Goal: Task Accomplishment & Management: Complete application form

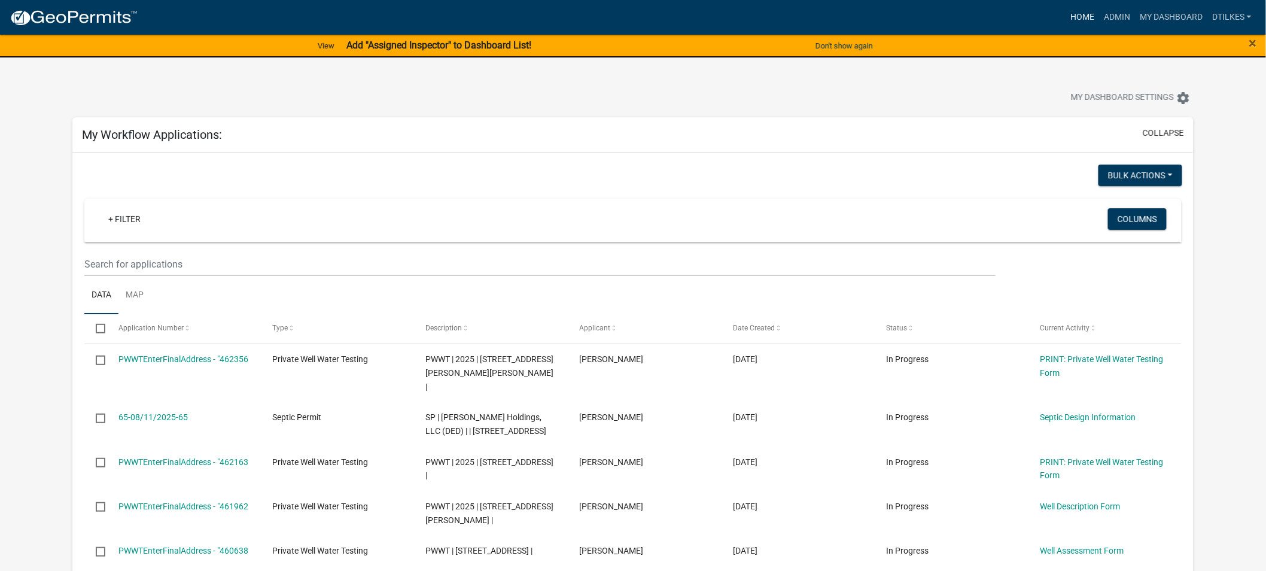
click at [1083, 10] on link "Home" at bounding box center [1081, 17] width 33 height 23
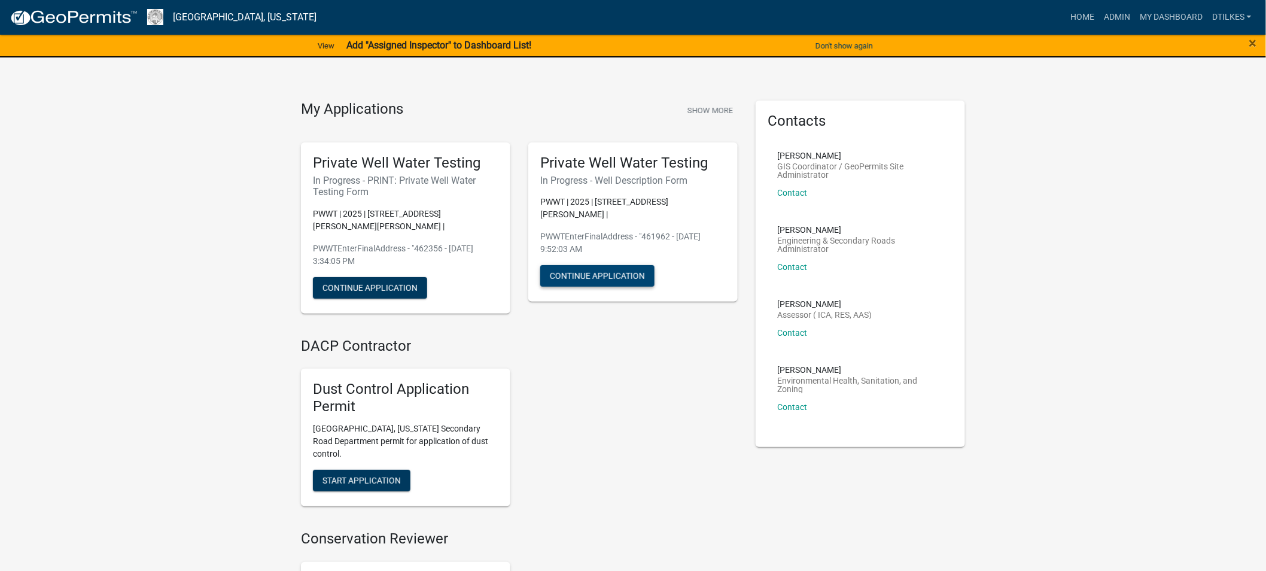
click at [578, 266] on button "Continue Application" at bounding box center [597, 276] width 114 height 22
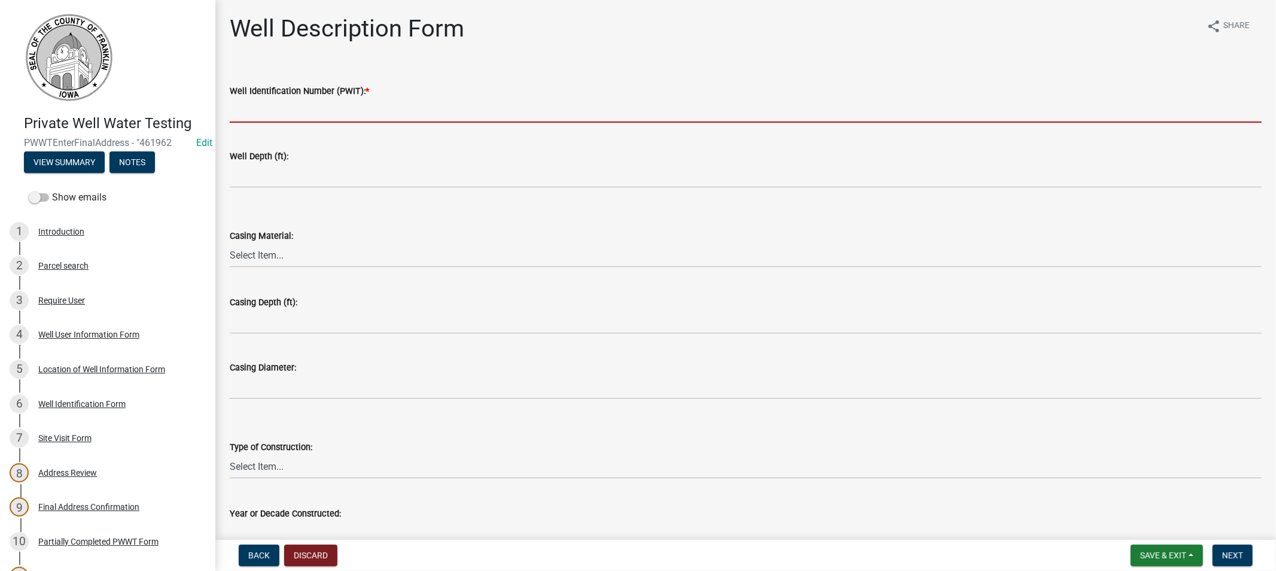
click at [309, 109] on input "Well Identification Number (PWIT): *" at bounding box center [746, 110] width 1032 height 25
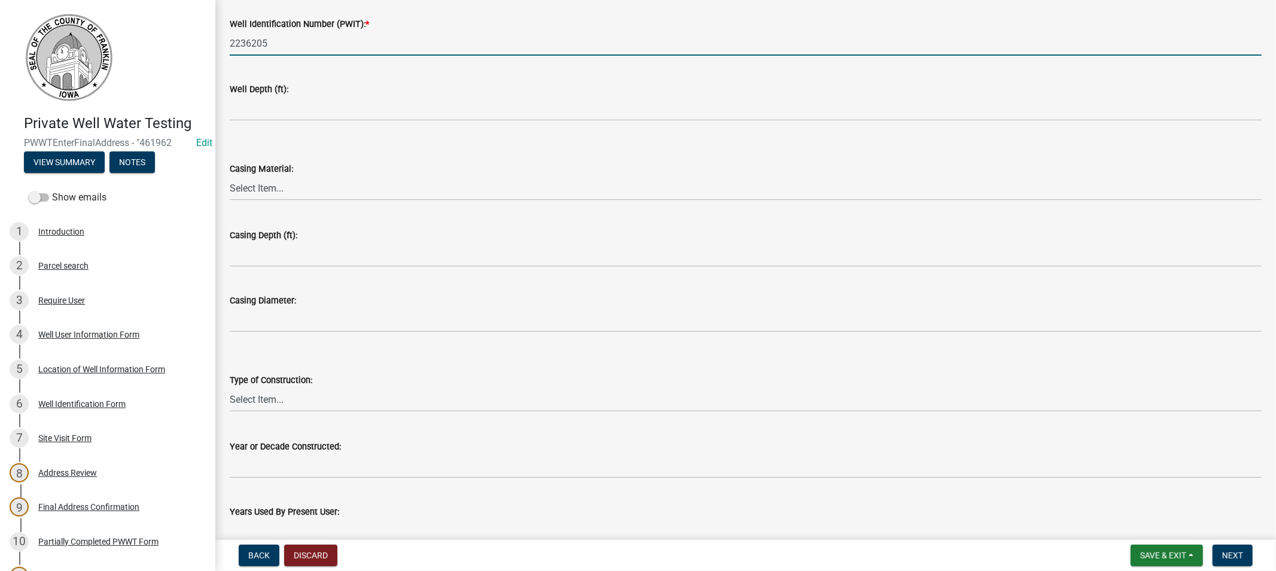
scroll to position [130, 0]
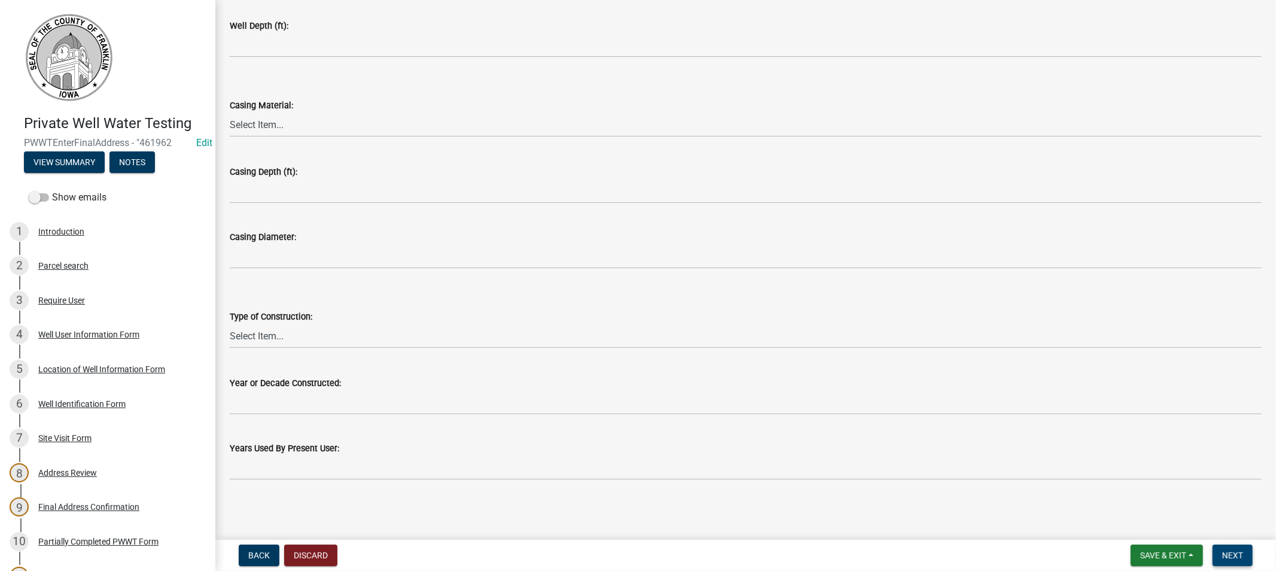
type input "2236205"
click at [1223, 552] on span "Next" at bounding box center [1232, 555] width 21 height 10
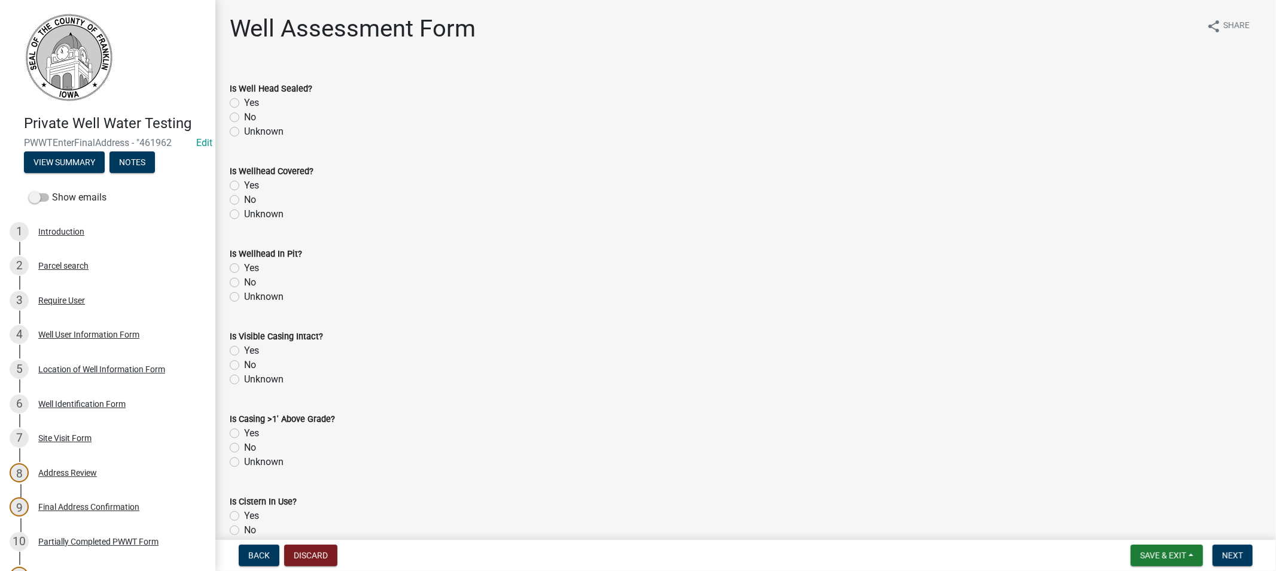
click at [244, 100] on label "Yes" at bounding box center [251, 103] width 15 height 14
click at [244, 100] on input "Yes" at bounding box center [248, 100] width 8 height 8
radio input "true"
click at [244, 184] on label "Yes" at bounding box center [251, 185] width 15 height 14
click at [244, 184] on input "Yes" at bounding box center [248, 182] width 8 height 8
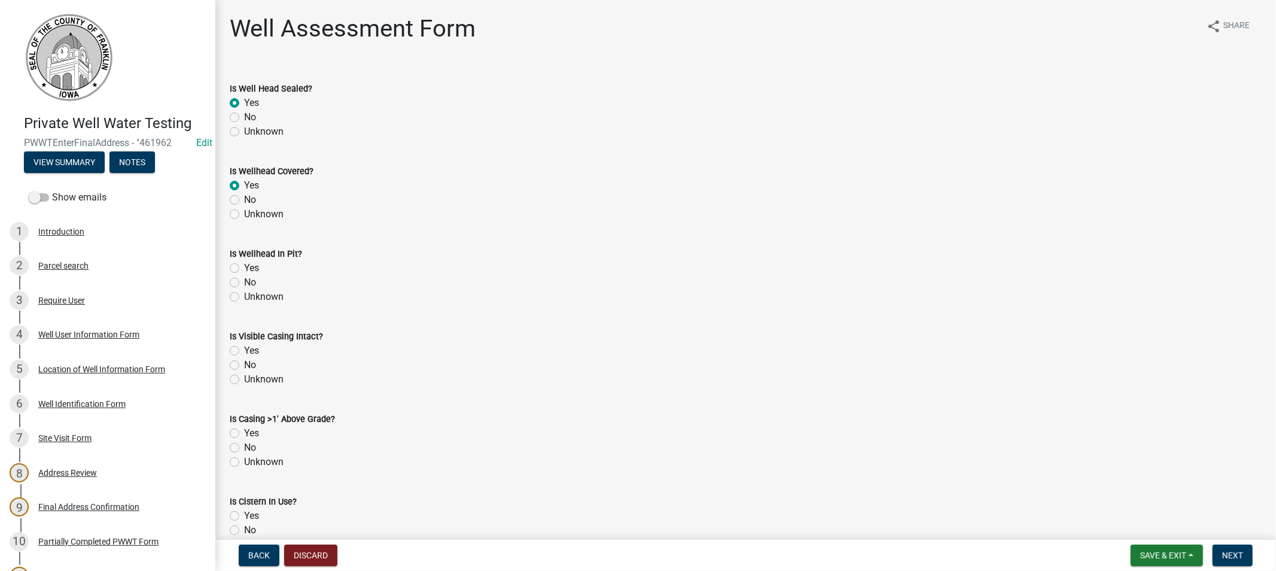
radio input "true"
click at [244, 298] on label "Unknown" at bounding box center [263, 297] width 39 height 14
click at [244, 297] on input "Unknown" at bounding box center [248, 294] width 8 height 8
radio input "true"
click at [244, 383] on label "Unknown" at bounding box center [263, 379] width 39 height 14
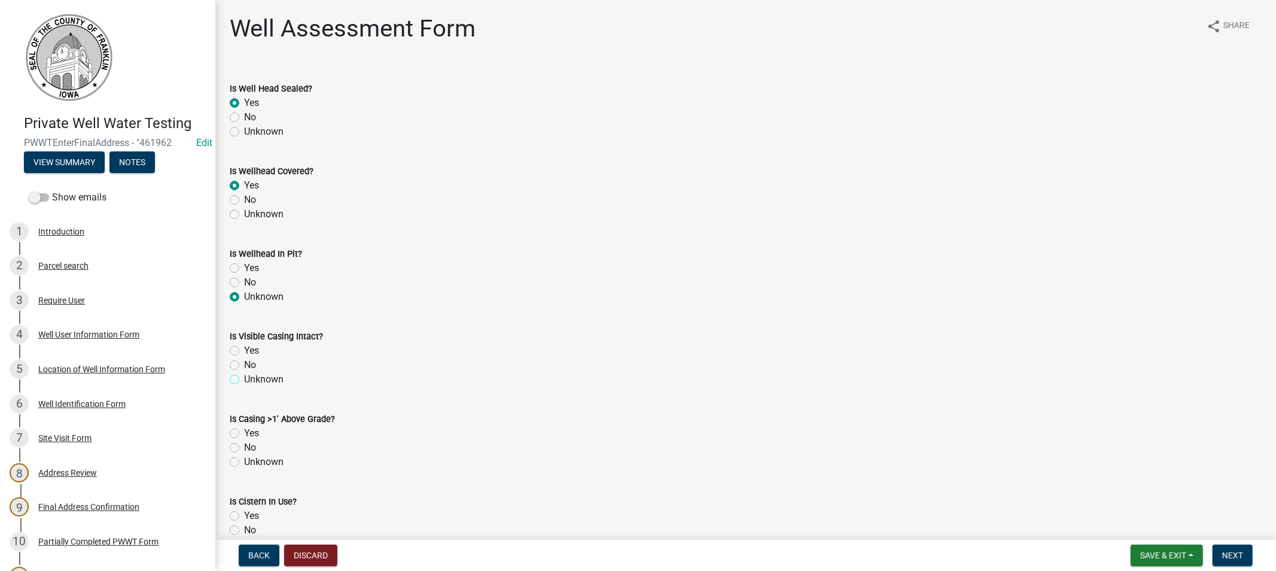
click at [244, 380] on input "Unknown" at bounding box center [248, 376] width 8 height 8
radio input "true"
click at [244, 462] on label "Unknown" at bounding box center [263, 462] width 39 height 14
click at [244, 462] on input "Unknown" at bounding box center [248, 459] width 8 height 8
radio input "true"
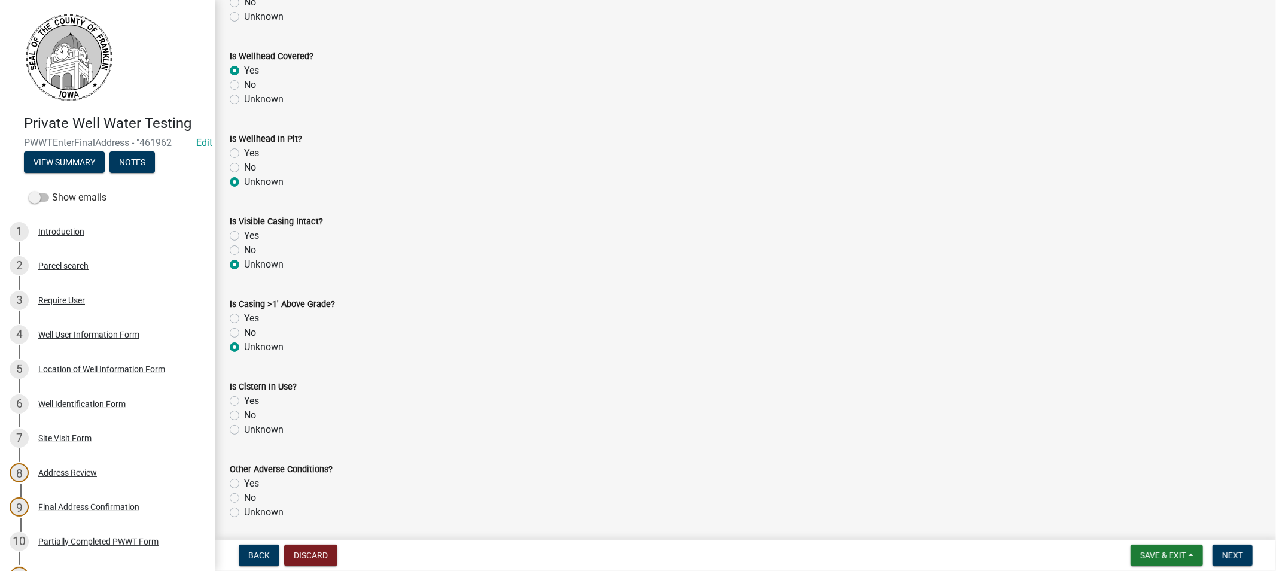
scroll to position [199, 0]
click at [227, 329] on div "Is Cistern In Use? Yes No Unknown" at bounding box center [746, 317] width 1050 height 72
click at [240, 331] on div "No" at bounding box center [746, 331] width 1032 height 14
click at [244, 331] on label "No" at bounding box center [250, 331] width 12 height 14
click at [244, 331] on input "No" at bounding box center [248, 328] width 8 height 8
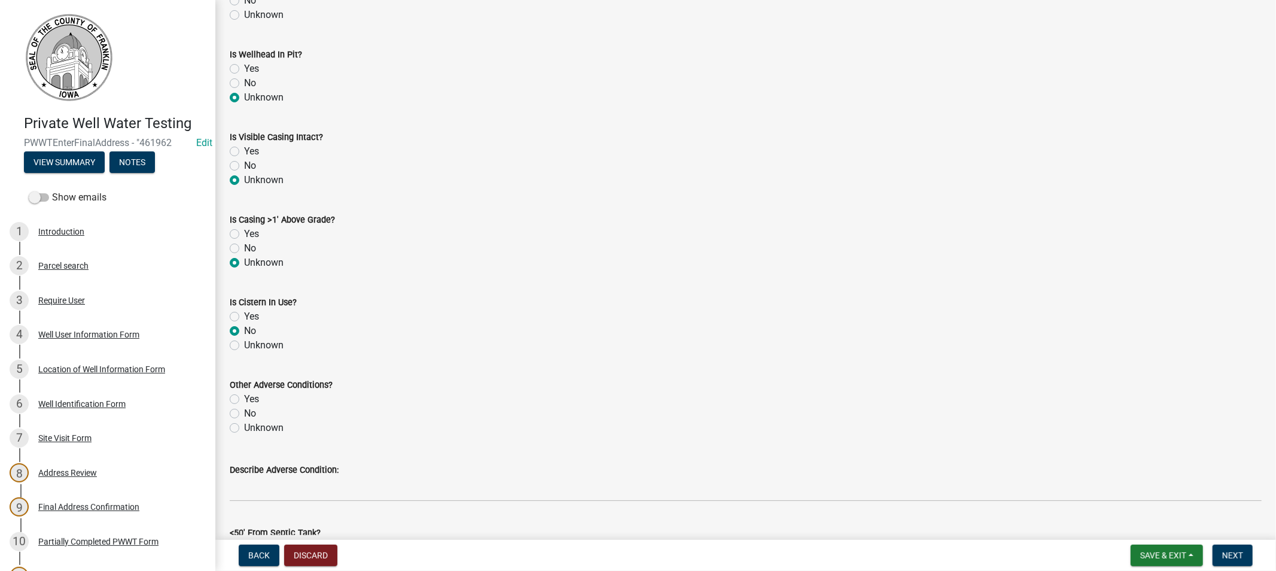
radio input "true"
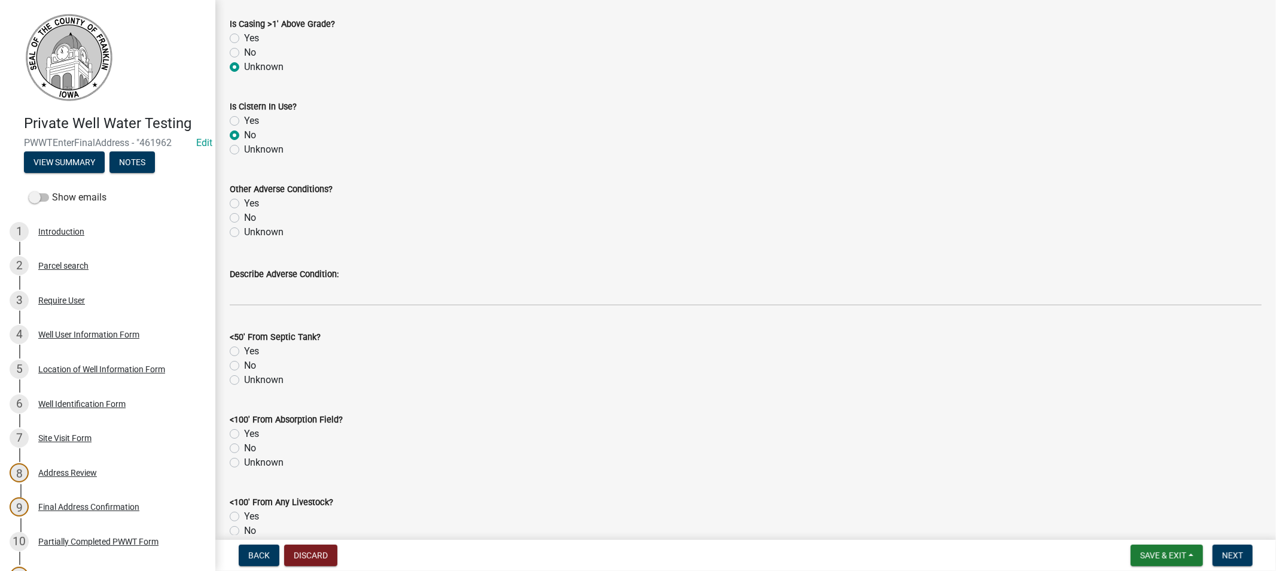
scroll to position [398, 0]
click at [244, 228] on label "Unknown" at bounding box center [263, 228] width 39 height 14
click at [244, 228] on input "Unknown" at bounding box center [248, 225] width 8 height 8
radio input "true"
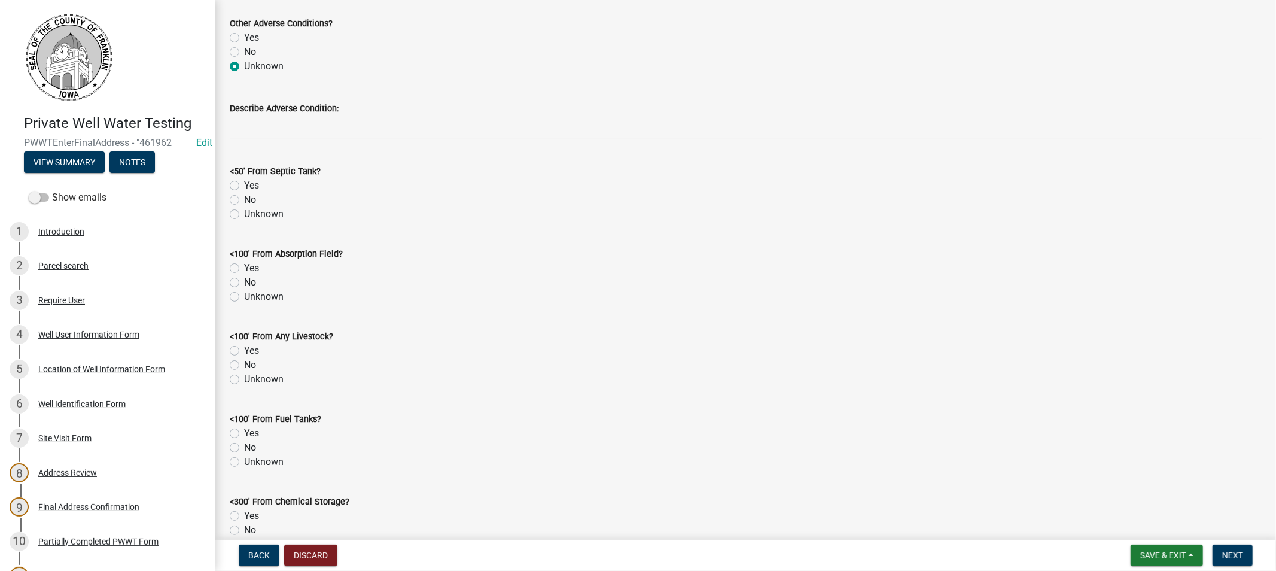
scroll to position [598, 0]
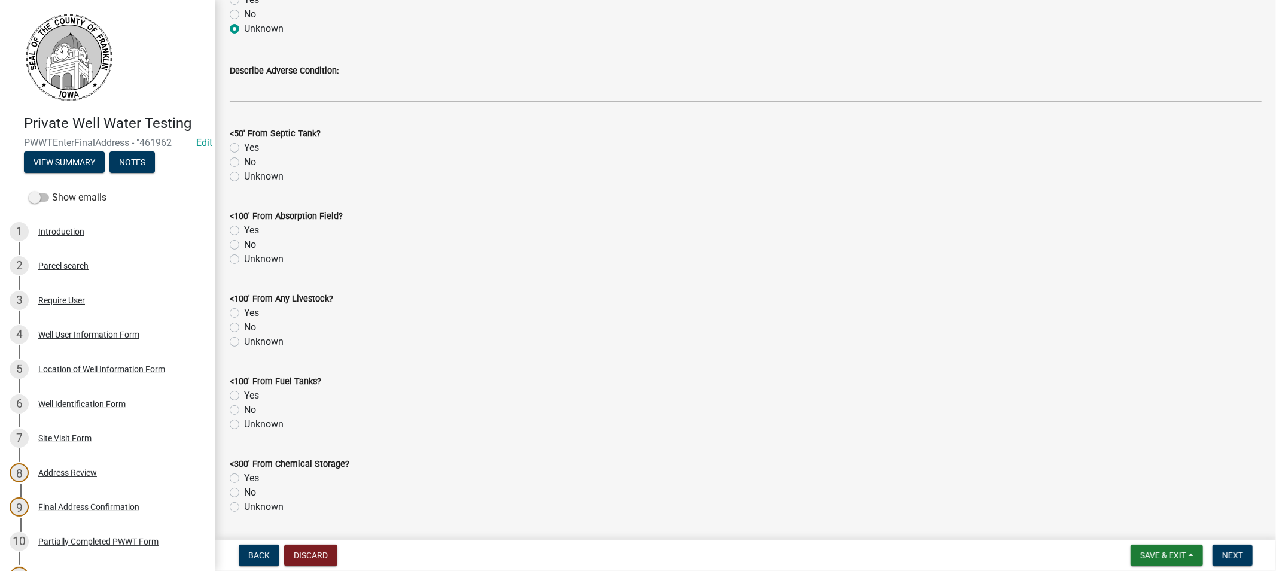
click at [244, 176] on label "Unknown" at bounding box center [263, 176] width 39 height 14
click at [244, 176] on input "Unknown" at bounding box center [248, 173] width 8 height 8
radio input "true"
click at [244, 255] on label "Unknown" at bounding box center [263, 259] width 39 height 14
click at [244, 255] on input "Unknown" at bounding box center [248, 256] width 8 height 8
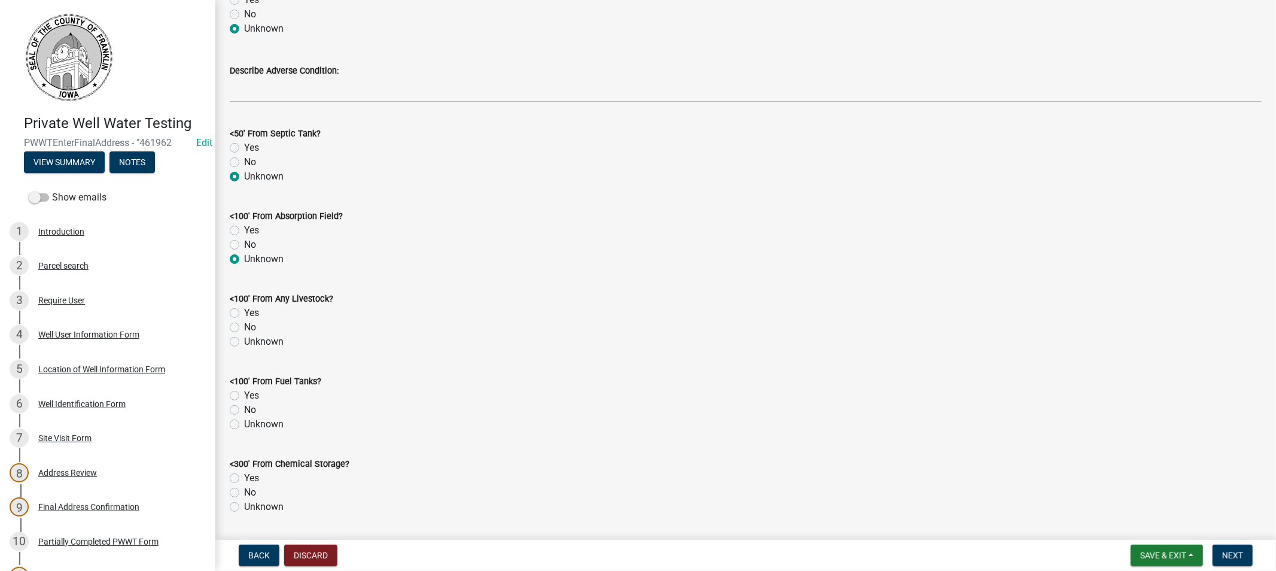
radio input "true"
click at [244, 327] on label "No" at bounding box center [250, 327] width 12 height 14
click at [244, 327] on input "No" at bounding box center [248, 324] width 8 height 8
radio input "true"
click at [244, 426] on label "Unknown" at bounding box center [263, 424] width 39 height 14
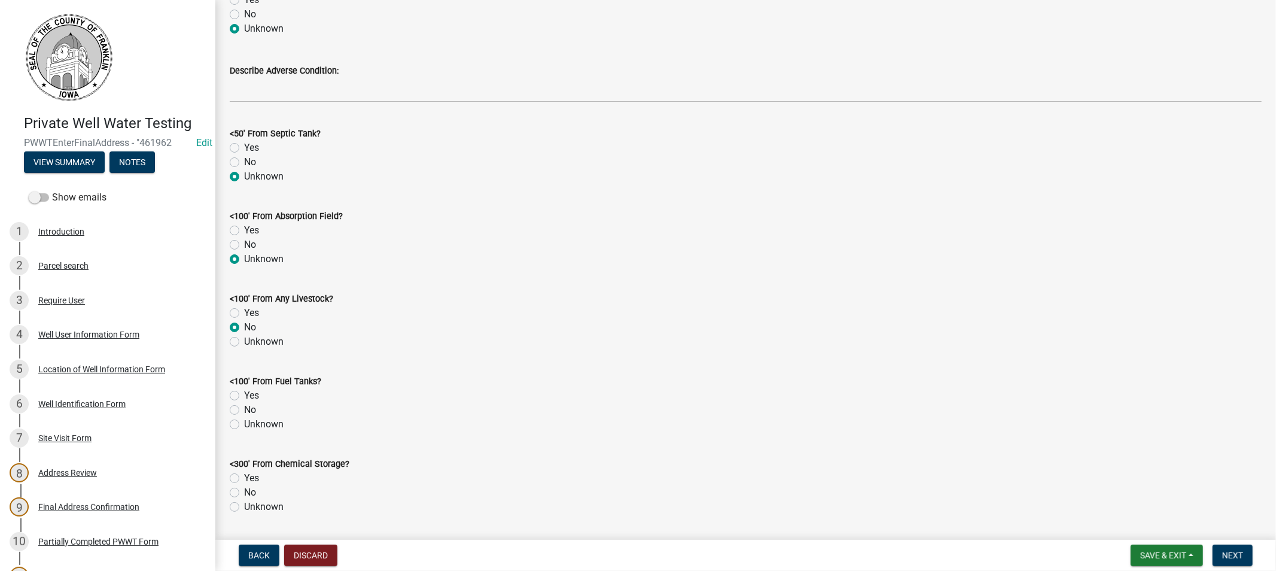
click at [244, 425] on input "Unknown" at bounding box center [248, 421] width 8 height 8
radio input "true"
click at [244, 504] on label "Unknown" at bounding box center [263, 506] width 39 height 14
click at [244, 504] on input "Unknown" at bounding box center [248, 503] width 8 height 8
radio input "true"
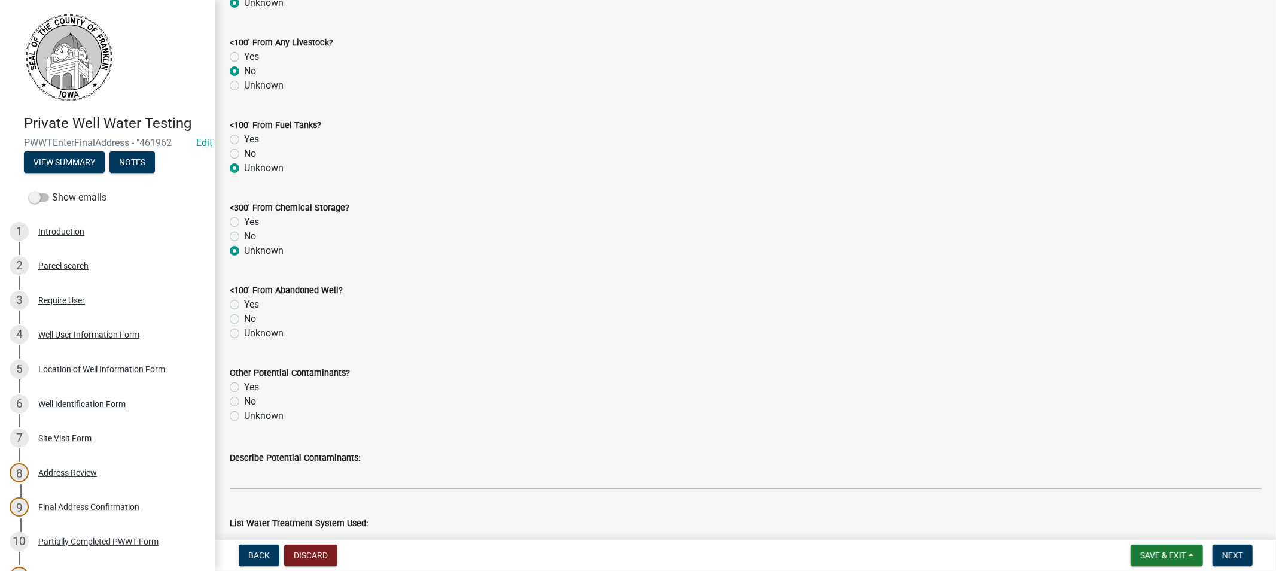
scroll to position [930, 0]
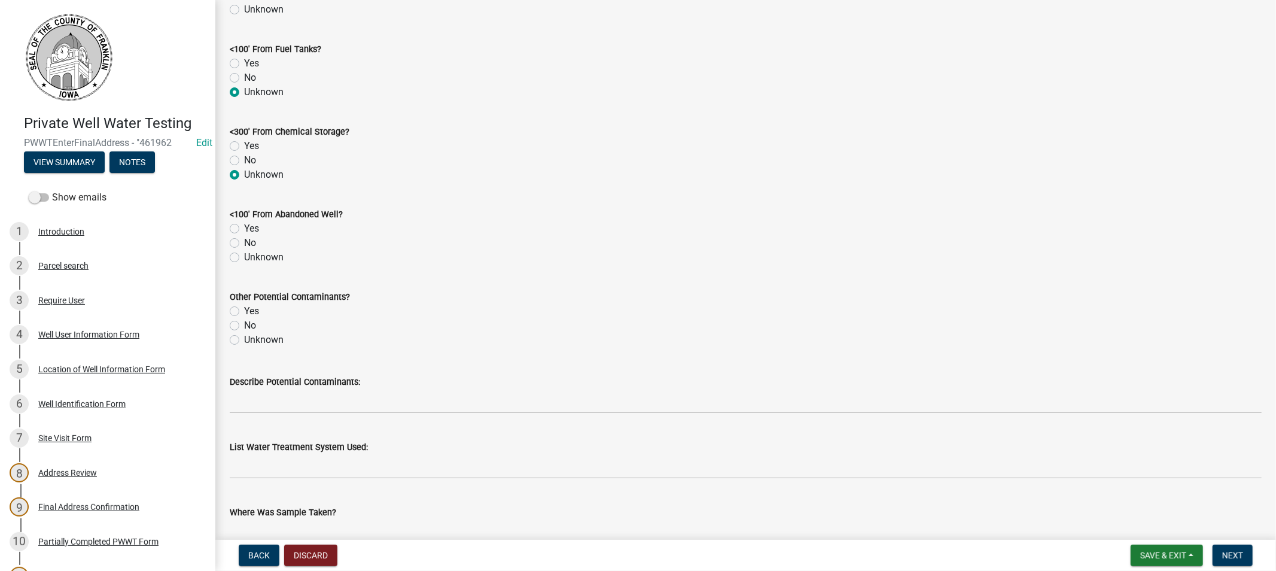
click at [244, 258] on label "Unknown" at bounding box center [263, 257] width 39 height 14
click at [244, 258] on input "Unknown" at bounding box center [248, 254] width 8 height 8
radio input "true"
click at [244, 339] on label "Unknown" at bounding box center [263, 340] width 39 height 14
click at [244, 339] on input "Unknown" at bounding box center [248, 337] width 8 height 8
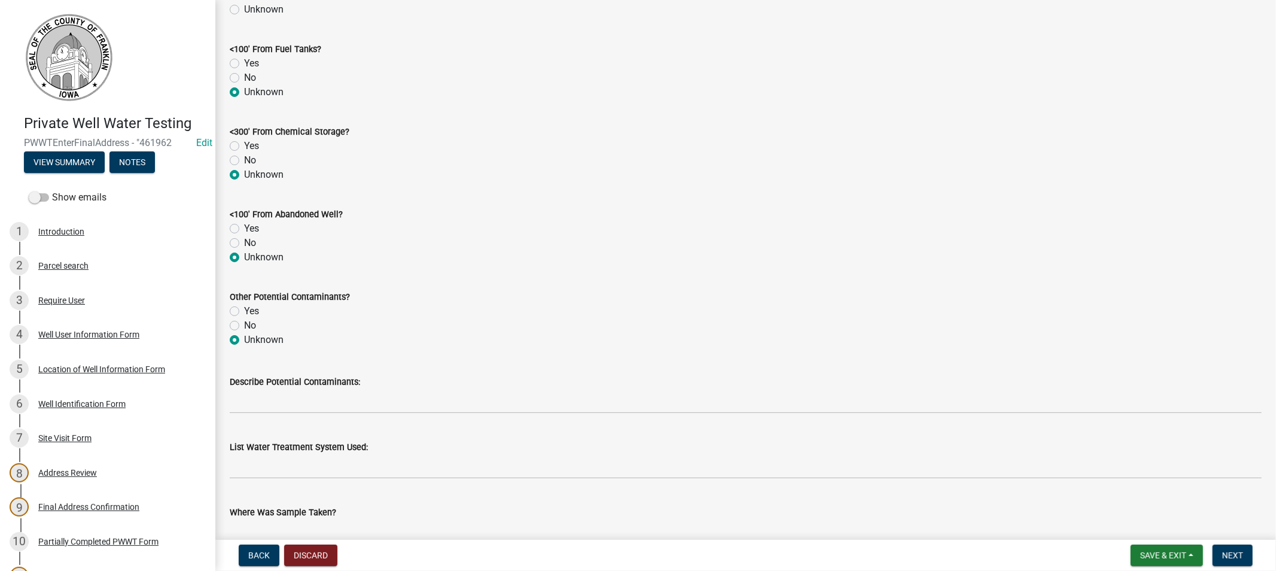
radio input "true"
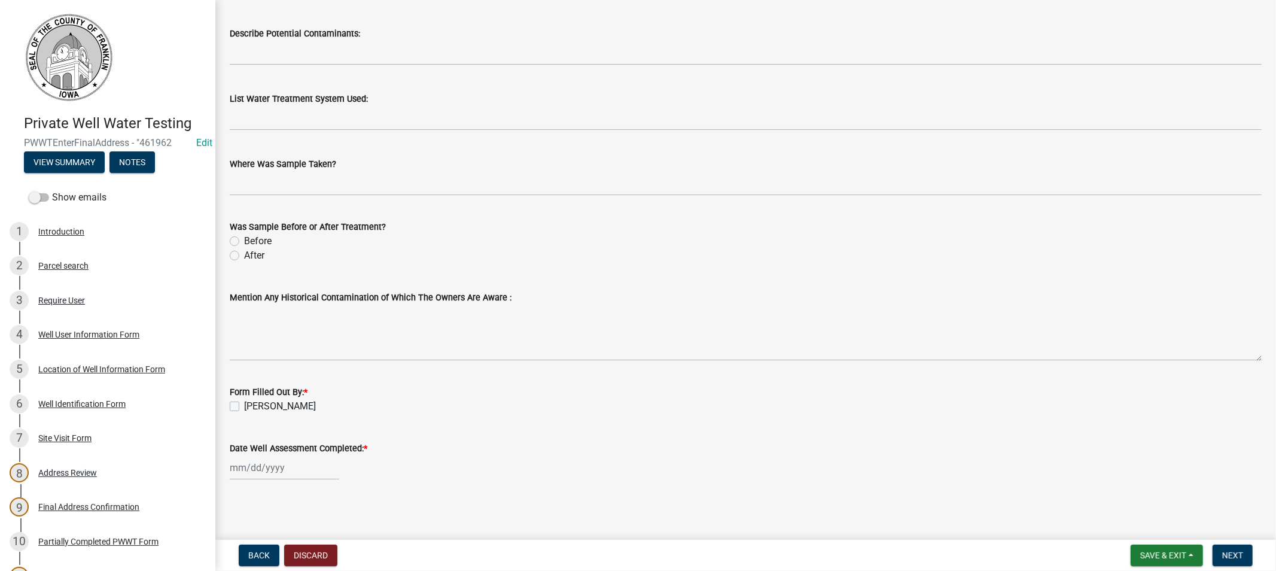
scroll to position [1281, 0]
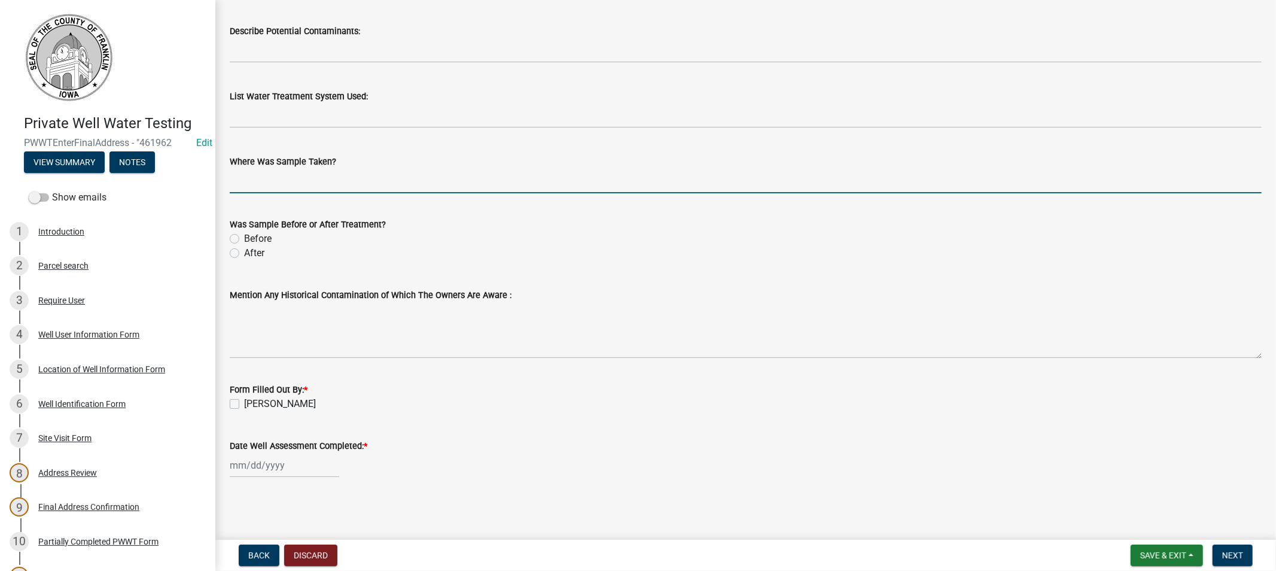
click at [297, 190] on input "Where Was Sample Taken?" at bounding box center [746, 181] width 1032 height 25
type input "hyd"
click at [244, 237] on label "Before" at bounding box center [258, 238] width 28 height 14
click at [244, 237] on input "Before" at bounding box center [248, 235] width 8 height 8
radio input "true"
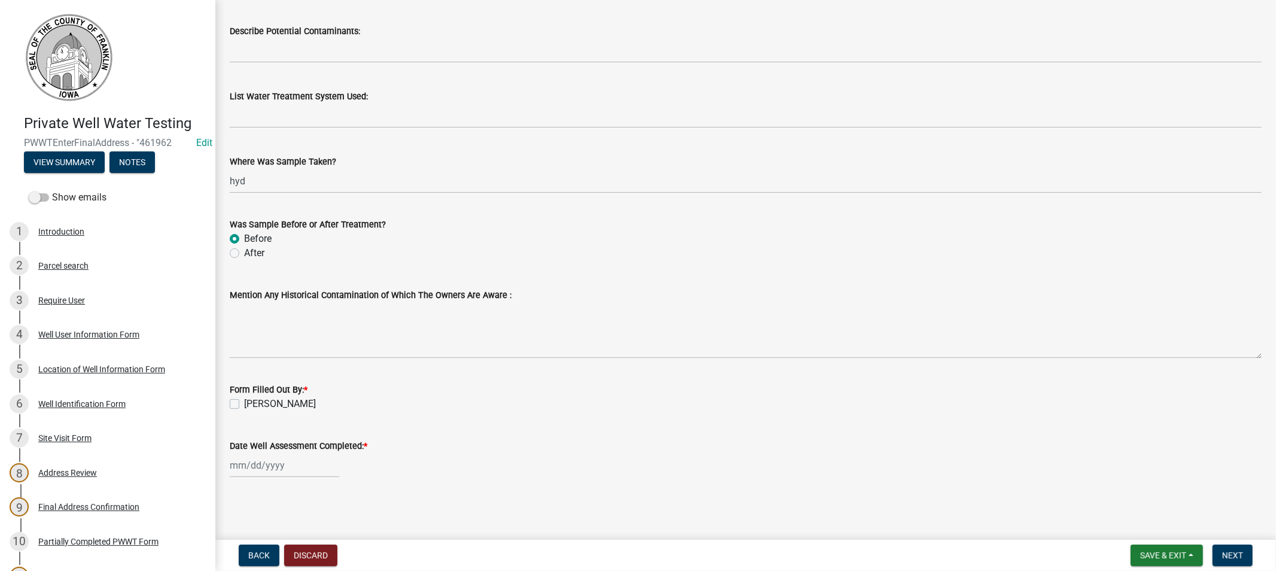
click at [244, 403] on label "[PERSON_NAME]" at bounding box center [280, 404] width 72 height 14
click at [244, 403] on input "[PERSON_NAME]" at bounding box center [248, 401] width 8 height 8
checkbox input "true"
click at [260, 471] on div at bounding box center [284, 465] width 109 height 25
select select "8"
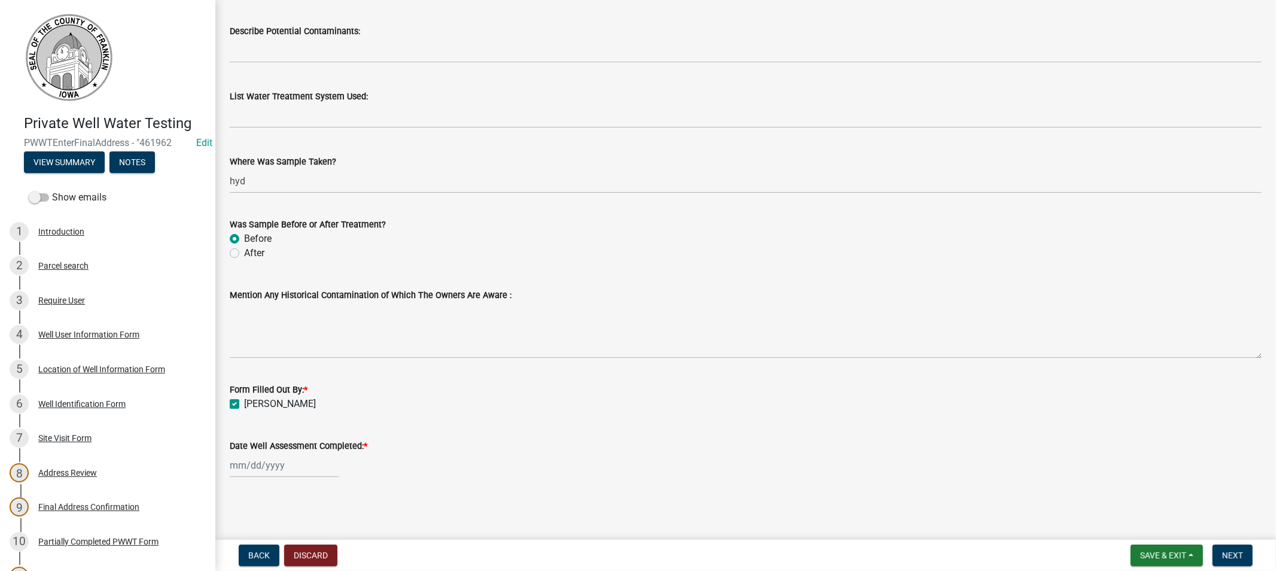
select select "2025"
click at [261, 381] on div "12" at bounding box center [260, 382] width 19 height 19
type input "[DATE]"
click at [1227, 552] on span "Next" at bounding box center [1232, 555] width 21 height 10
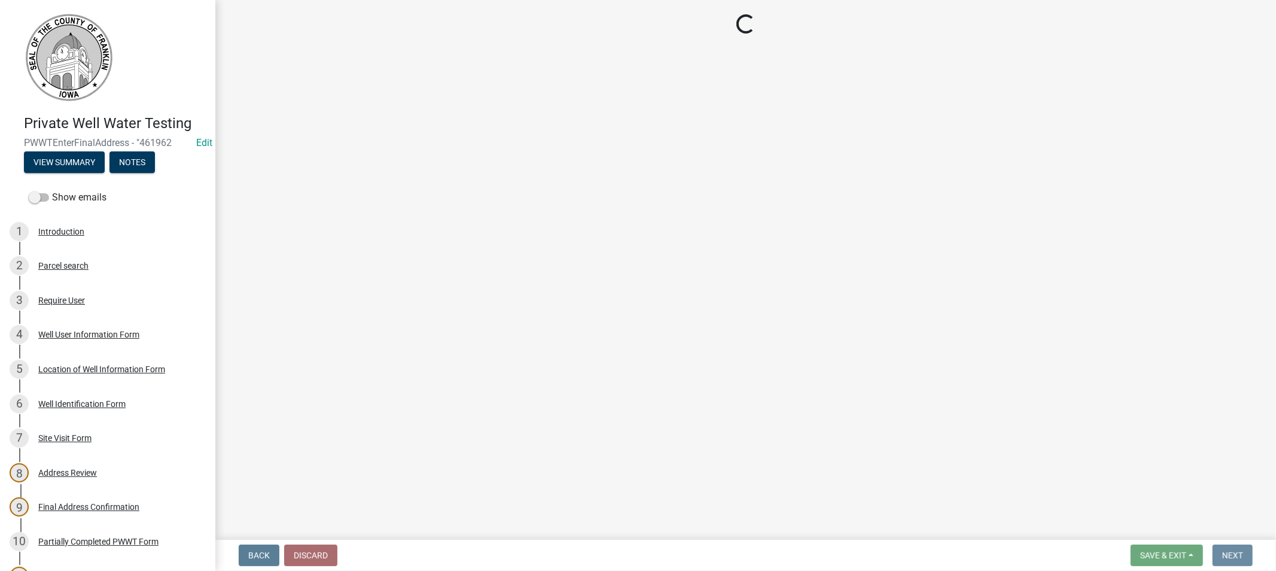
scroll to position [0, 0]
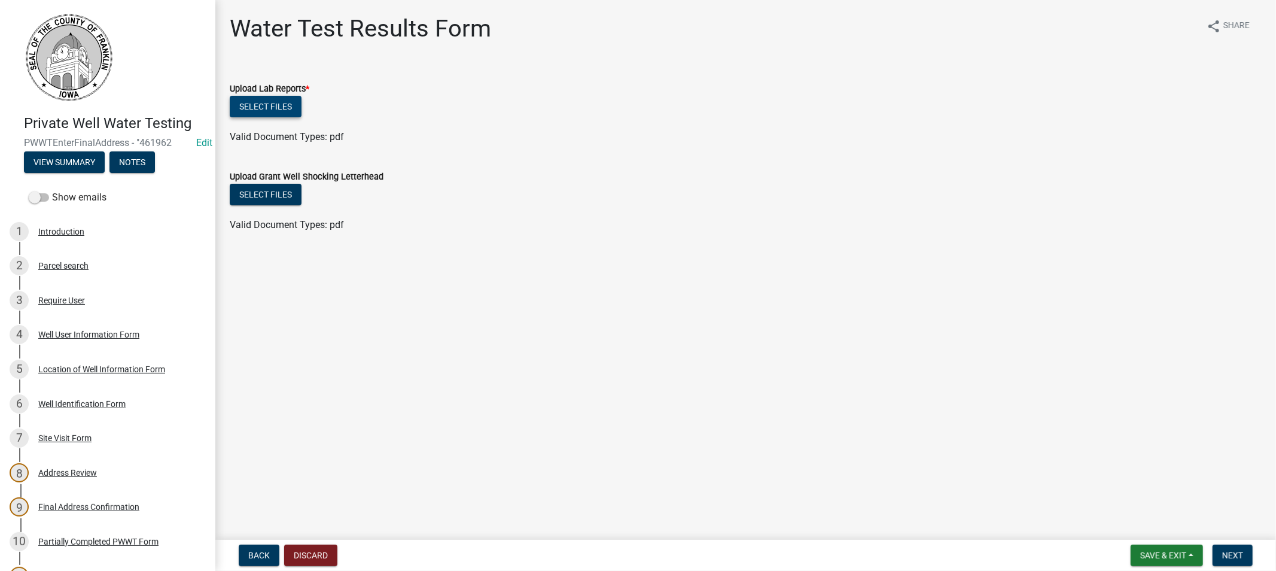
click at [248, 100] on button "Select files" at bounding box center [266, 107] width 72 height 22
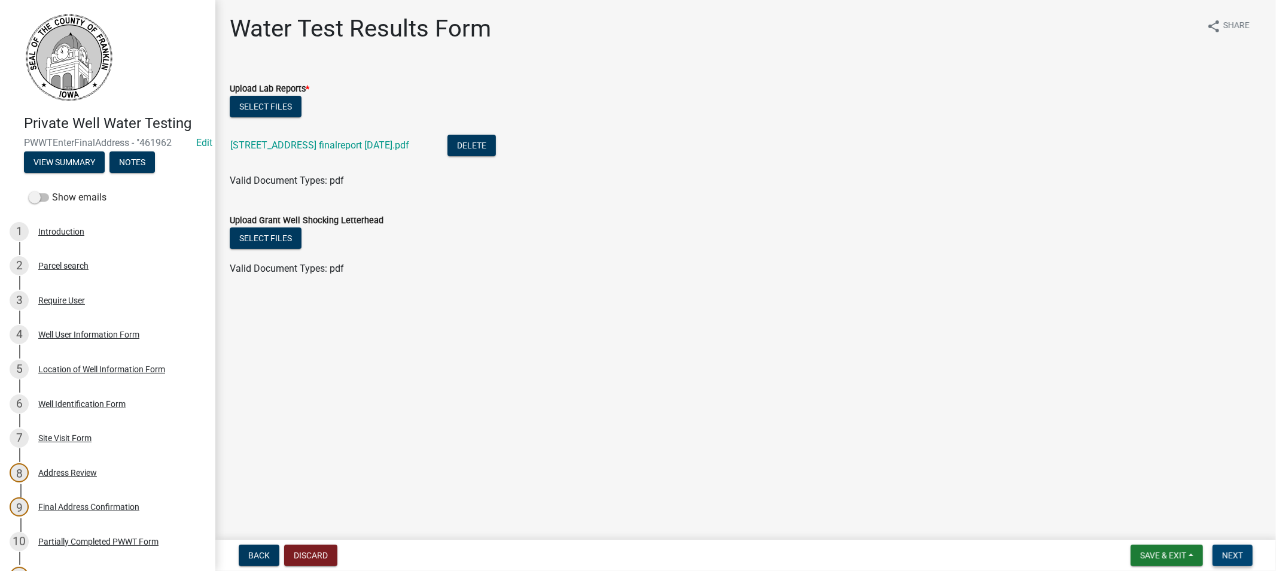
drag, startPoint x: 1233, startPoint y: 557, endPoint x: 1213, endPoint y: 555, distance: 19.8
click at [1230, 556] on span "Next" at bounding box center [1232, 555] width 21 height 10
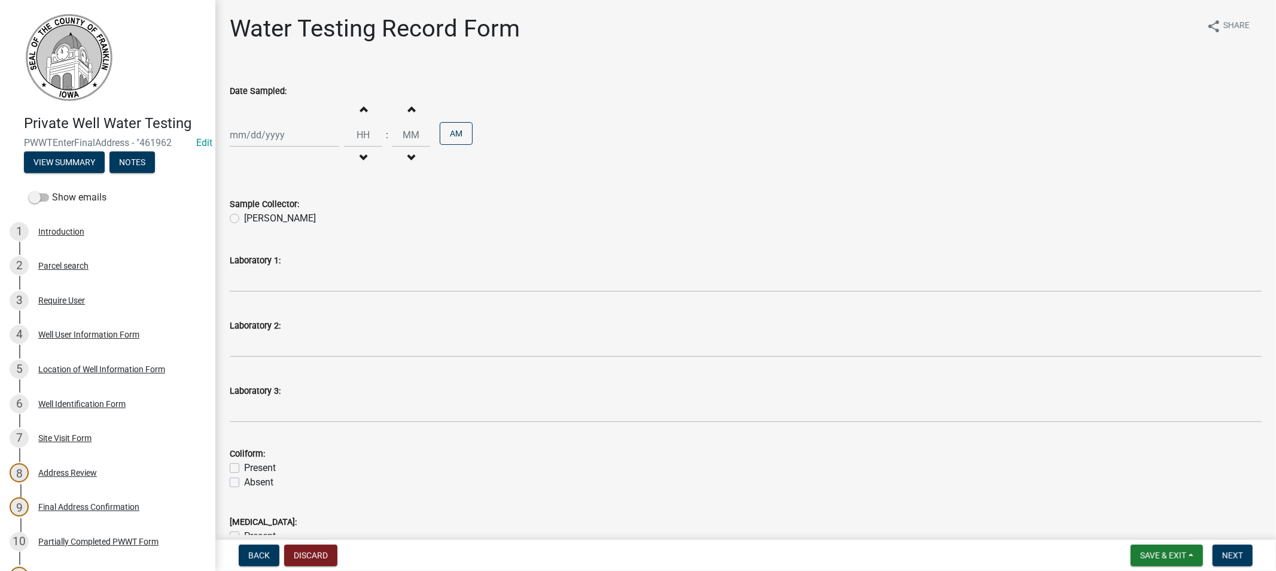
click at [250, 140] on div at bounding box center [284, 135] width 109 height 25
select select "8"
select select "2025"
click at [254, 237] on div "12" at bounding box center [260, 236] width 19 height 19
type input "[DATE]"
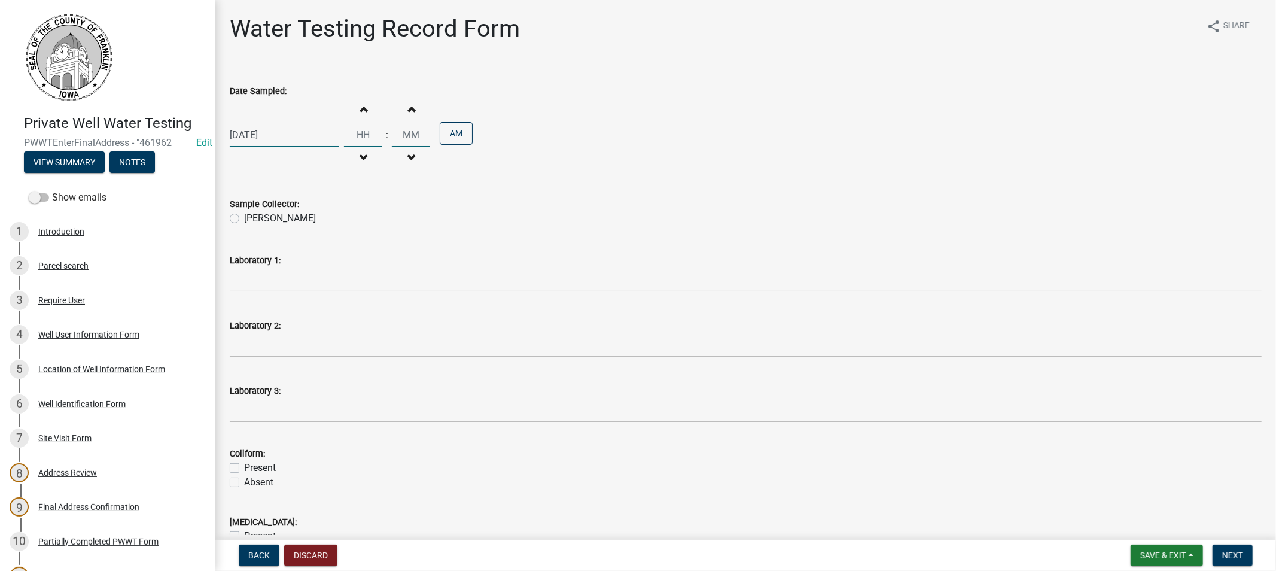
click at [368, 130] on input "Hours" at bounding box center [363, 135] width 38 height 25
type input "09"
click at [403, 138] on input "00" at bounding box center [411, 135] width 38 height 25
click at [408, 105] on span "button" at bounding box center [411, 109] width 6 height 10
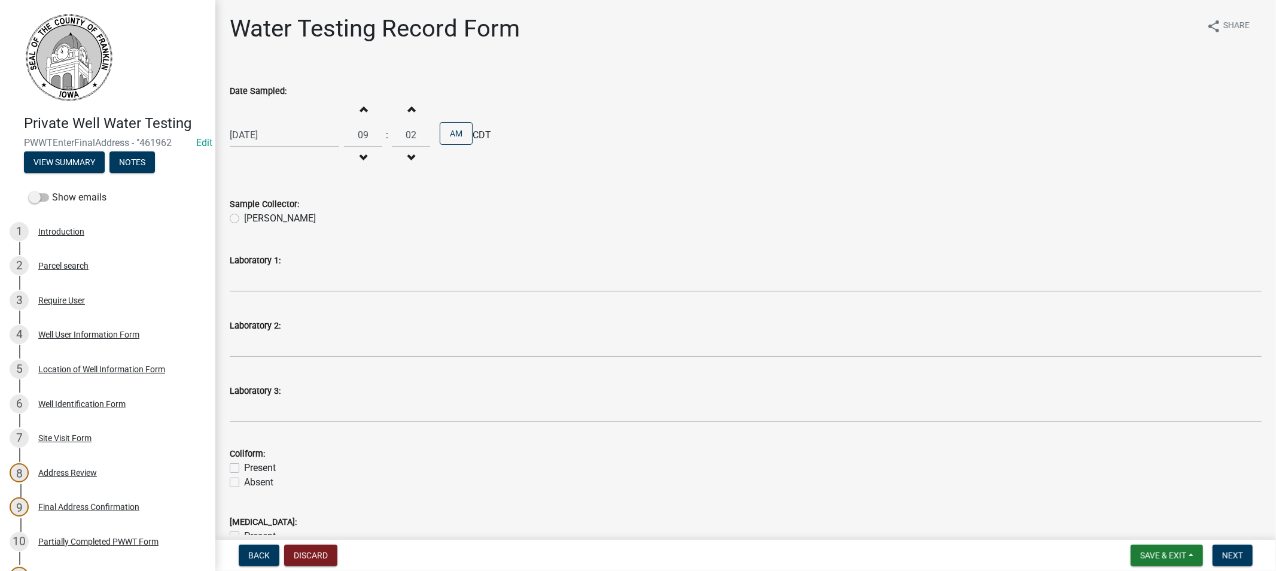
click at [408, 105] on span "button" at bounding box center [411, 109] width 6 height 10
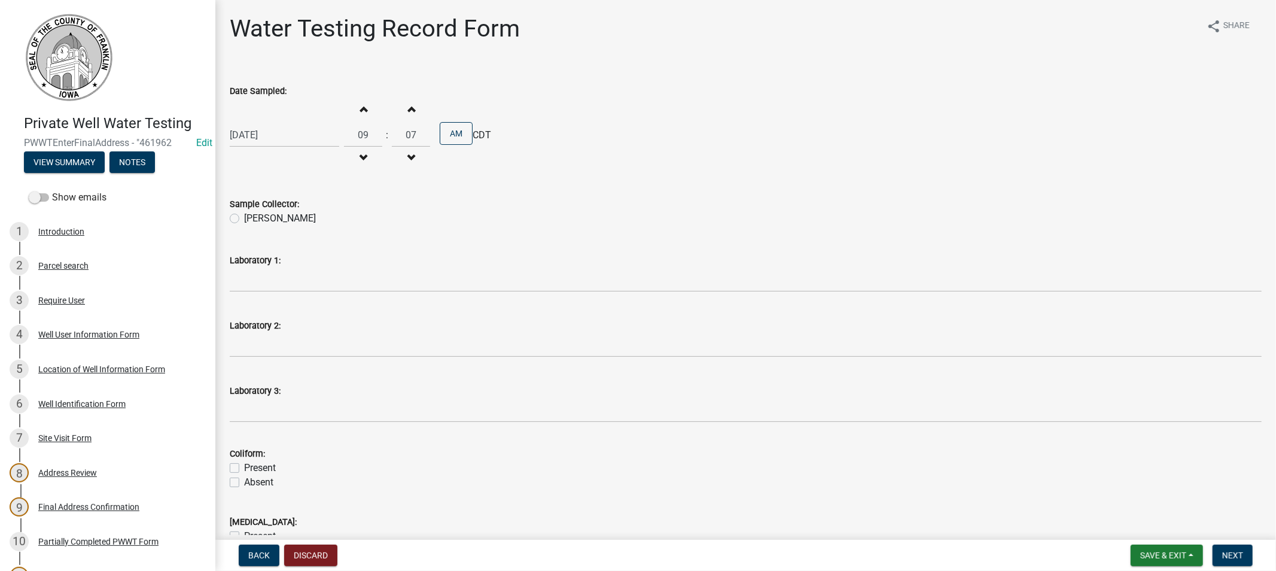
click at [408, 105] on span "button" at bounding box center [411, 109] width 6 height 10
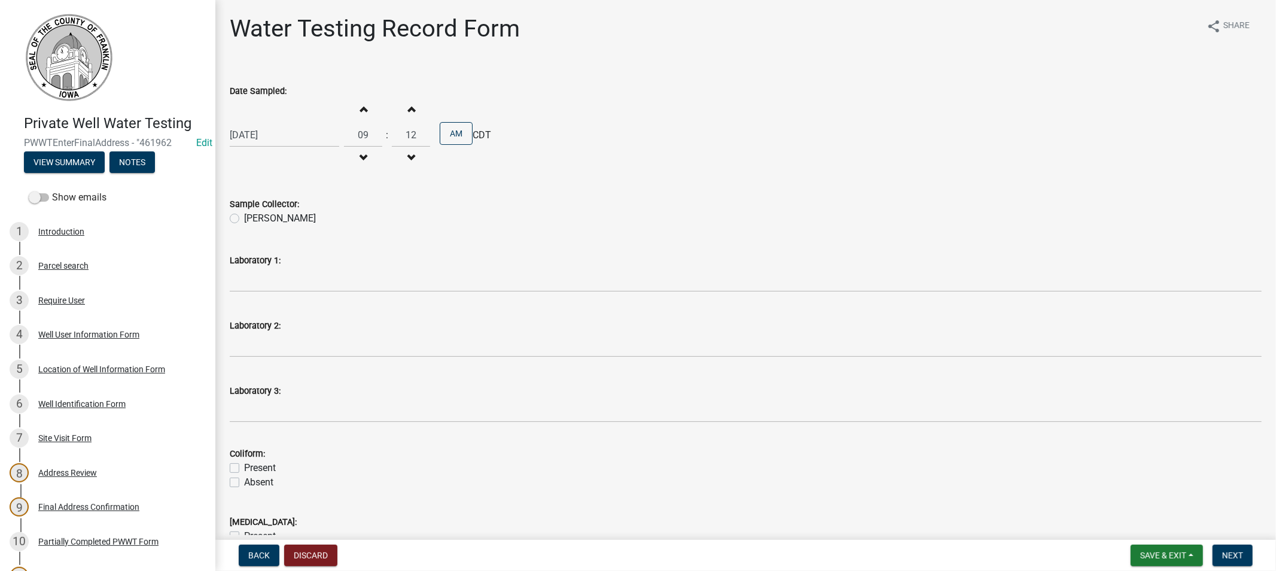
click at [408, 105] on span "button" at bounding box center [411, 109] width 6 height 10
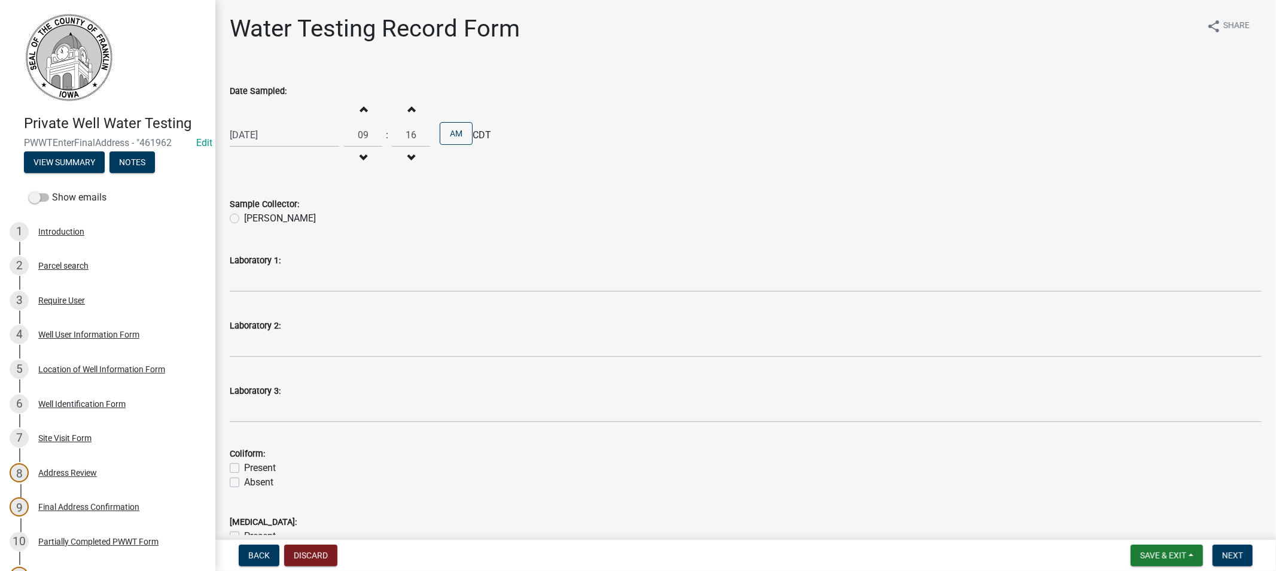
type input "17"
click at [244, 217] on label "[PERSON_NAME]" at bounding box center [280, 218] width 72 height 14
click at [244, 217] on input "[PERSON_NAME]" at bounding box center [248, 215] width 8 height 8
radio input "true"
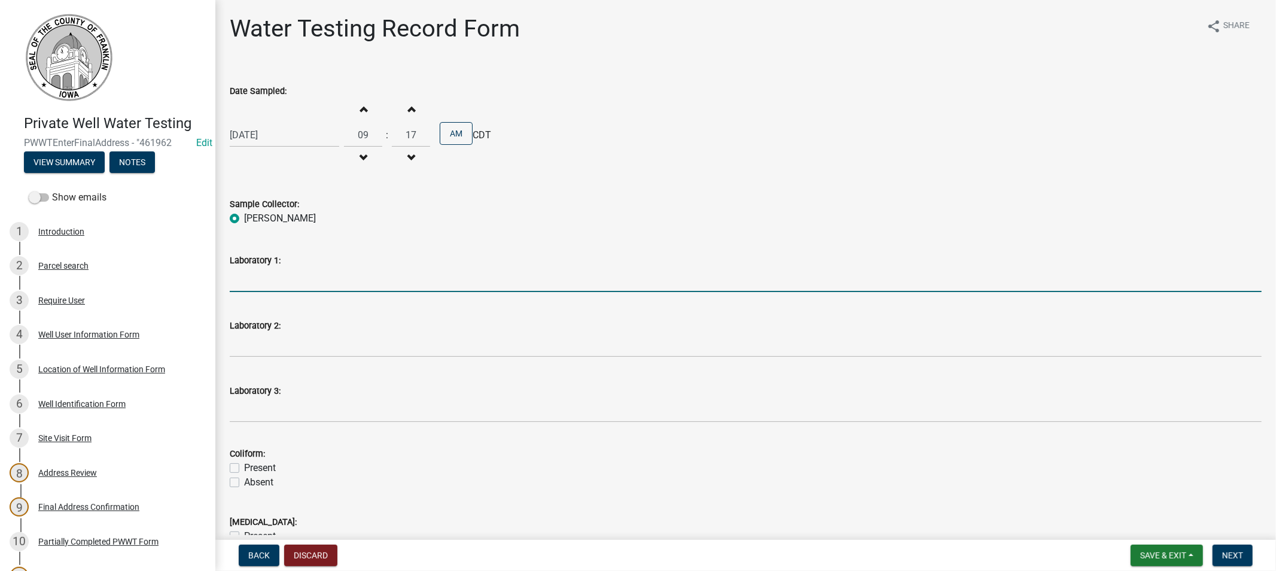
click at [245, 278] on input "Laboratory 1:" at bounding box center [746, 279] width 1032 height 25
type input "State Hygenic Lab. Ankeny"
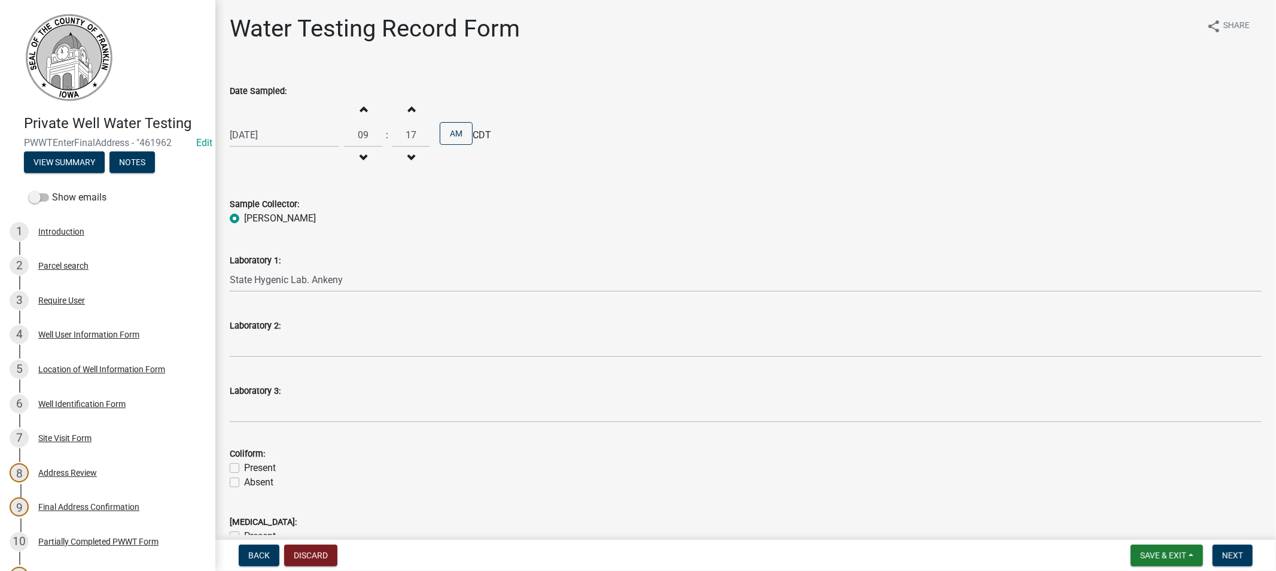
click at [244, 481] on label "Absent" at bounding box center [258, 482] width 29 height 14
click at [244, 481] on input "Absent" at bounding box center [248, 479] width 8 height 8
checkbox input "true"
checkbox input "false"
checkbox input "true"
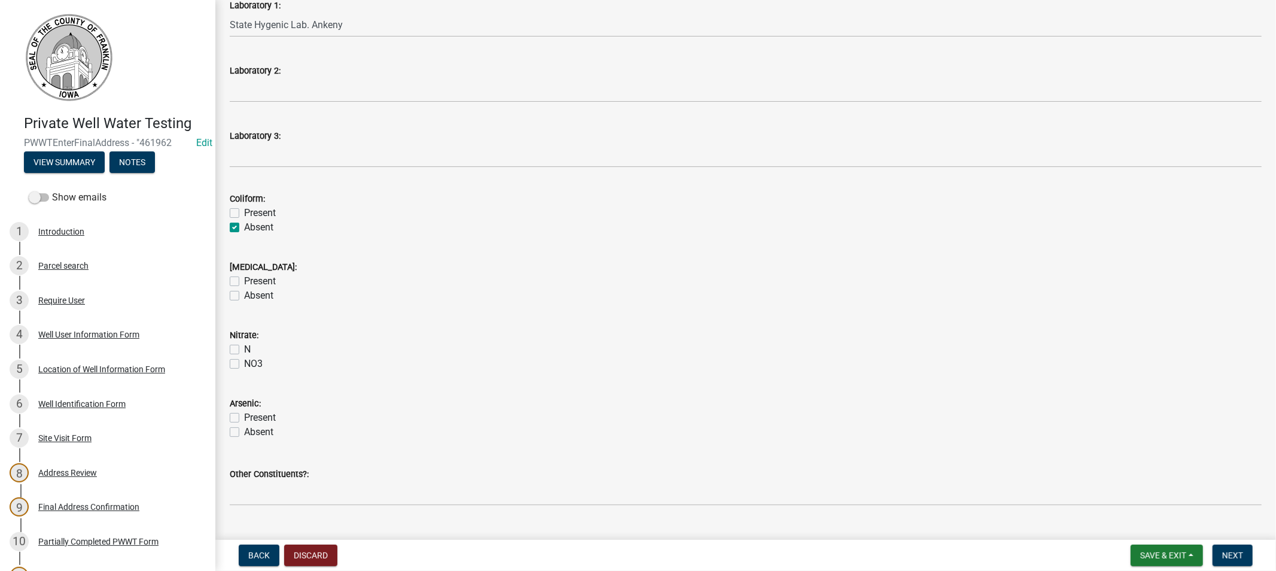
scroll to position [332, 0]
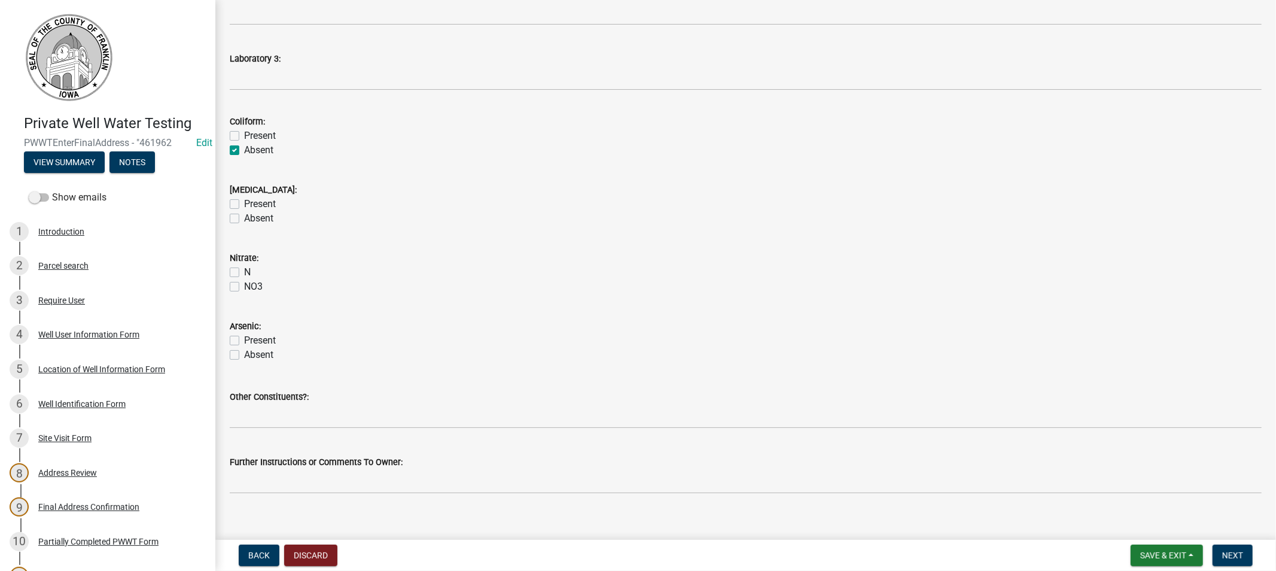
click at [244, 217] on label "Absent" at bounding box center [258, 218] width 29 height 14
click at [244, 217] on input "Absent" at bounding box center [248, 215] width 8 height 8
checkbox input "true"
checkbox input "false"
checkbox input "true"
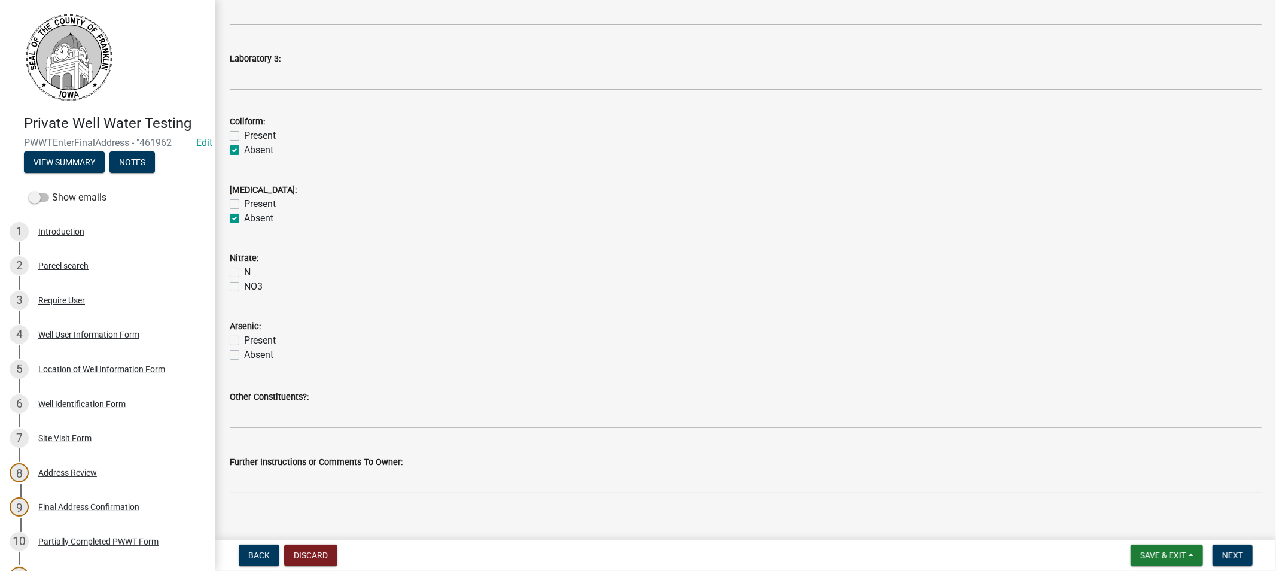
click at [244, 272] on label "N" at bounding box center [247, 272] width 7 height 14
click at [244, 272] on input "N" at bounding box center [248, 269] width 8 height 8
checkbox input "true"
checkbox input "false"
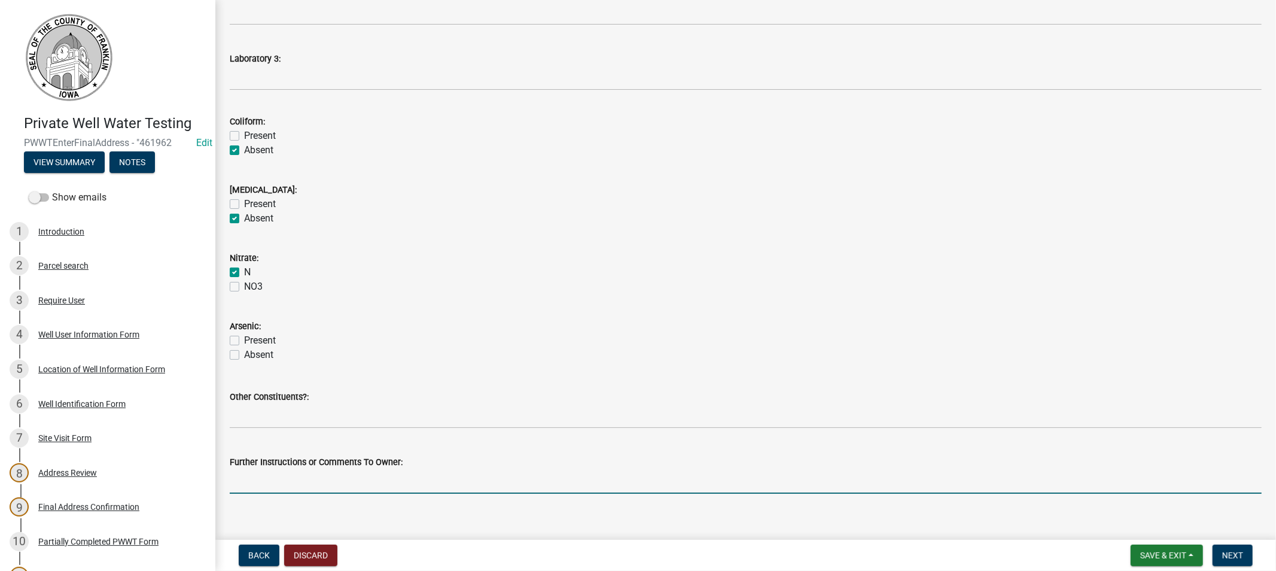
drag, startPoint x: 407, startPoint y: 476, endPoint x: 415, endPoint y: 477, distance: 7.3
click at [407, 476] on input "Further Instructions or Comments To Owner:" at bounding box center [746, 481] width 1032 height 25
type input "looks good"
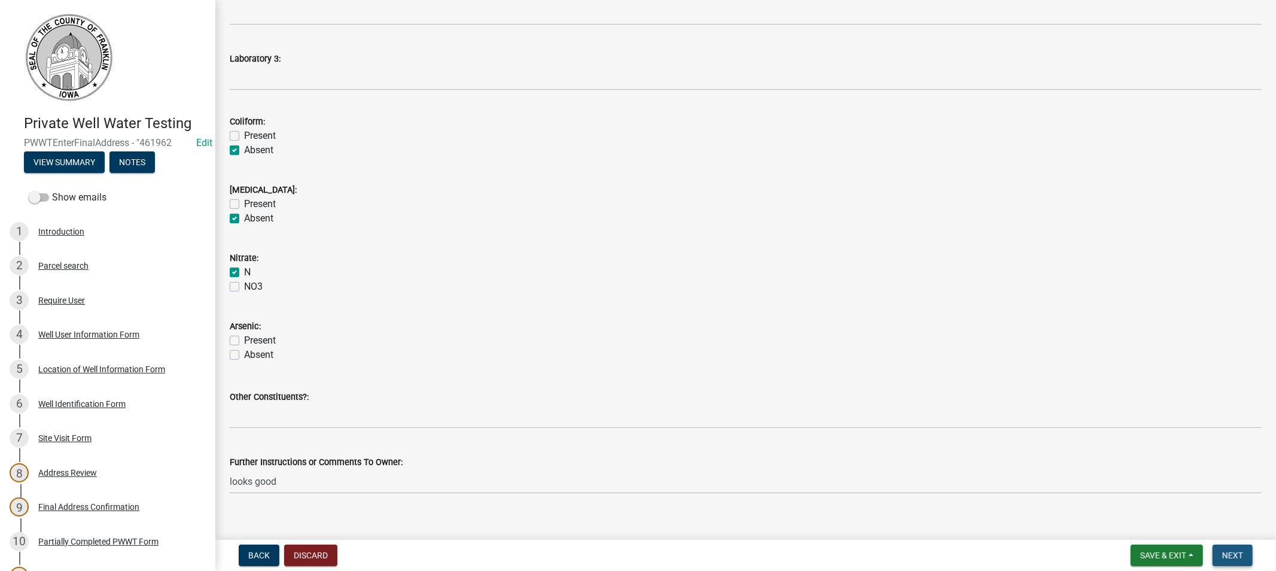
click at [1225, 555] on span "Next" at bounding box center [1232, 555] width 21 height 10
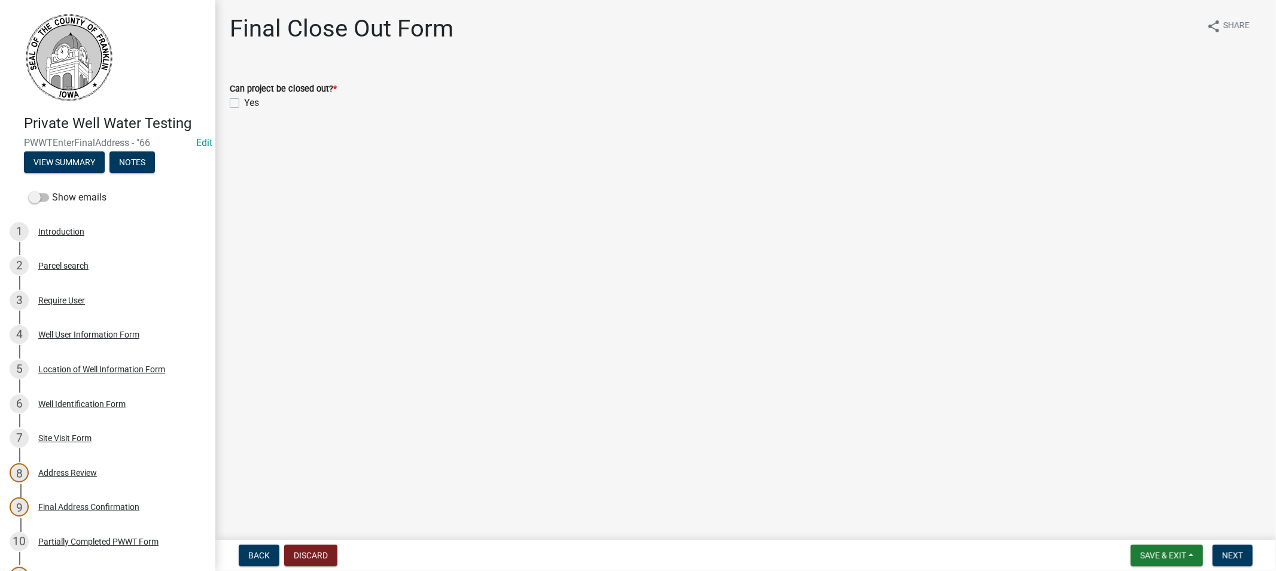
click at [244, 99] on label "Yes" at bounding box center [251, 103] width 15 height 14
click at [244, 99] on input "Yes" at bounding box center [248, 100] width 8 height 8
checkbox input "true"
click at [1229, 550] on span "Next" at bounding box center [1232, 555] width 21 height 10
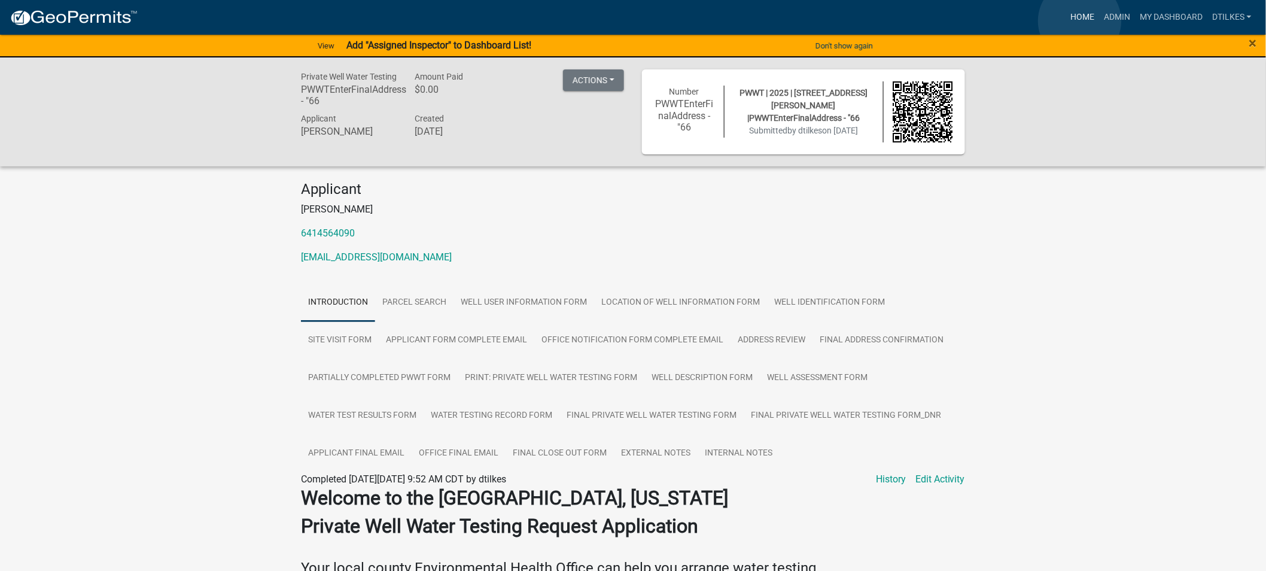
click at [1078, 21] on link "Home" at bounding box center [1081, 17] width 33 height 23
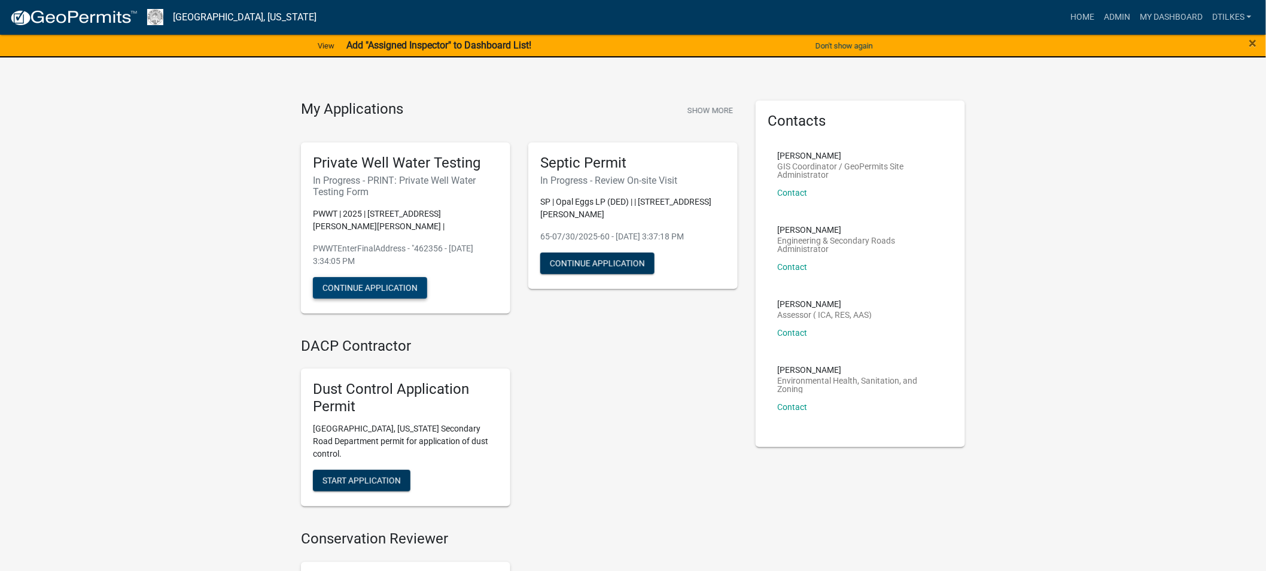
click at [376, 277] on button "Continue Application" at bounding box center [370, 288] width 114 height 22
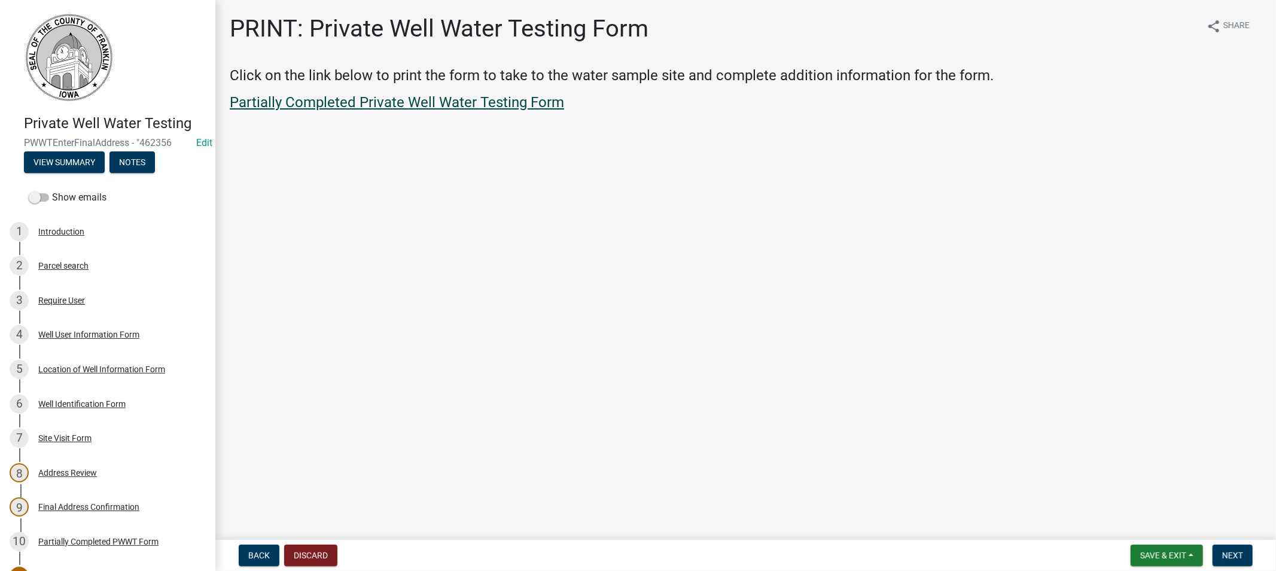
click at [387, 100] on link "Partially Completed Private Well Water Testing Form" at bounding box center [397, 102] width 334 height 17
click at [1175, 546] on button "Save & Exit" at bounding box center [1167, 555] width 72 height 22
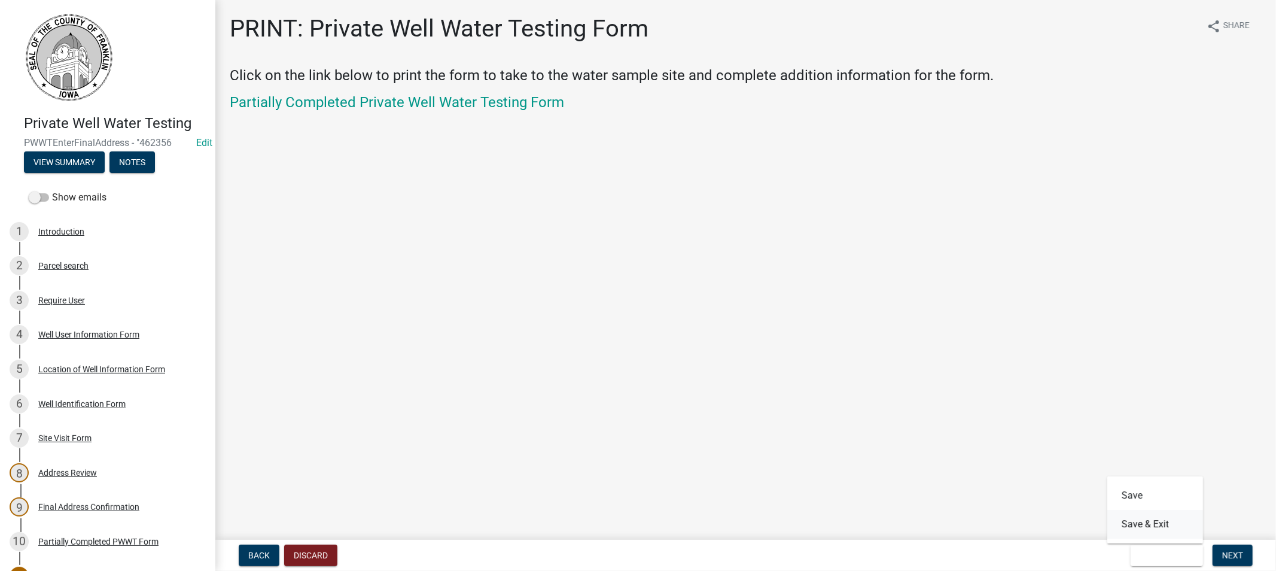
click at [1151, 531] on button "Save & Exit" at bounding box center [1155, 524] width 96 height 29
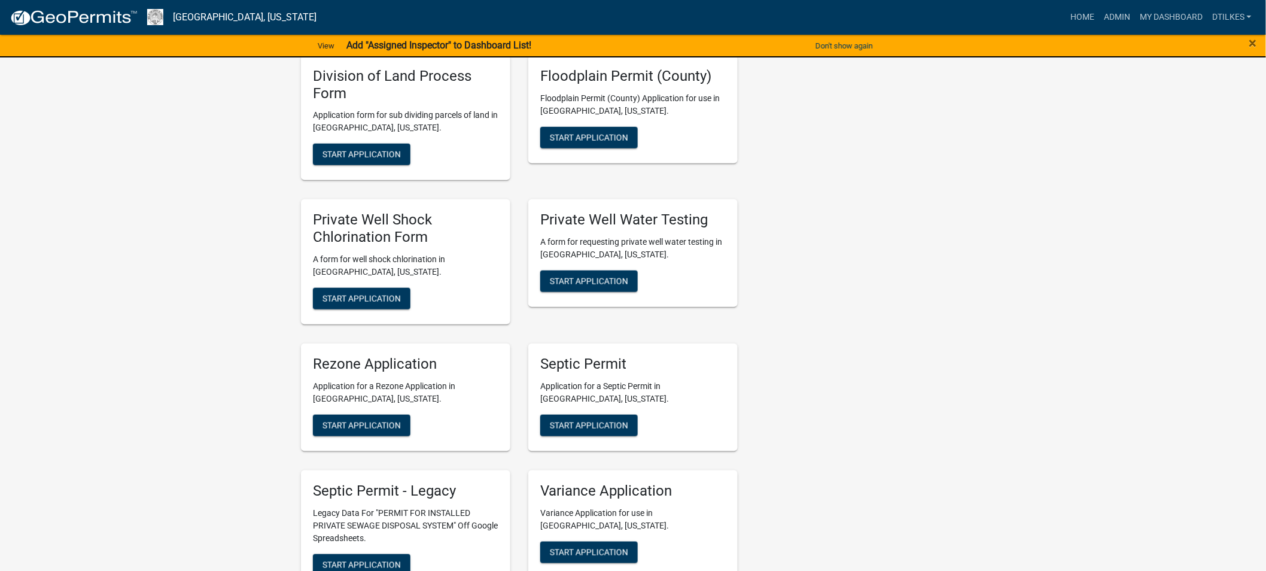
scroll to position [2259, 0]
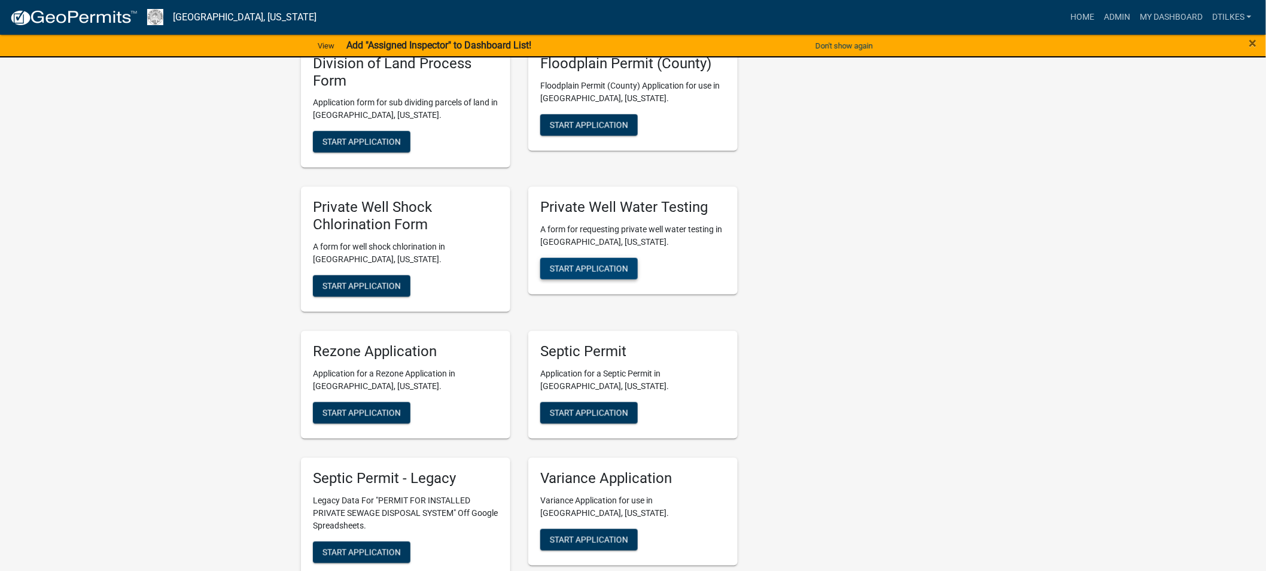
click at [581, 264] on span "Start Application" at bounding box center [589, 269] width 78 height 10
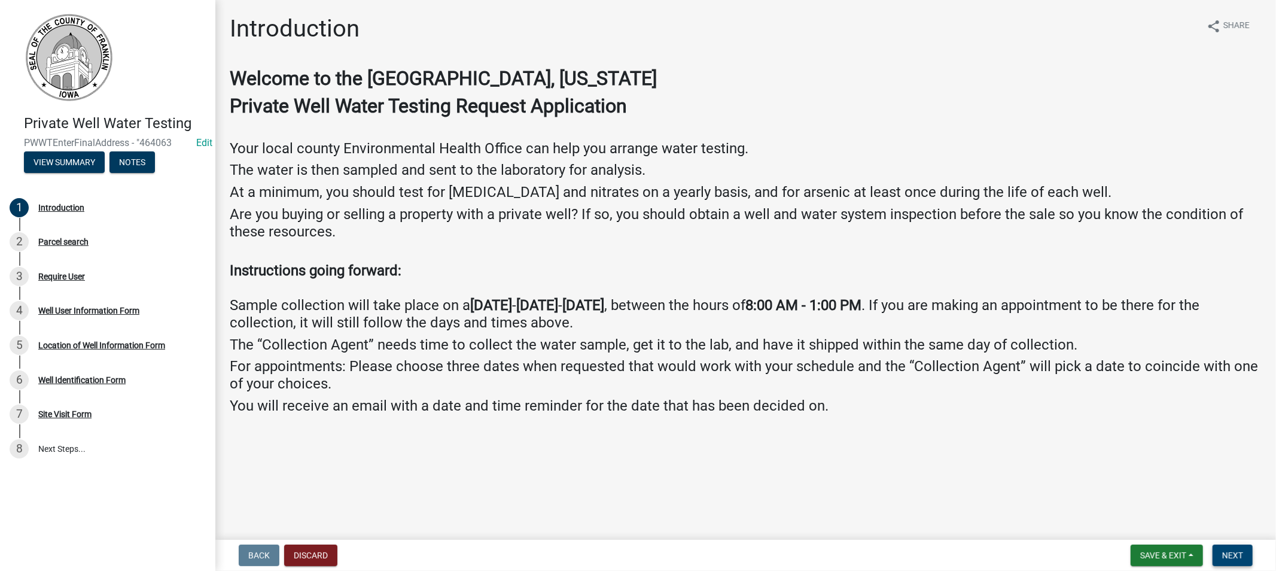
click at [1224, 548] on button "Next" at bounding box center [1232, 555] width 40 height 22
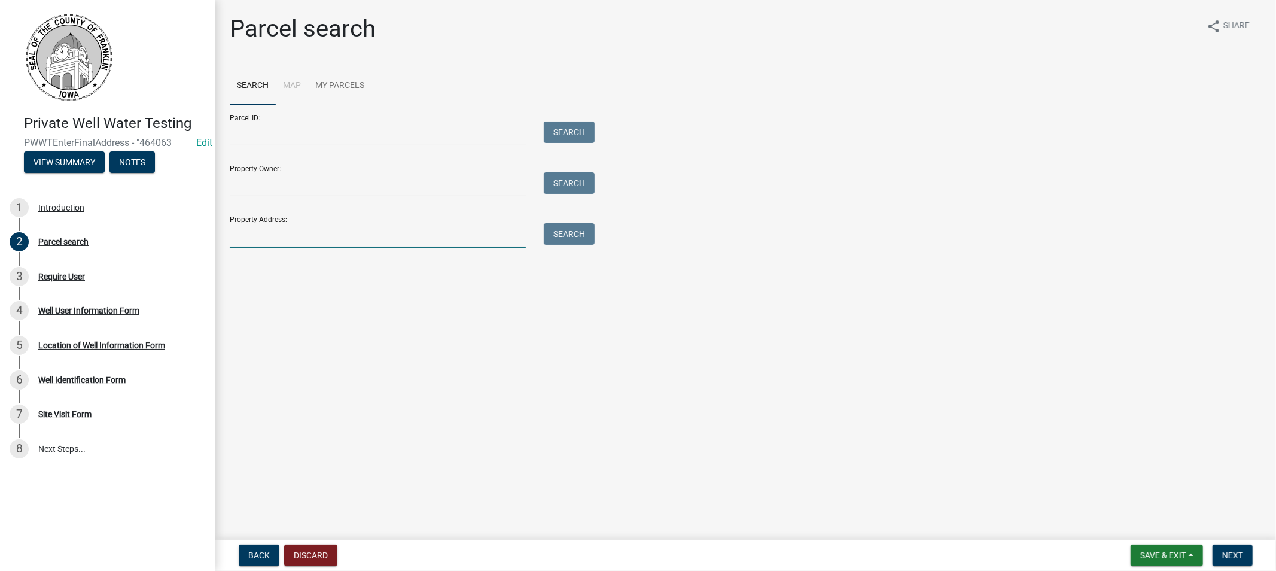
click at [261, 230] on input "Property Address:" at bounding box center [378, 235] width 296 height 25
click at [299, 552] on button "Discard" at bounding box center [310, 555] width 53 height 22
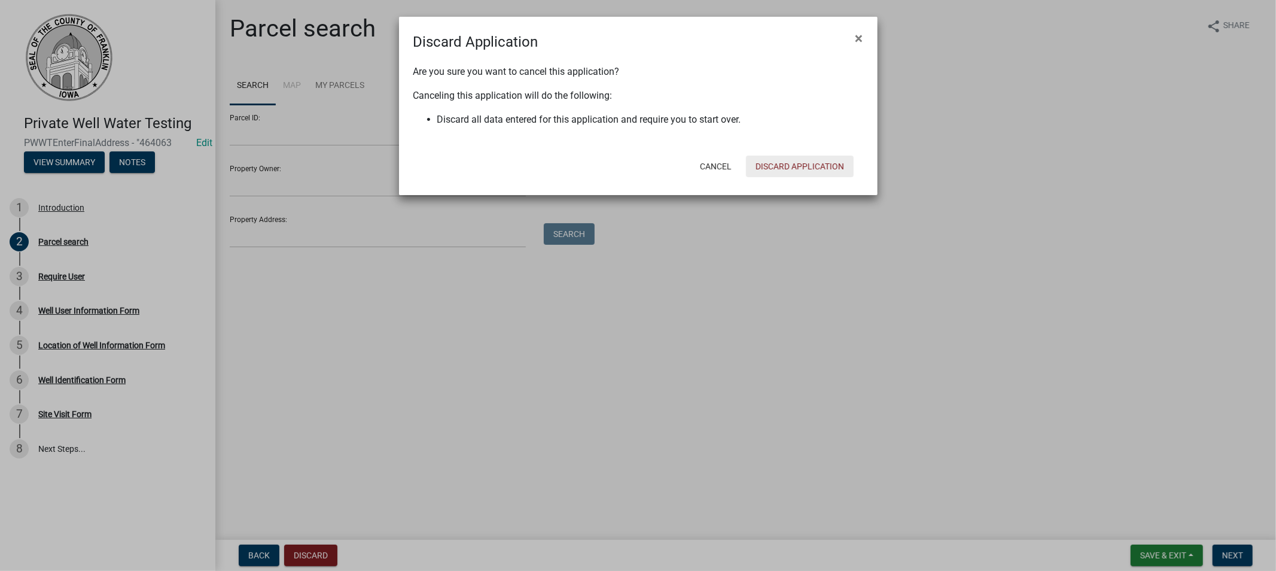
click at [806, 162] on button "Discard Application" at bounding box center [800, 167] width 108 height 22
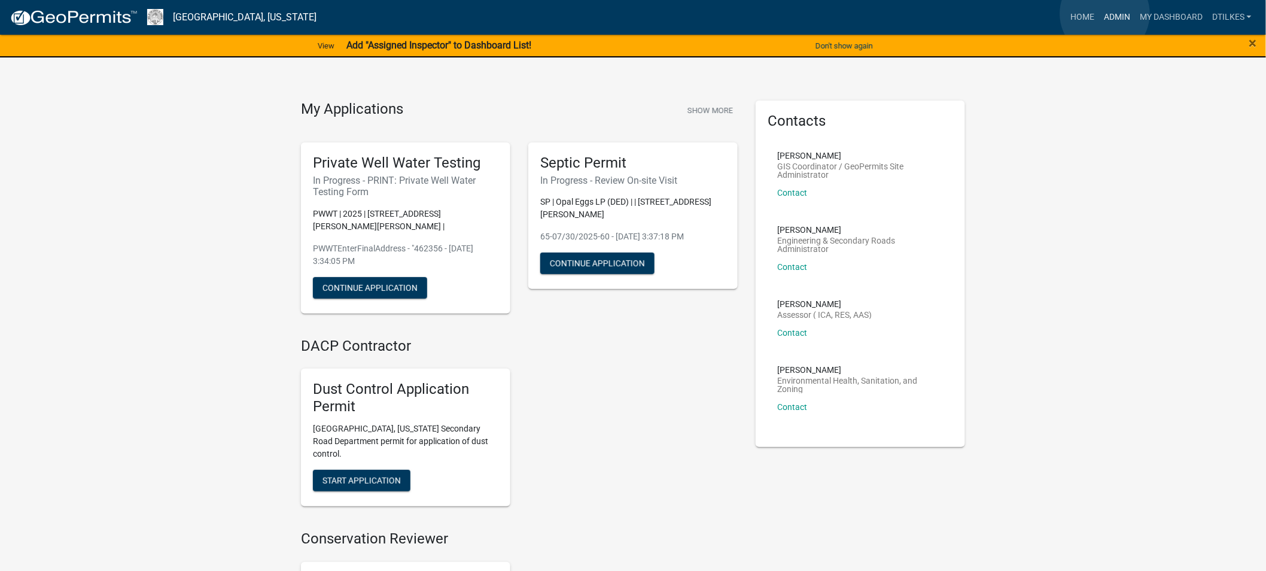
click at [1105, 14] on link "Admin" at bounding box center [1117, 17] width 36 height 23
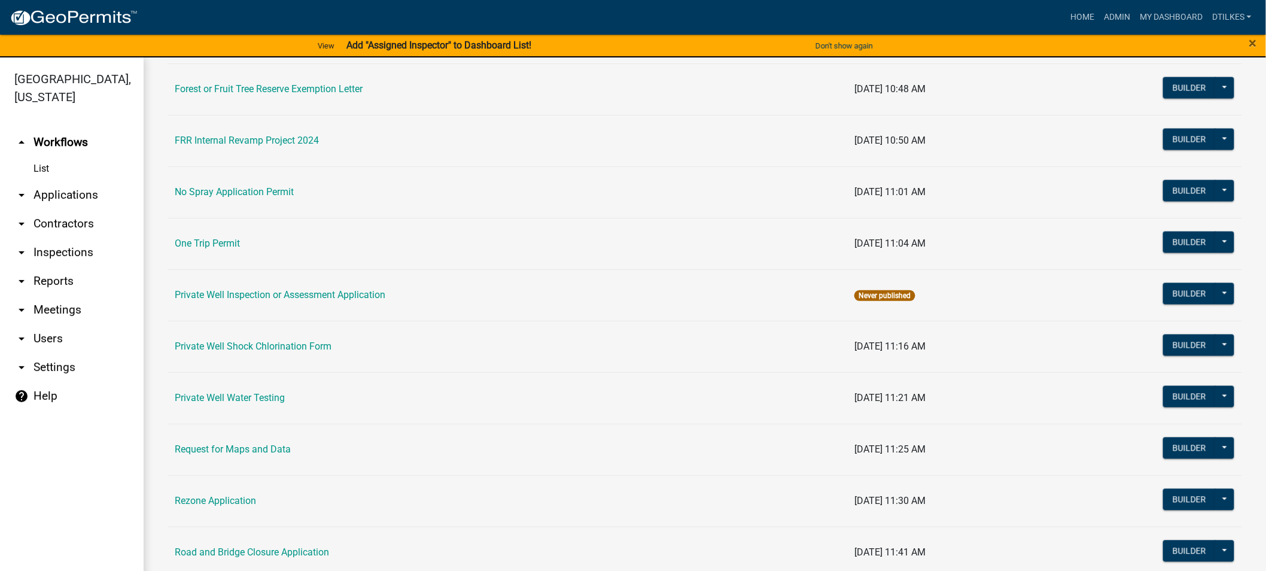
scroll to position [930, 0]
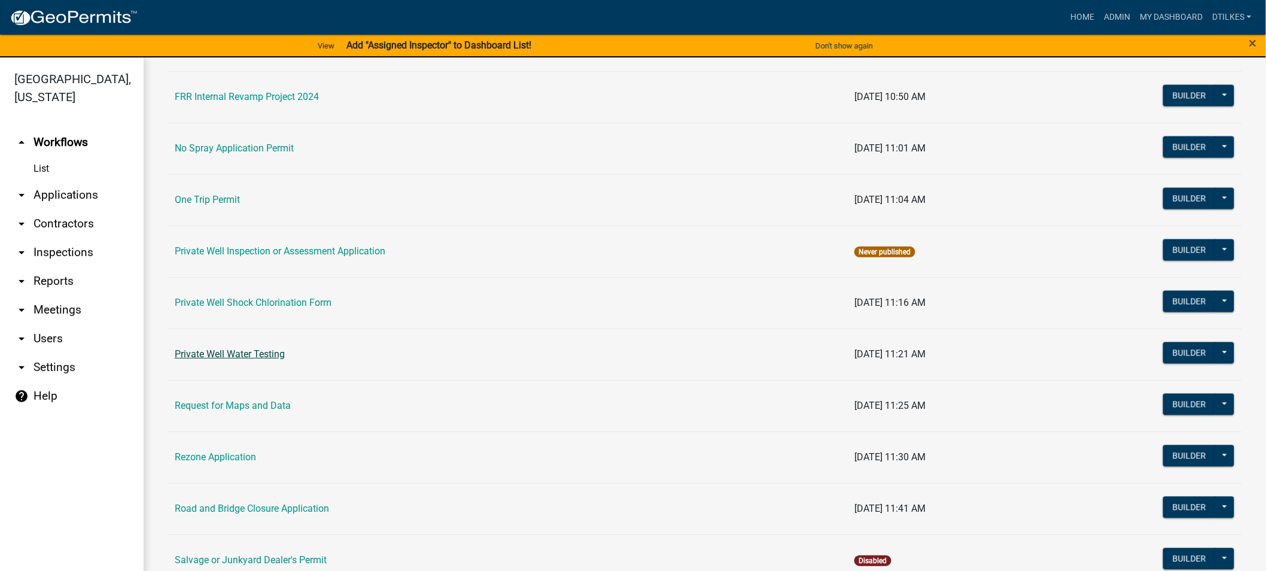
click at [230, 352] on link "Private Well Water Testing" at bounding box center [230, 353] width 110 height 11
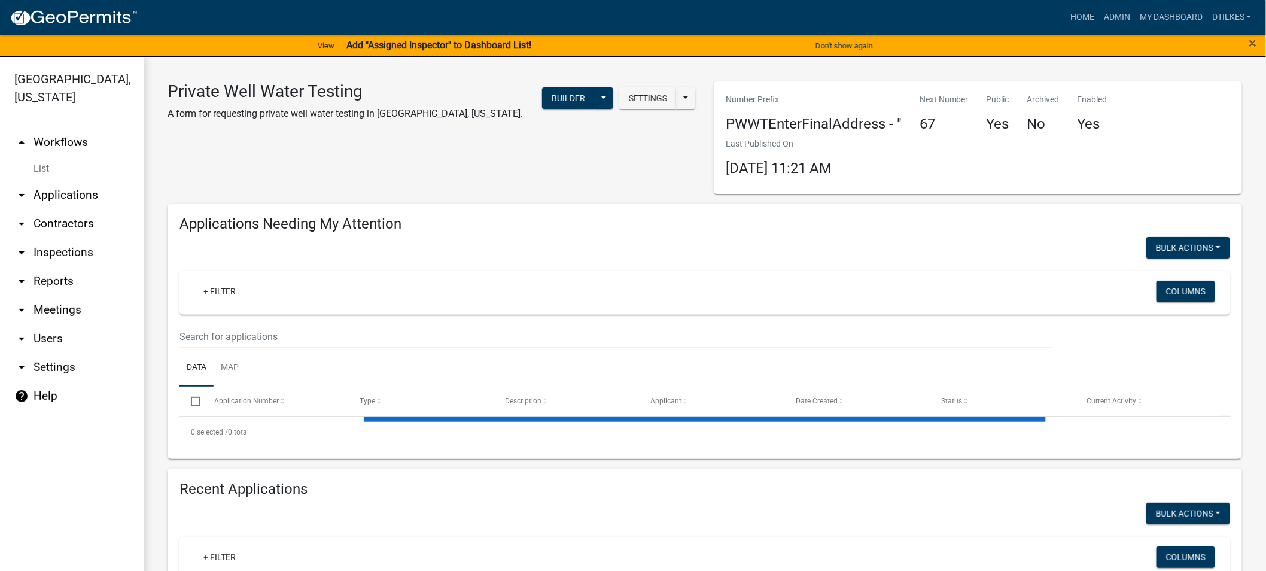
select select "2: 50"
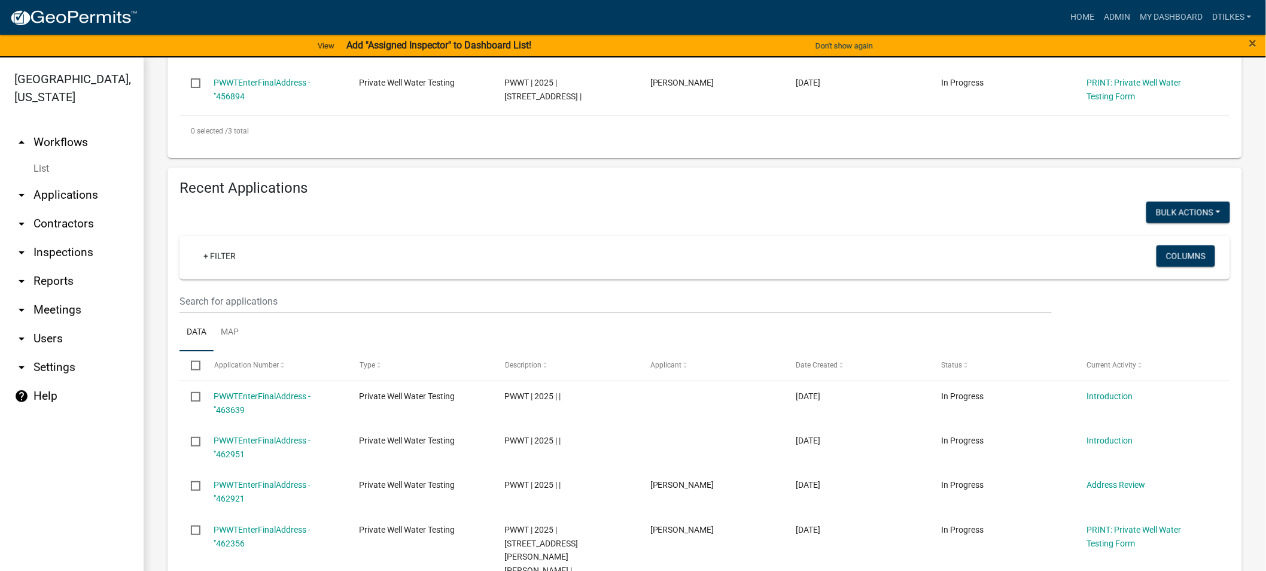
scroll to position [465, 0]
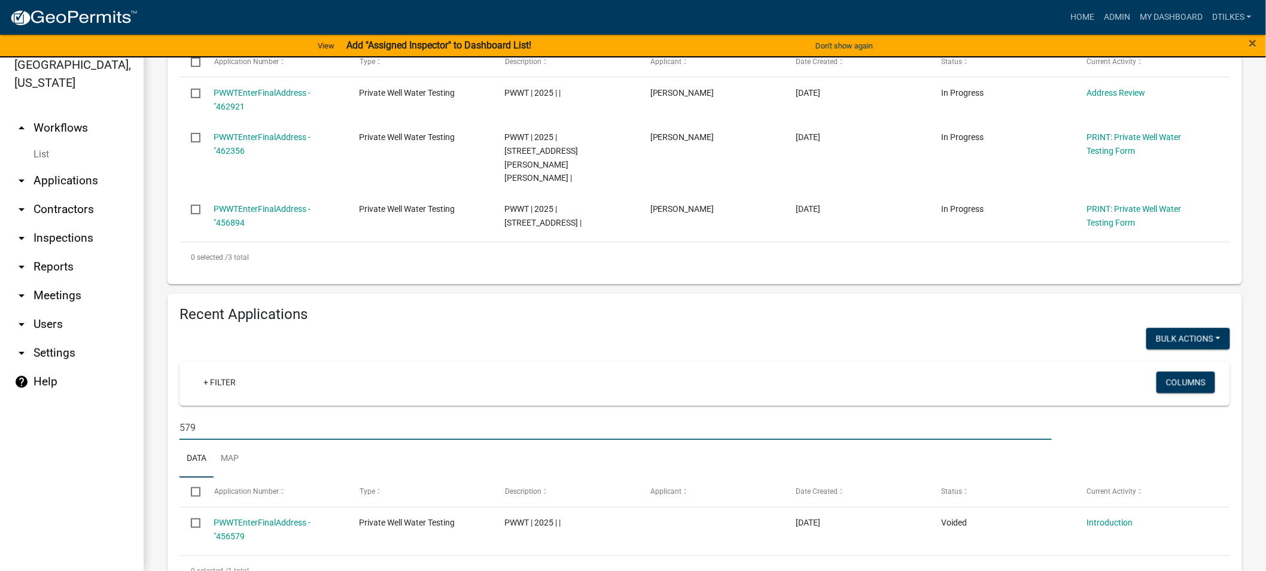
scroll to position [349, 0]
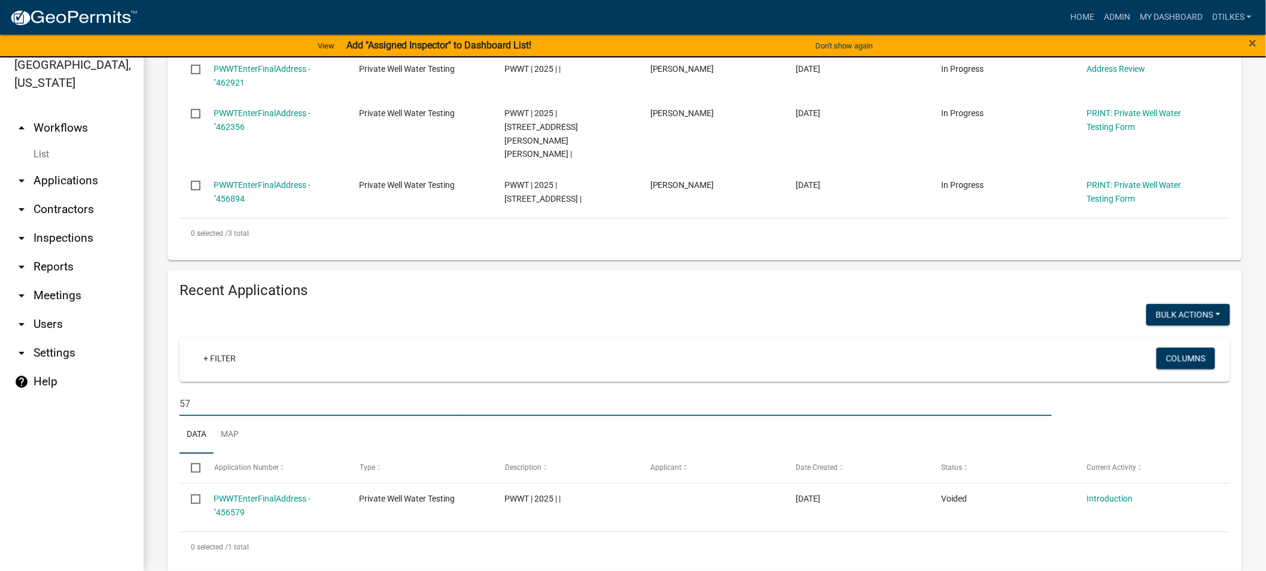
type input "5"
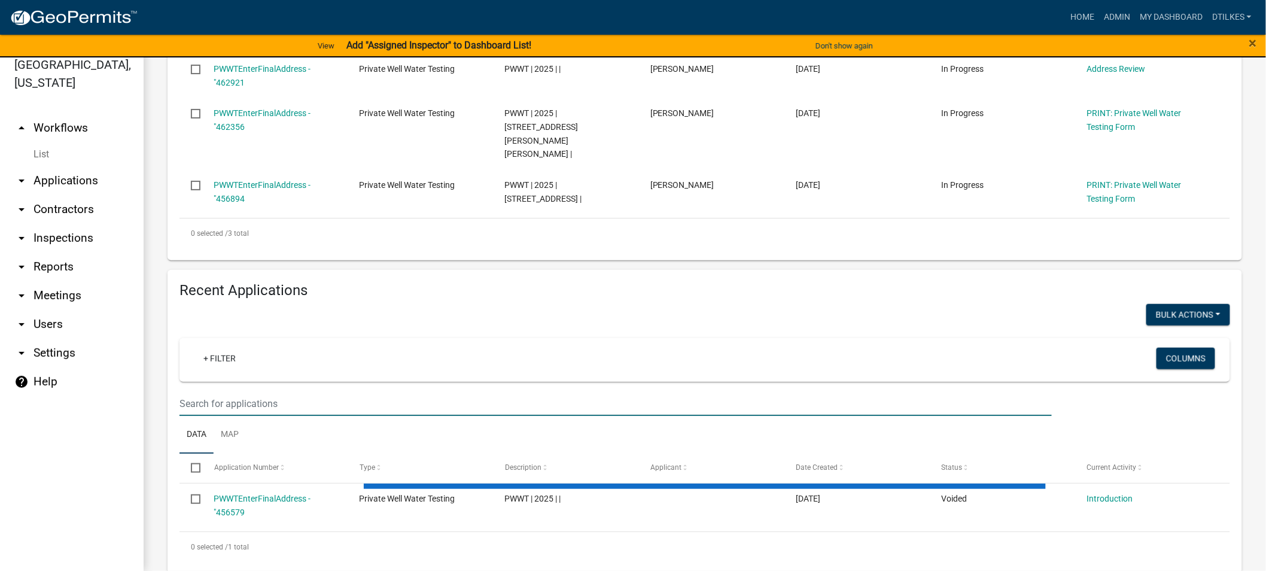
select select "2: 50"
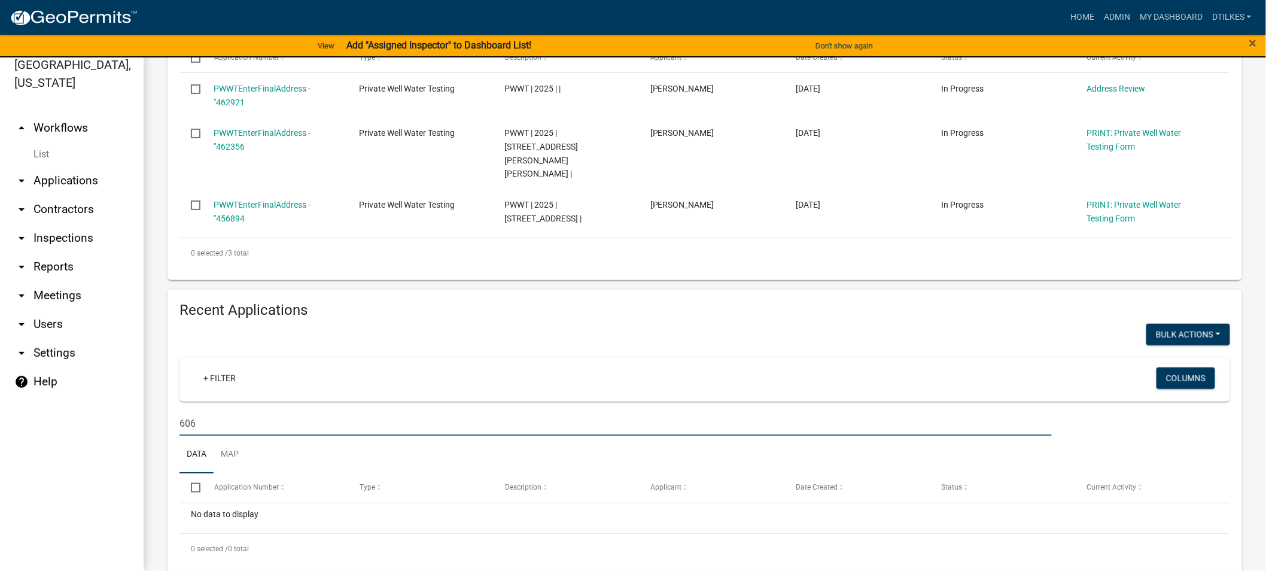
scroll to position [330, 0]
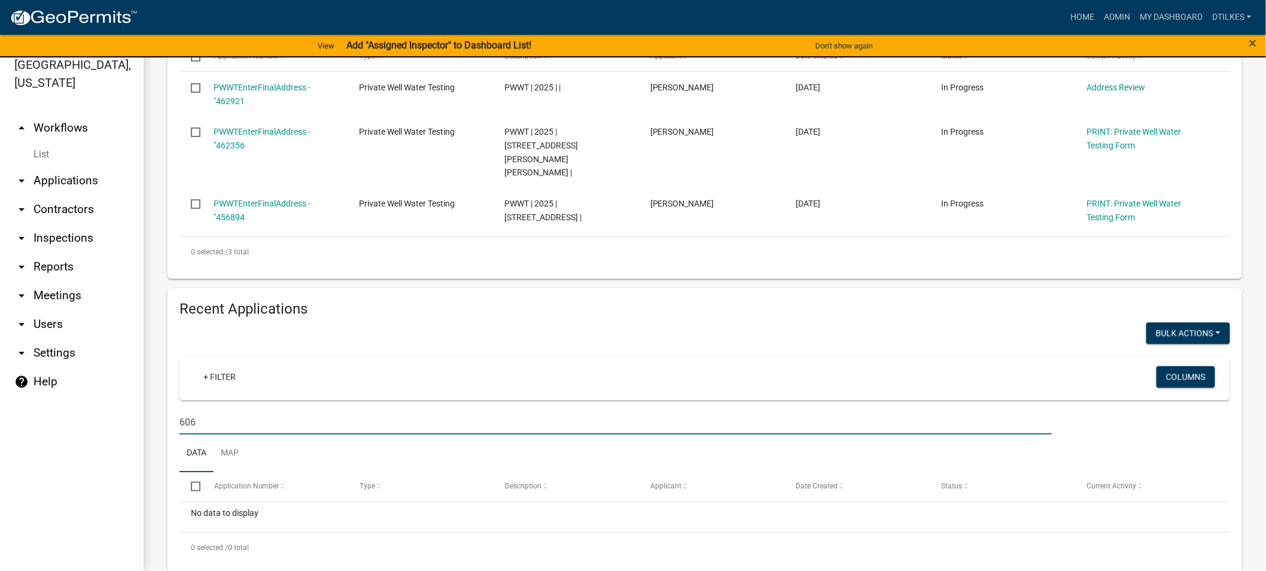
click at [198, 410] on input "606" at bounding box center [615, 422] width 872 height 25
type input "6"
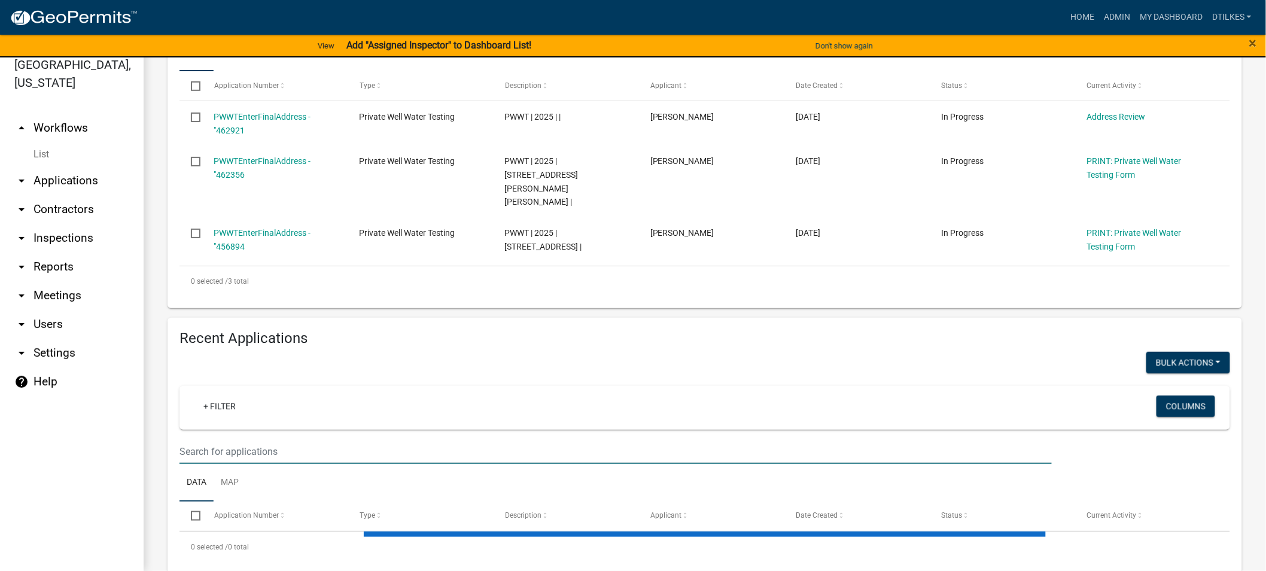
select select "2: 50"
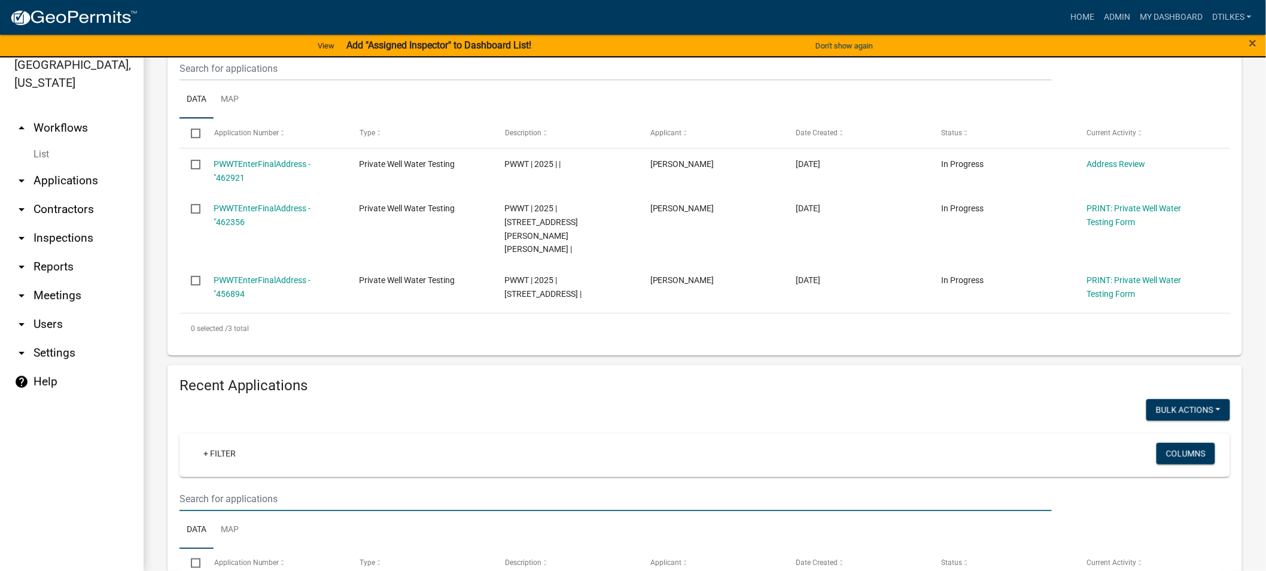
scroll to position [130, 0]
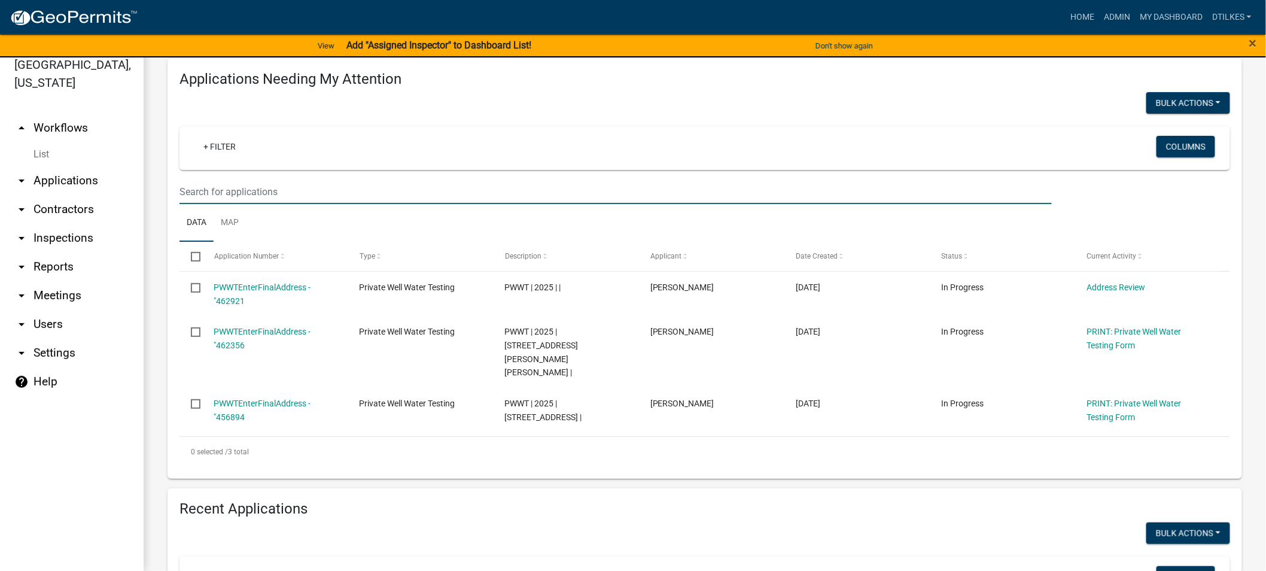
click at [211, 186] on input "text" at bounding box center [615, 191] width 872 height 25
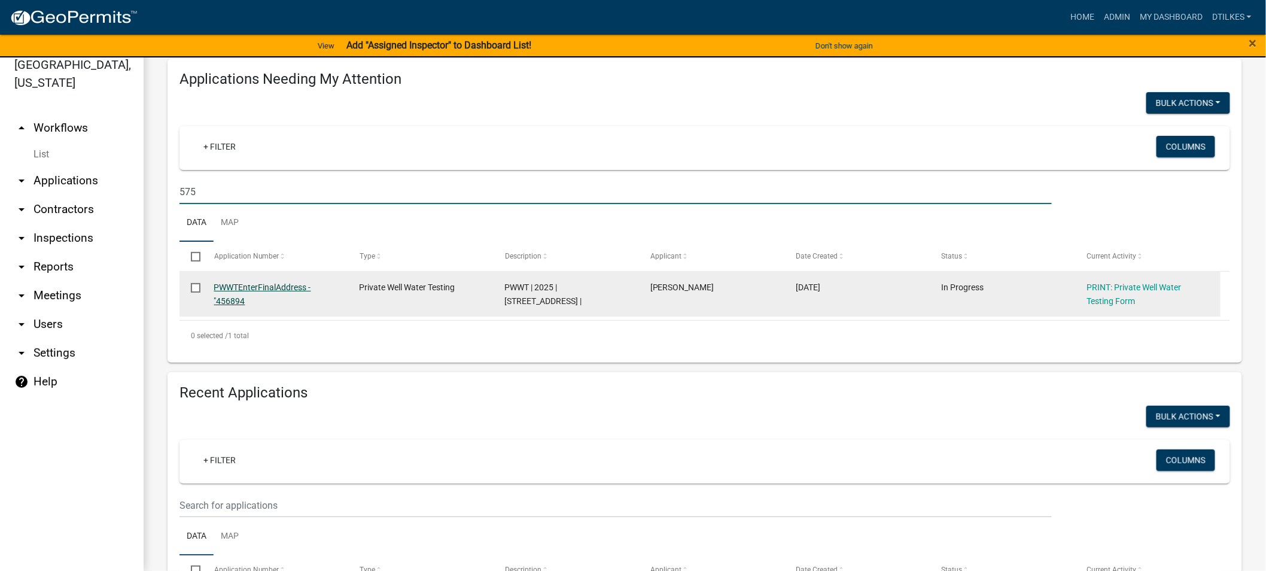
type input "575"
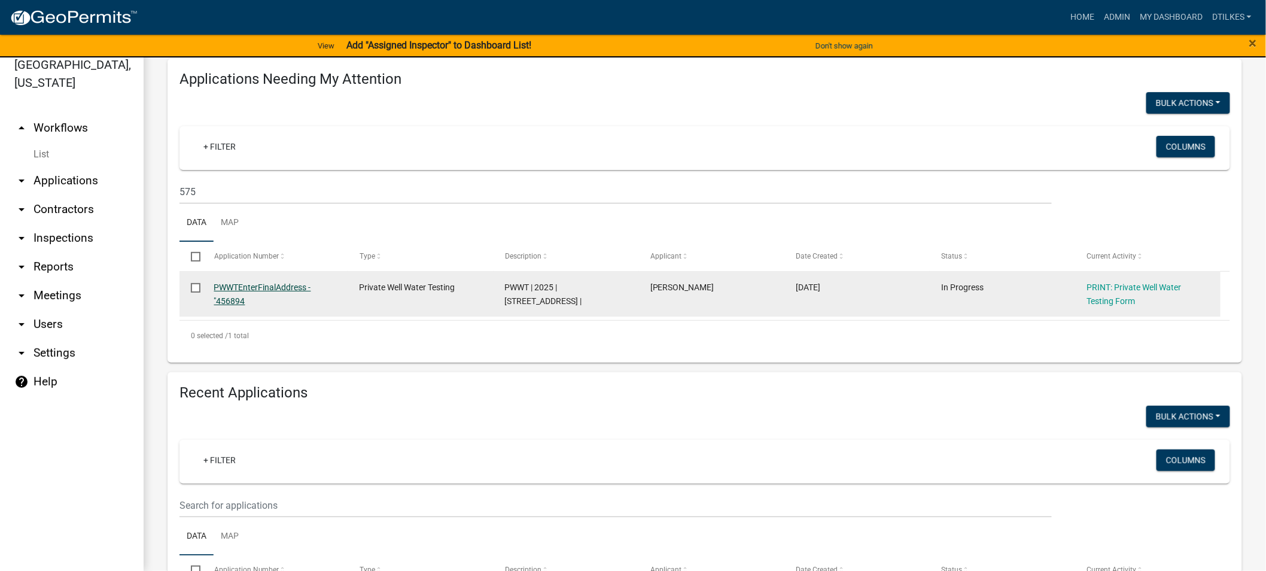
click at [243, 282] on link "PWWTEnterFinalAddress - "456894" at bounding box center [262, 293] width 97 height 23
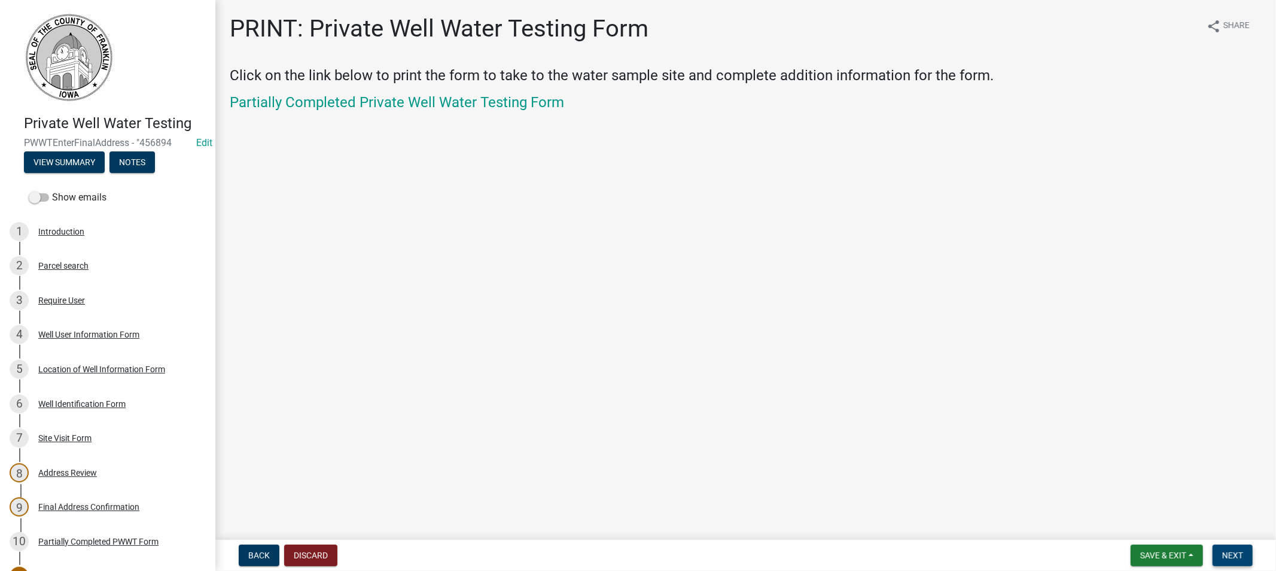
click at [1225, 553] on span "Next" at bounding box center [1232, 555] width 21 height 10
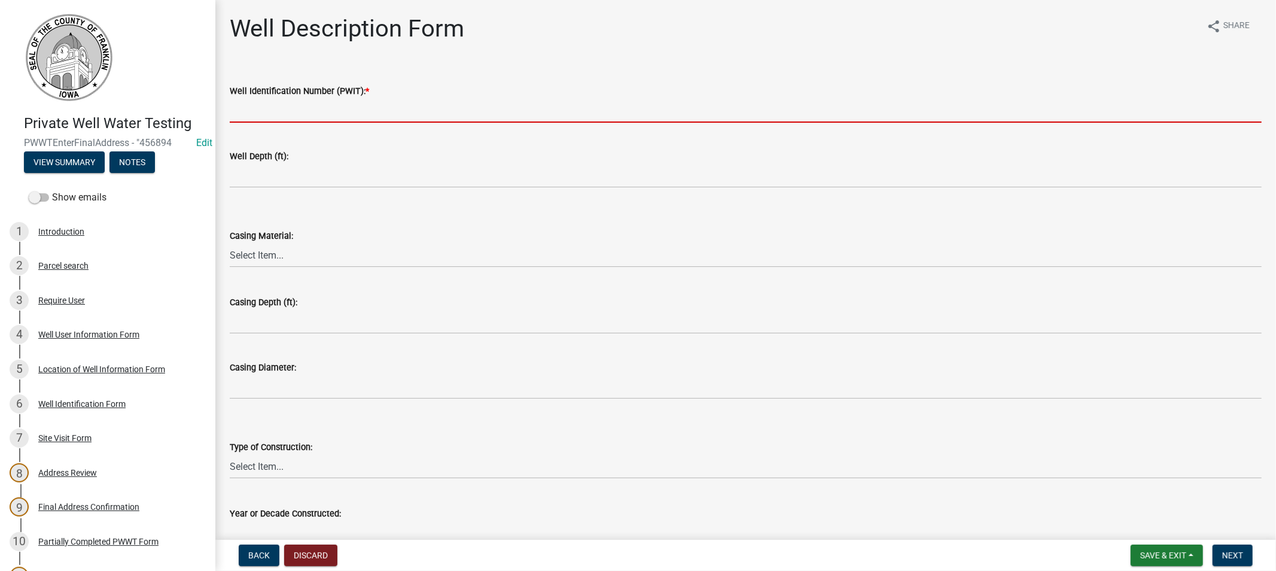
click at [263, 108] on input "Well Identification Number (PWIT): *" at bounding box center [746, 110] width 1032 height 25
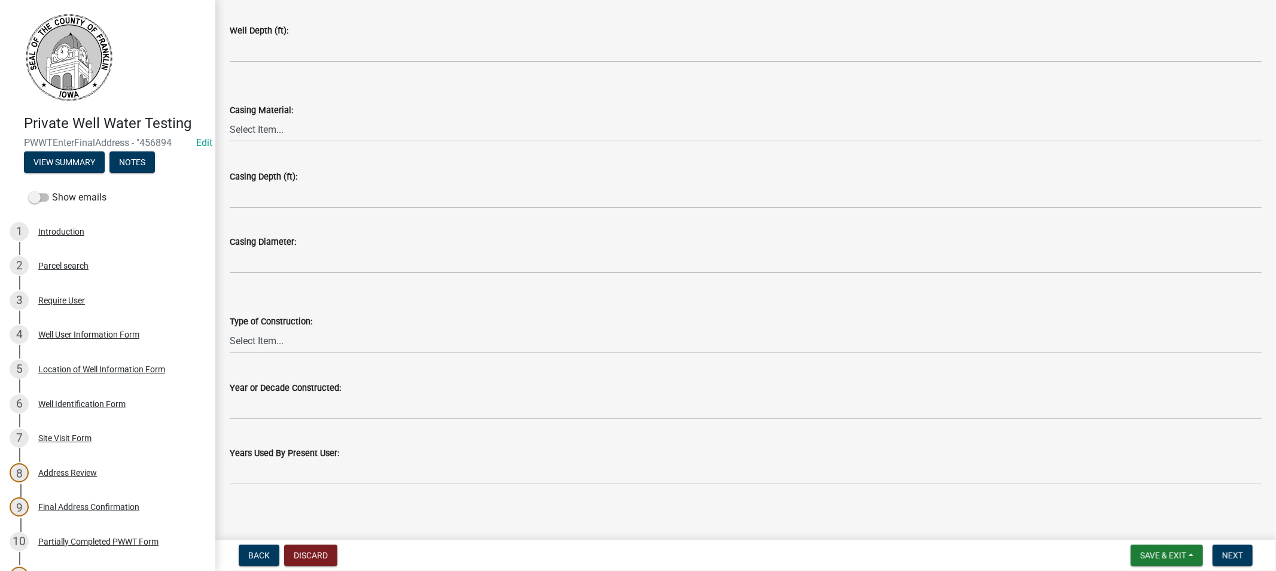
scroll to position [130, 0]
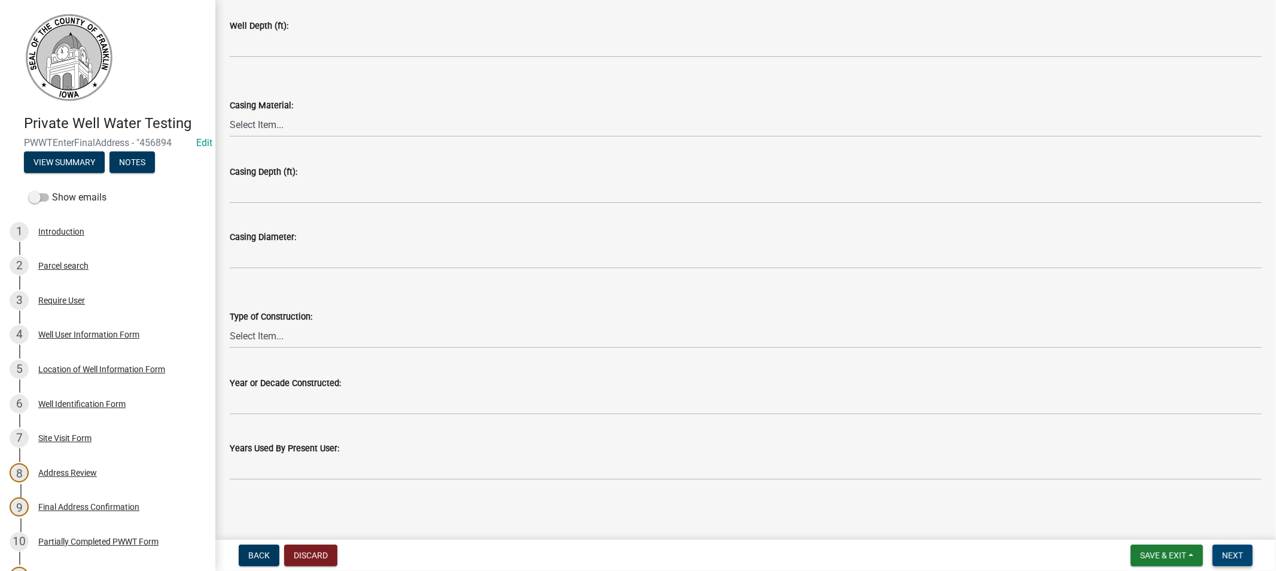
type input "2240319"
click at [1223, 555] on span "Next" at bounding box center [1232, 555] width 21 height 10
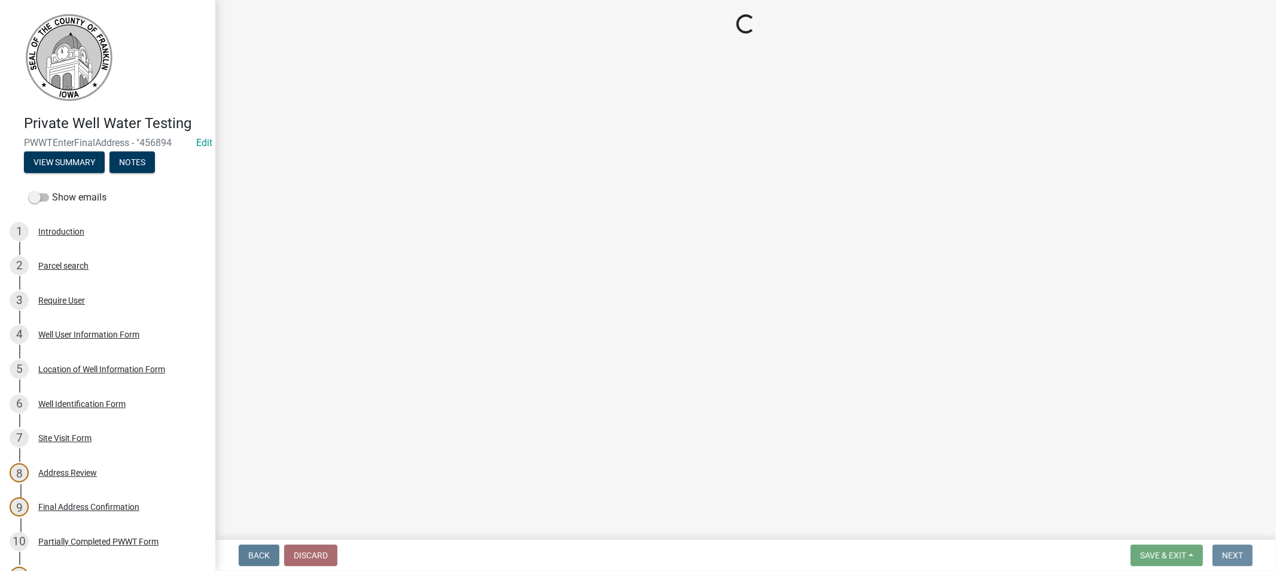
scroll to position [0, 0]
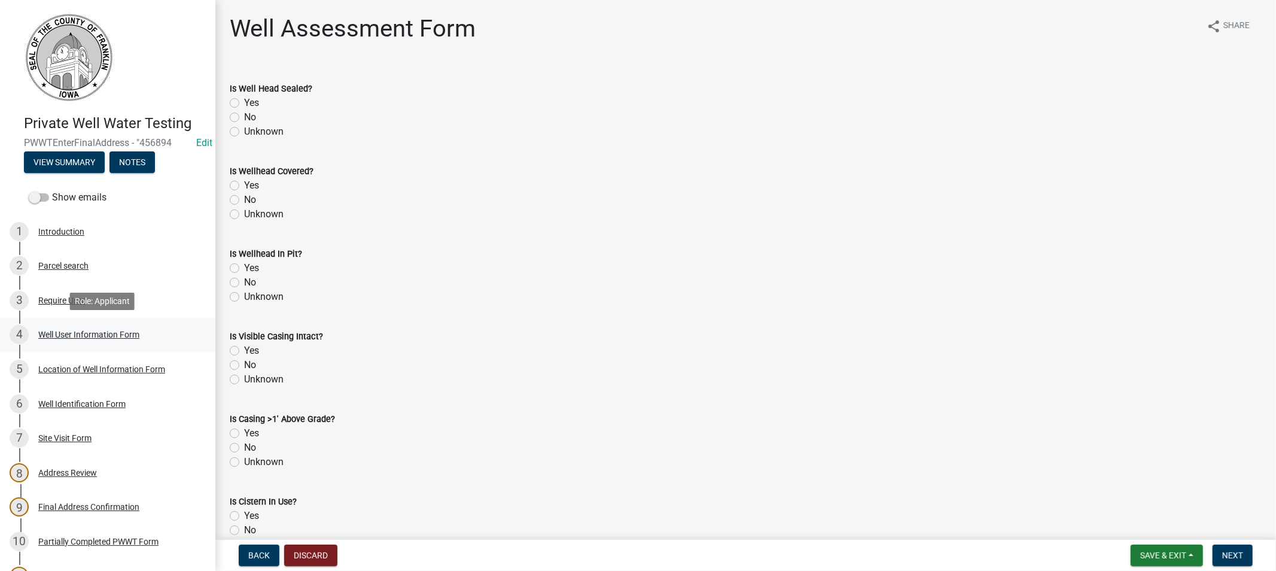
click at [68, 333] on div "Well User Information Form" at bounding box center [88, 334] width 101 height 8
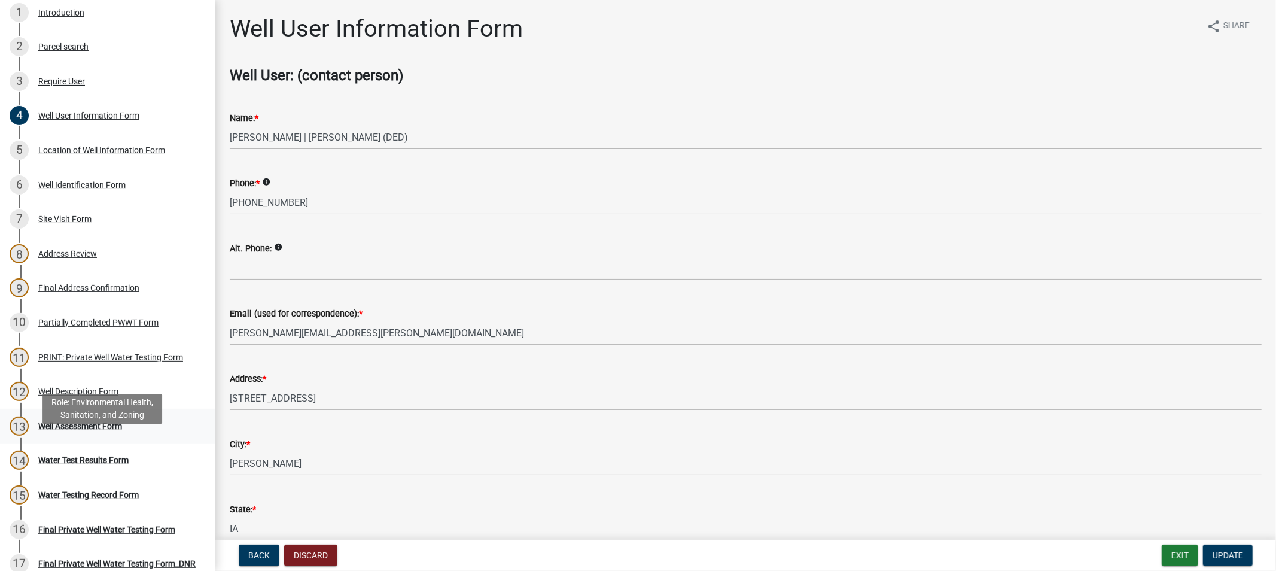
scroll to position [266, 0]
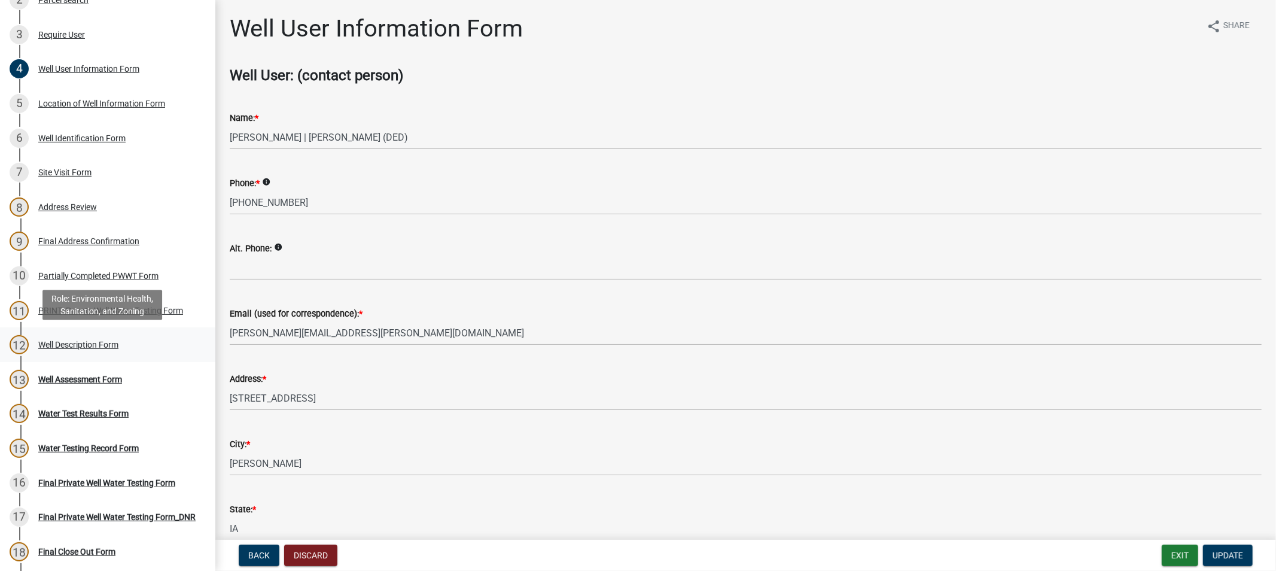
click at [55, 347] on div "Well Description Form" at bounding box center [78, 344] width 80 height 8
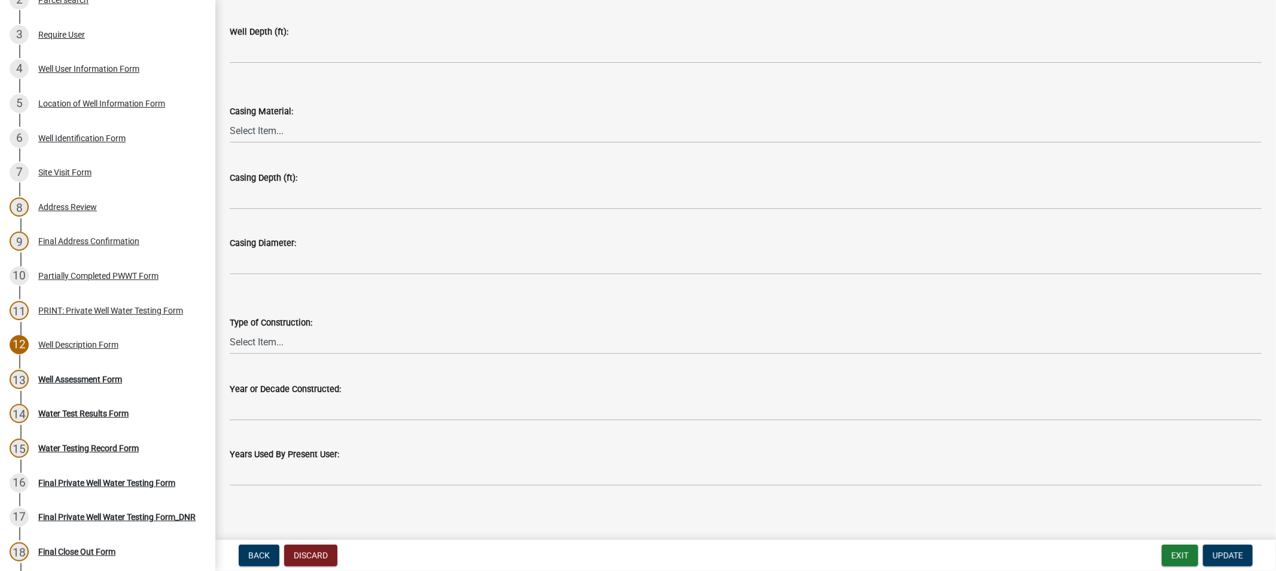
scroll to position [130, 0]
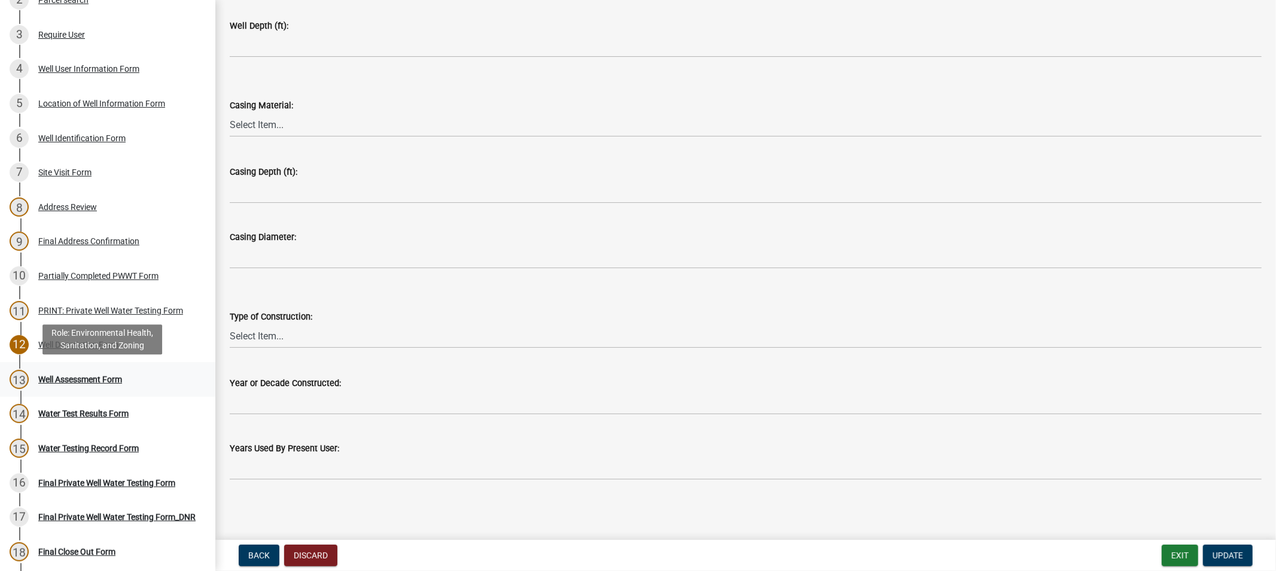
click at [80, 377] on div "Well Assessment Form" at bounding box center [80, 379] width 84 height 8
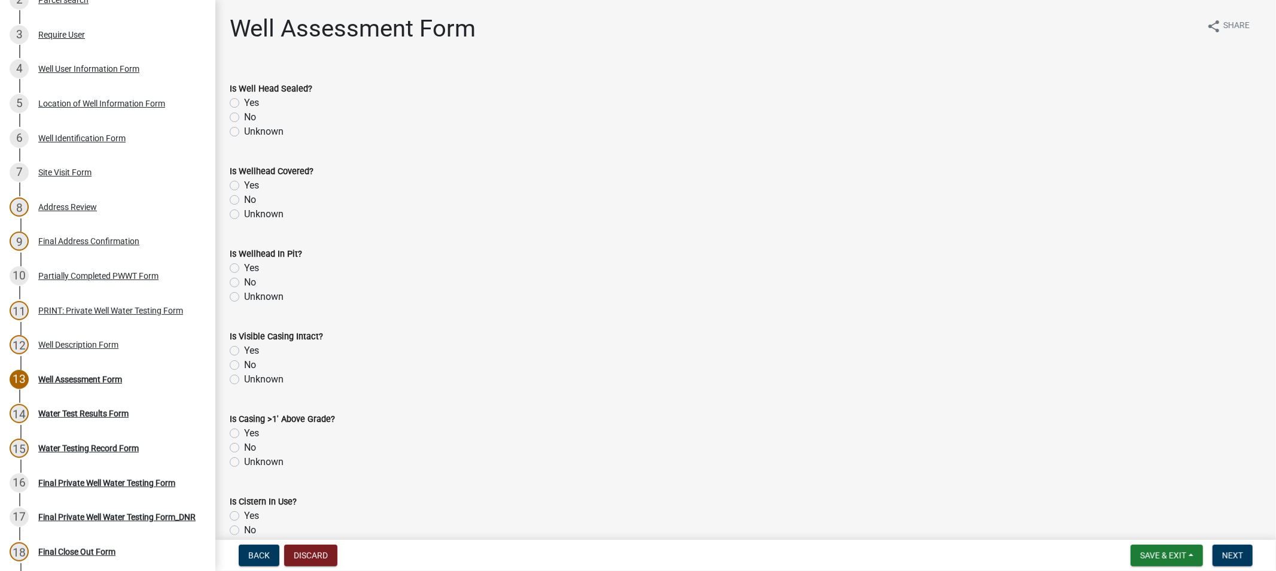
click at [244, 132] on label "Unknown" at bounding box center [263, 131] width 39 height 14
click at [244, 132] on input "Unknown" at bounding box center [248, 128] width 8 height 8
radio input "true"
click at [244, 187] on label "Yes" at bounding box center [251, 185] width 15 height 14
click at [244, 186] on input "Yes" at bounding box center [248, 182] width 8 height 8
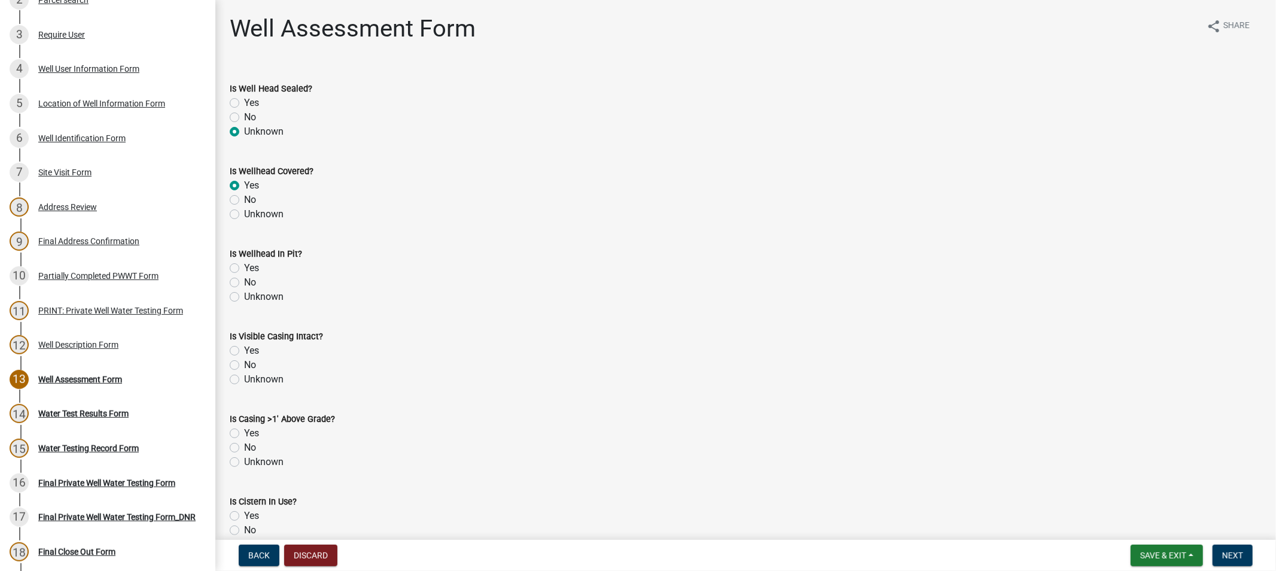
radio input "true"
click at [244, 296] on label "Unknown" at bounding box center [263, 297] width 39 height 14
click at [244, 296] on input "Unknown" at bounding box center [248, 294] width 8 height 8
radio input "true"
click at [244, 362] on label "No" at bounding box center [250, 365] width 12 height 14
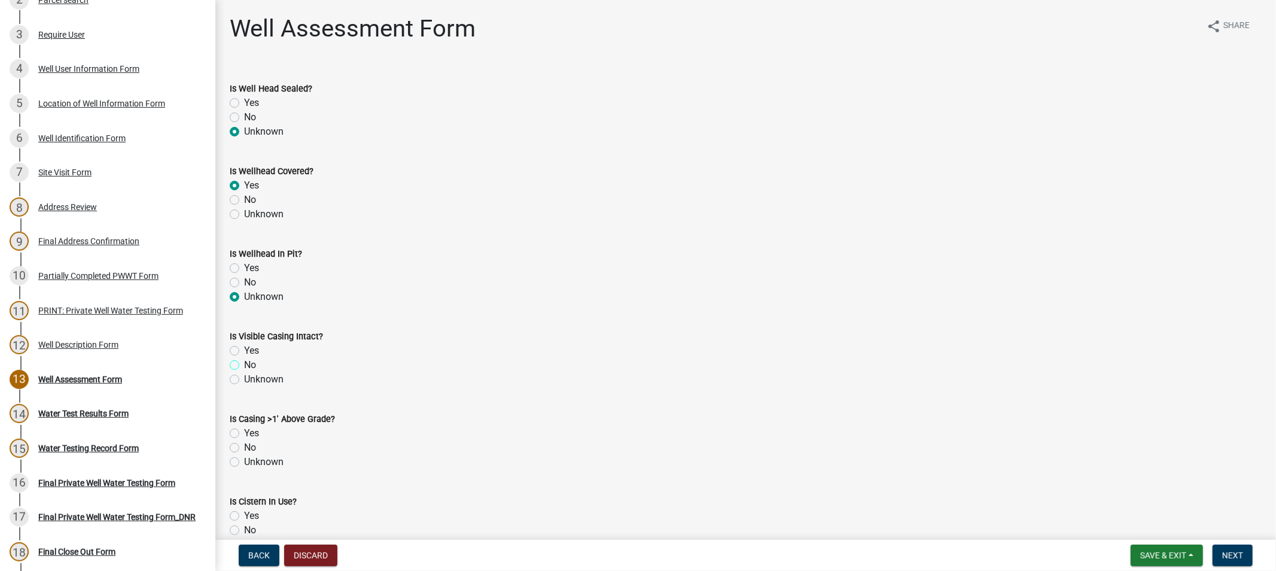
click at [244, 362] on input "No" at bounding box center [248, 362] width 8 height 8
radio input "true"
click at [244, 449] on label "No" at bounding box center [250, 447] width 12 height 14
click at [244, 448] on input "No" at bounding box center [248, 444] width 8 height 8
radio input "true"
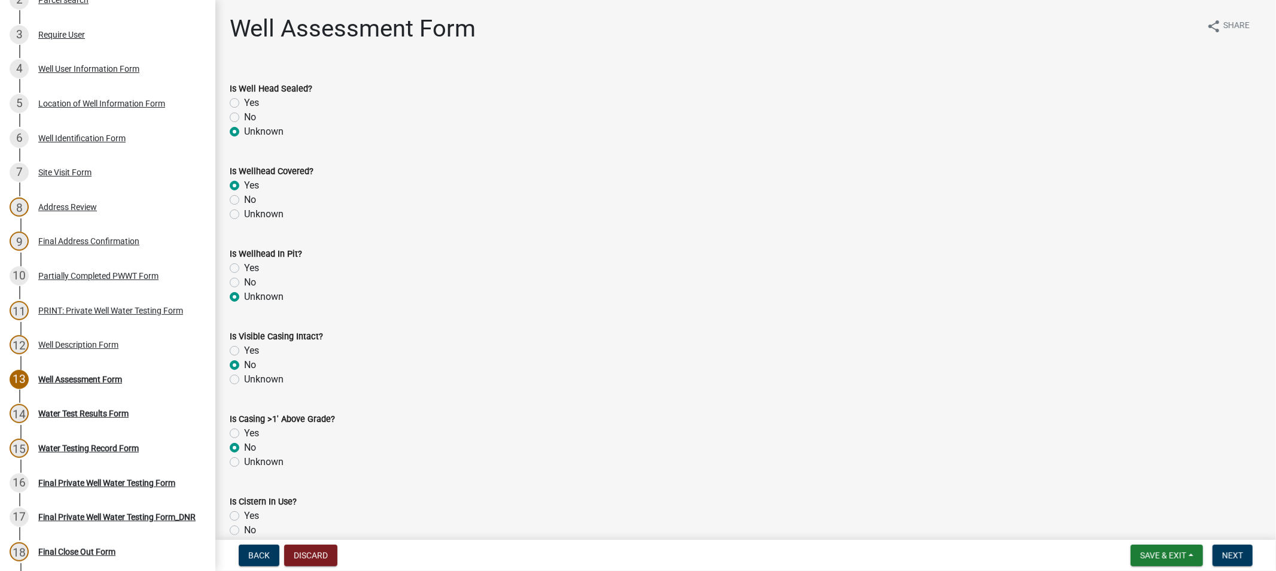
click at [232, 535] on div "Private Well Water Testing PWWTEnterFinalAddress - "456894 Edit View Summary No…" at bounding box center [638, 285] width 1276 height 571
click at [244, 528] on label "No" at bounding box center [250, 530] width 12 height 14
click at [244, 528] on input "No" at bounding box center [248, 527] width 8 height 8
radio input "true"
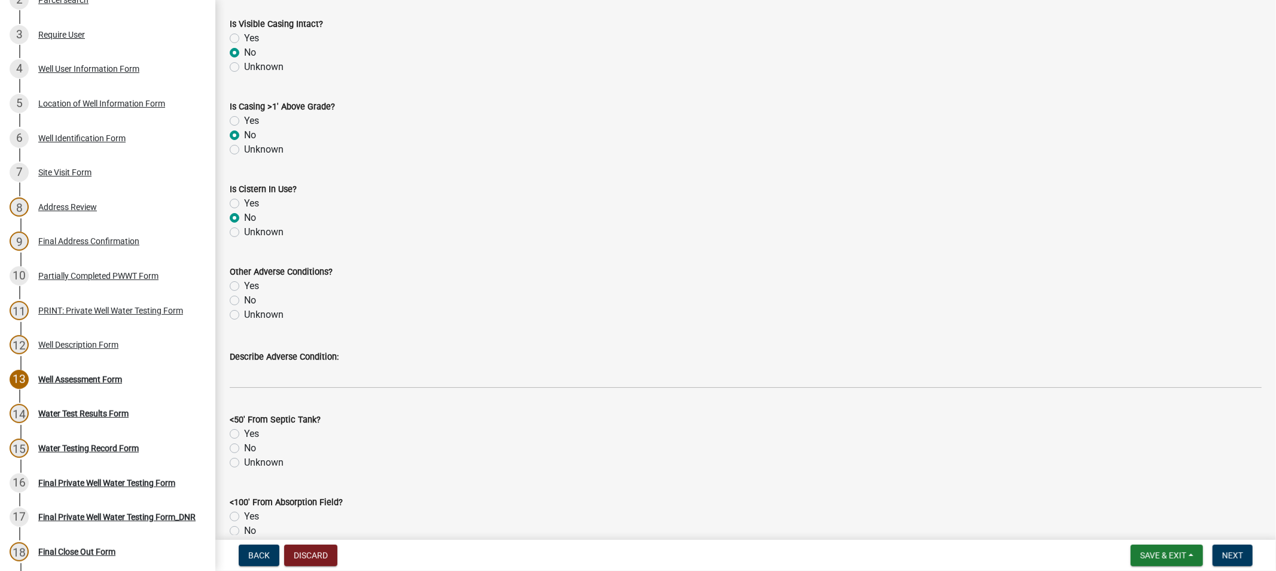
scroll to position [465, 0]
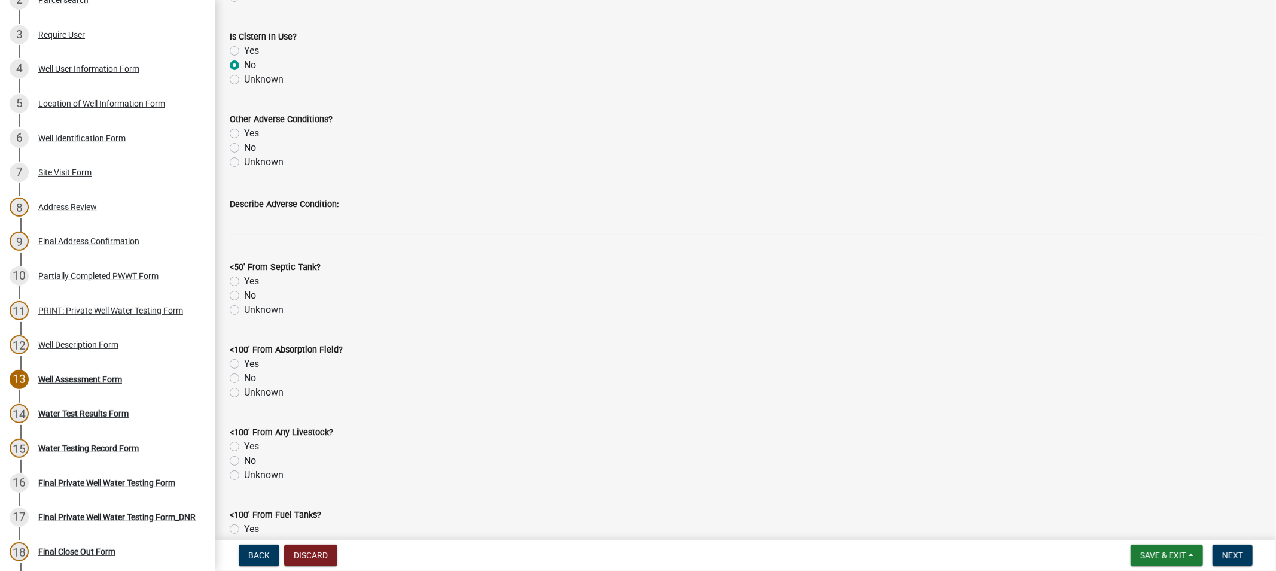
click at [244, 162] on label "Unknown" at bounding box center [263, 162] width 39 height 14
click at [244, 162] on input "Unknown" at bounding box center [248, 159] width 8 height 8
radio input "true"
drag, startPoint x: 234, startPoint y: 309, endPoint x: 234, endPoint y: 330, distance: 21.5
click at [244, 309] on label "Unknown" at bounding box center [263, 310] width 39 height 14
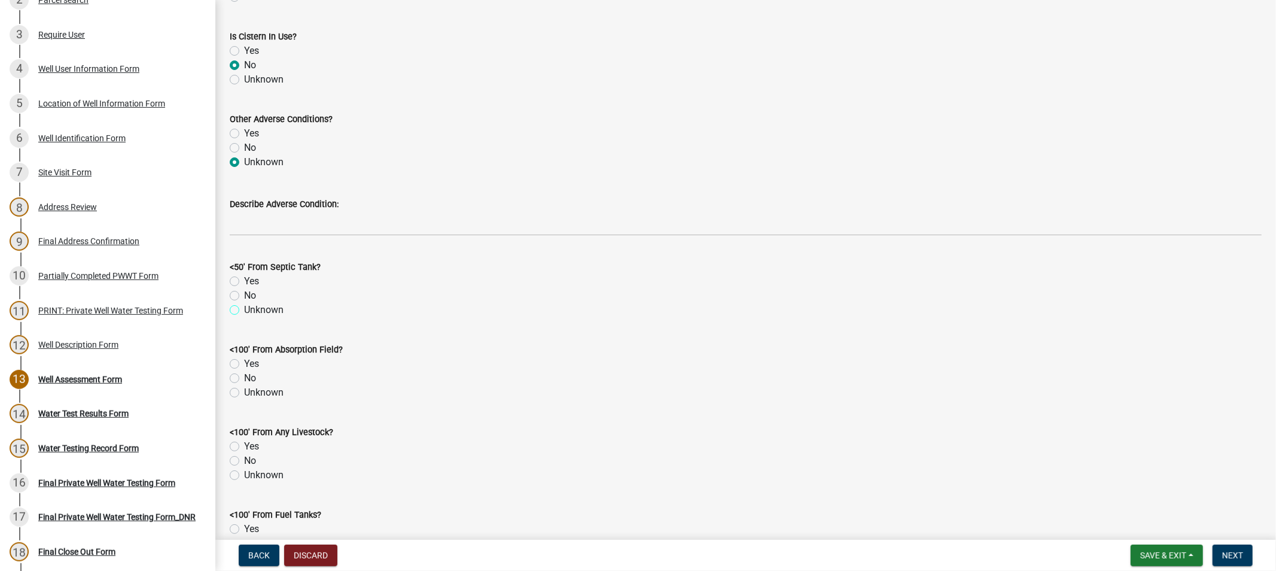
click at [244, 309] on input "Unknown" at bounding box center [248, 307] width 8 height 8
radio input "true"
click at [244, 396] on label "Unknown" at bounding box center [263, 392] width 39 height 14
click at [244, 393] on input "Unknown" at bounding box center [248, 389] width 8 height 8
radio input "true"
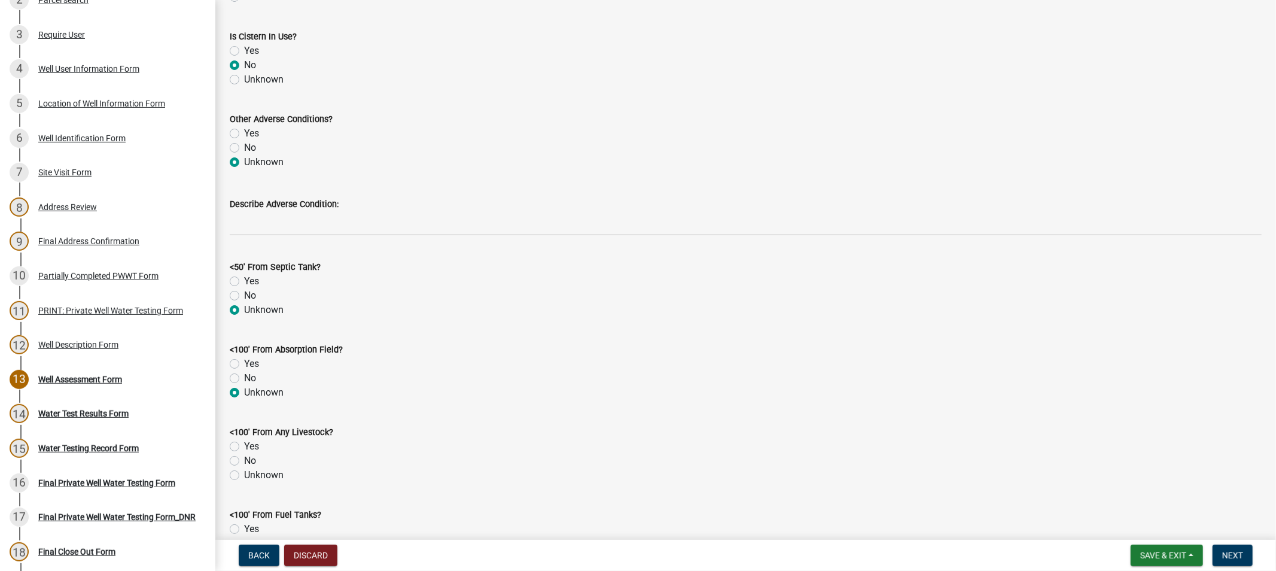
click at [244, 461] on label "No" at bounding box center [250, 460] width 12 height 14
click at [244, 461] on input "No" at bounding box center [248, 457] width 8 height 8
radio input "true"
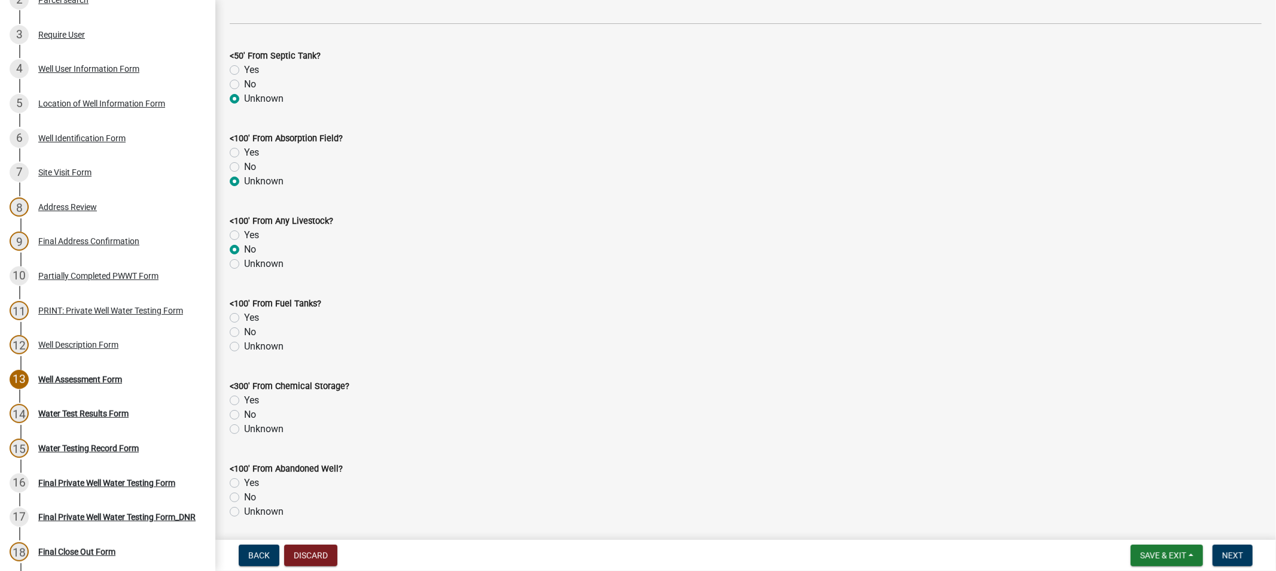
scroll to position [731, 0]
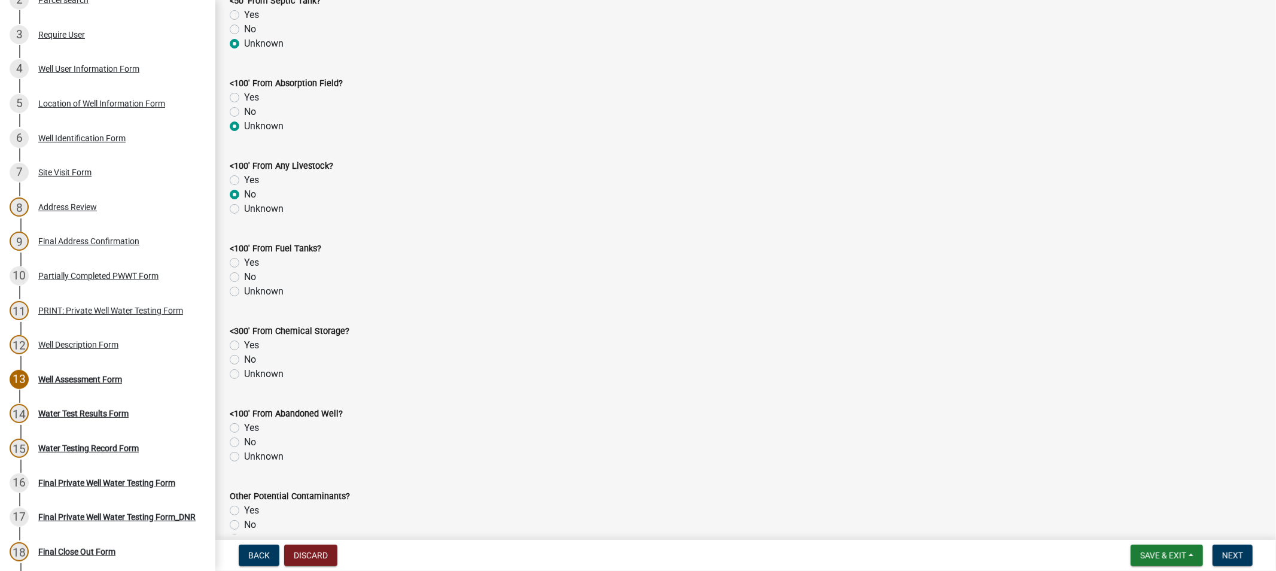
click at [244, 292] on label "Unknown" at bounding box center [263, 291] width 39 height 14
click at [244, 292] on input "Unknown" at bounding box center [248, 288] width 8 height 8
radio input "true"
click at [244, 373] on label "Unknown" at bounding box center [263, 374] width 39 height 14
click at [244, 373] on input "Unknown" at bounding box center [248, 371] width 8 height 8
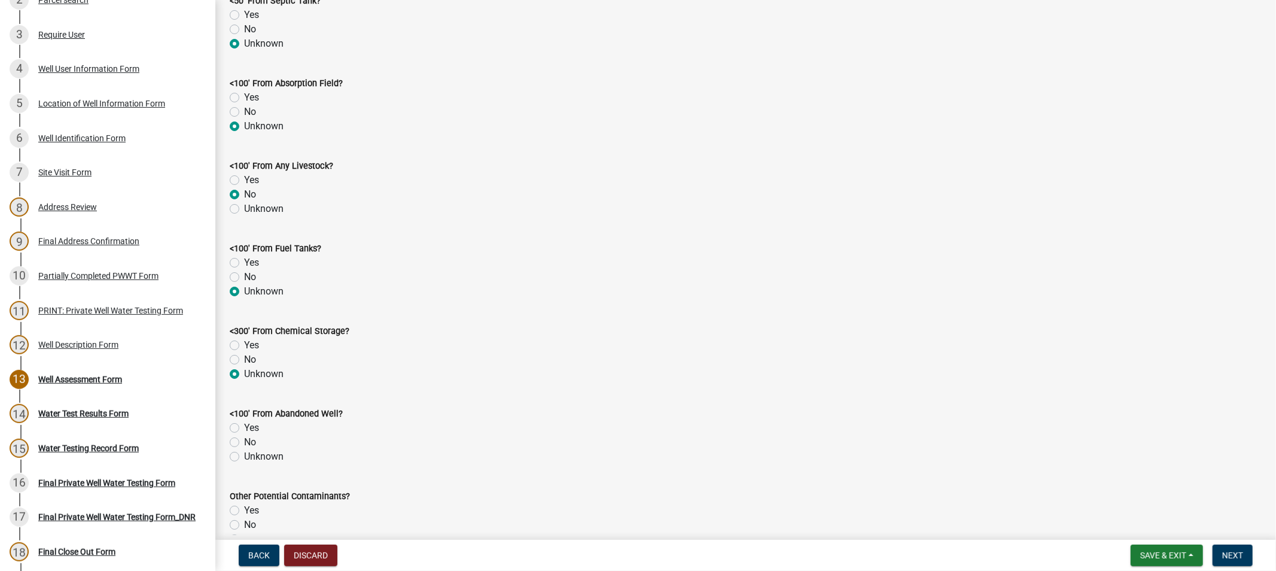
radio input "true"
click at [244, 458] on label "Unknown" at bounding box center [263, 456] width 39 height 14
click at [244, 457] on input "Unknown" at bounding box center [248, 453] width 8 height 8
radio input "true"
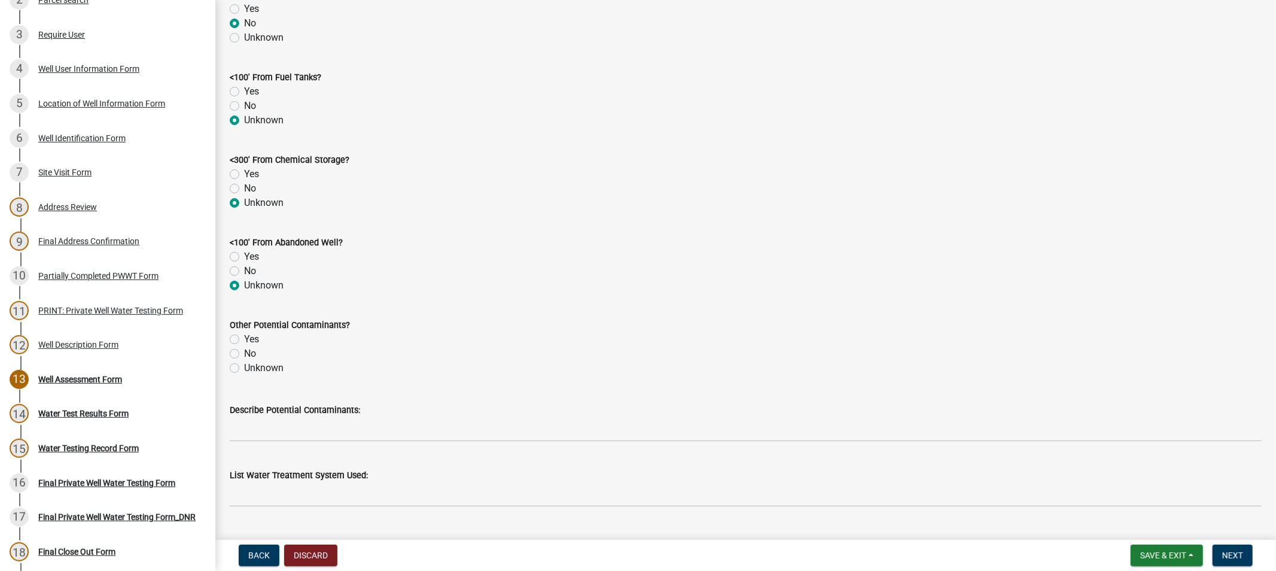
scroll to position [997, 0]
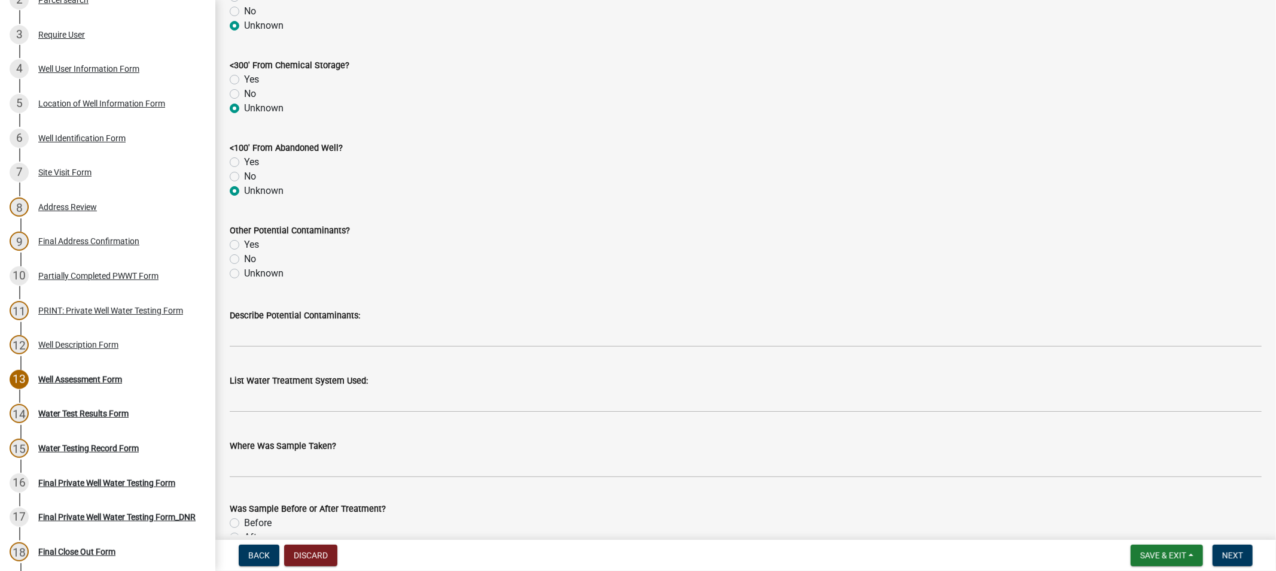
click at [244, 276] on label "Unknown" at bounding box center [263, 273] width 39 height 14
click at [244, 274] on input "Unknown" at bounding box center [248, 270] width 8 height 8
radio input "true"
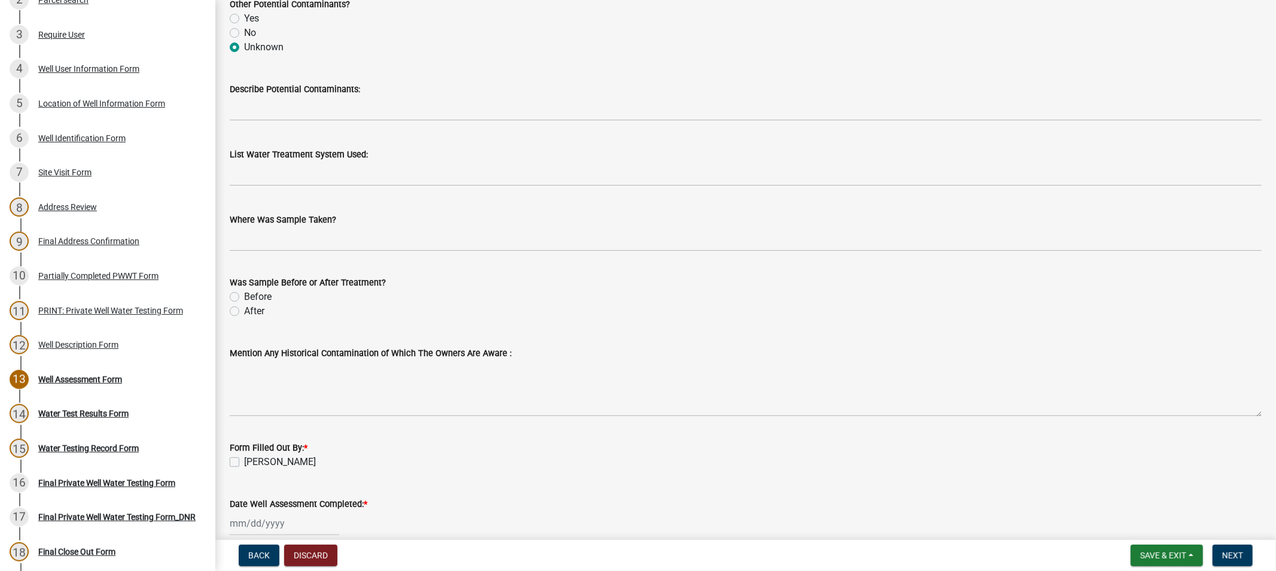
scroll to position [1263, 0]
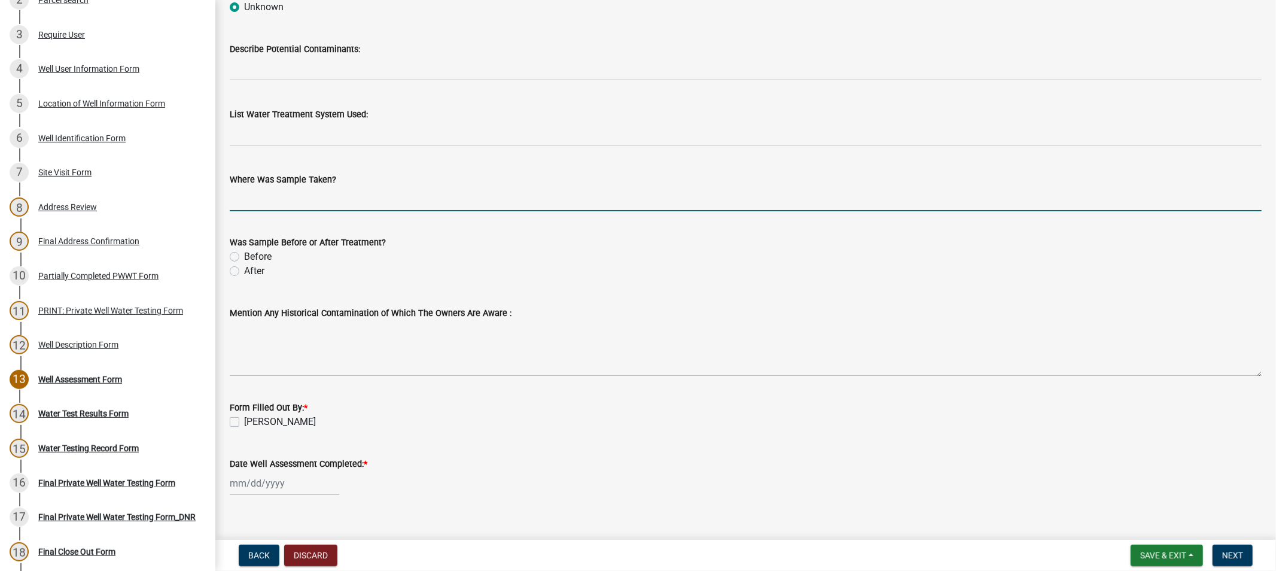
drag, startPoint x: 267, startPoint y: 205, endPoint x: 321, endPoint y: 211, distance: 54.2
click at [270, 202] on input "Where Was Sample Taken?" at bounding box center [746, 199] width 1032 height 25
type input "kitchen faucet"
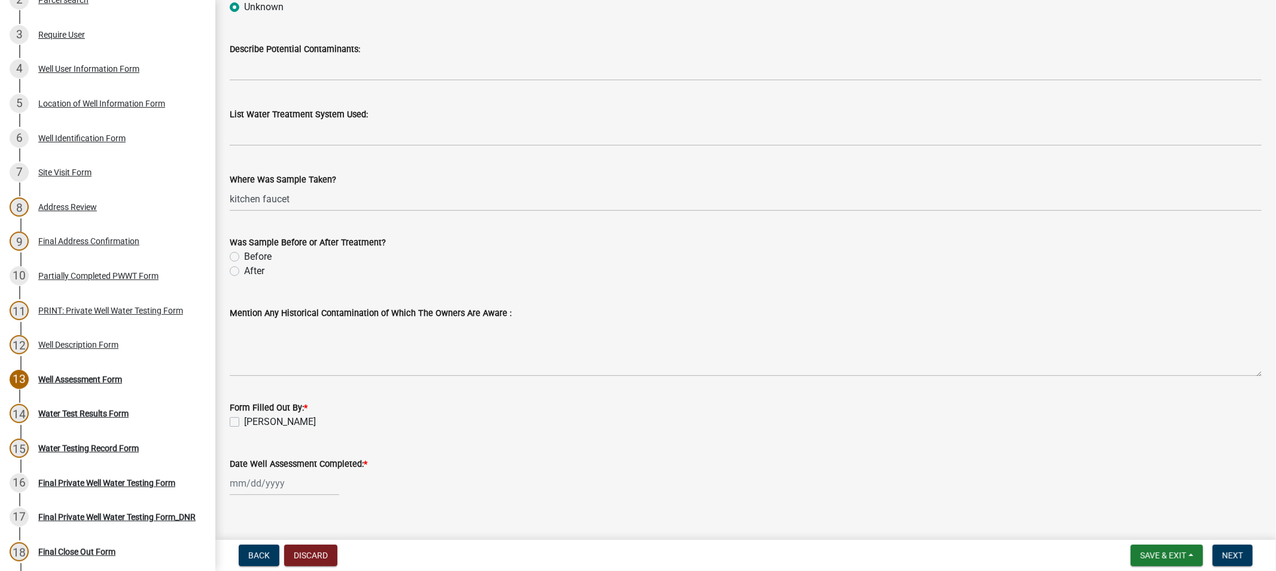
click at [244, 257] on label "Before" at bounding box center [258, 256] width 28 height 14
click at [244, 257] on input "Before" at bounding box center [248, 253] width 8 height 8
radio input "true"
click at [244, 421] on label "[PERSON_NAME]" at bounding box center [280, 422] width 72 height 14
click at [244, 421] on input "[PERSON_NAME]" at bounding box center [248, 419] width 8 height 8
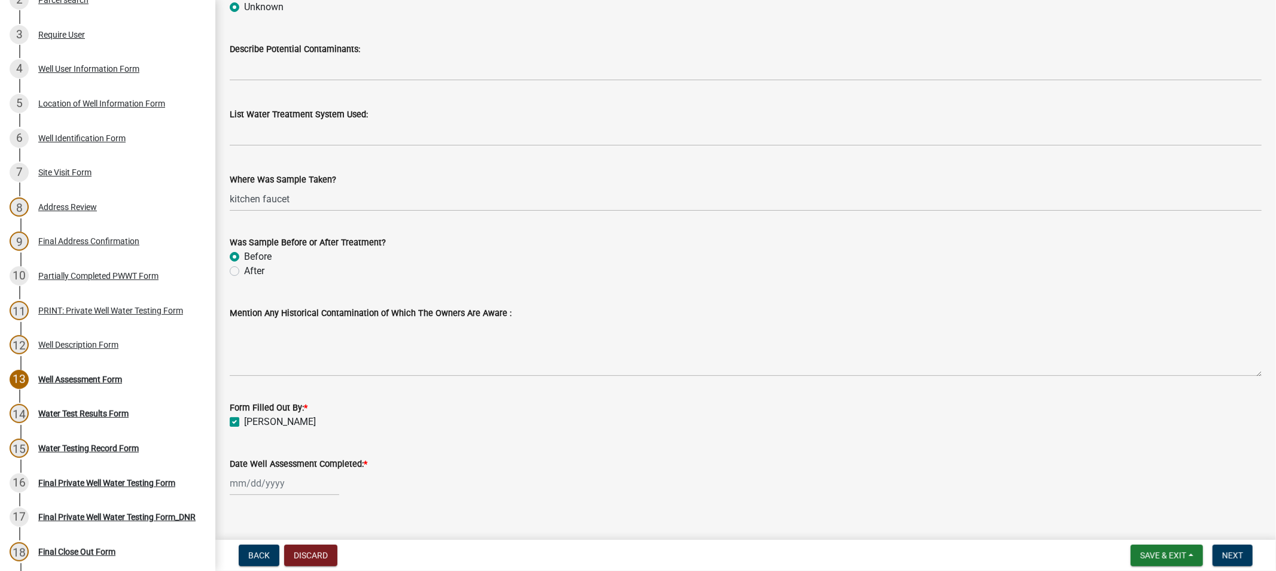
checkbox input "true"
click at [258, 485] on div at bounding box center [284, 483] width 109 height 25
select select "8"
select select "2025"
click at [266, 395] on div "12" at bounding box center [260, 400] width 19 height 19
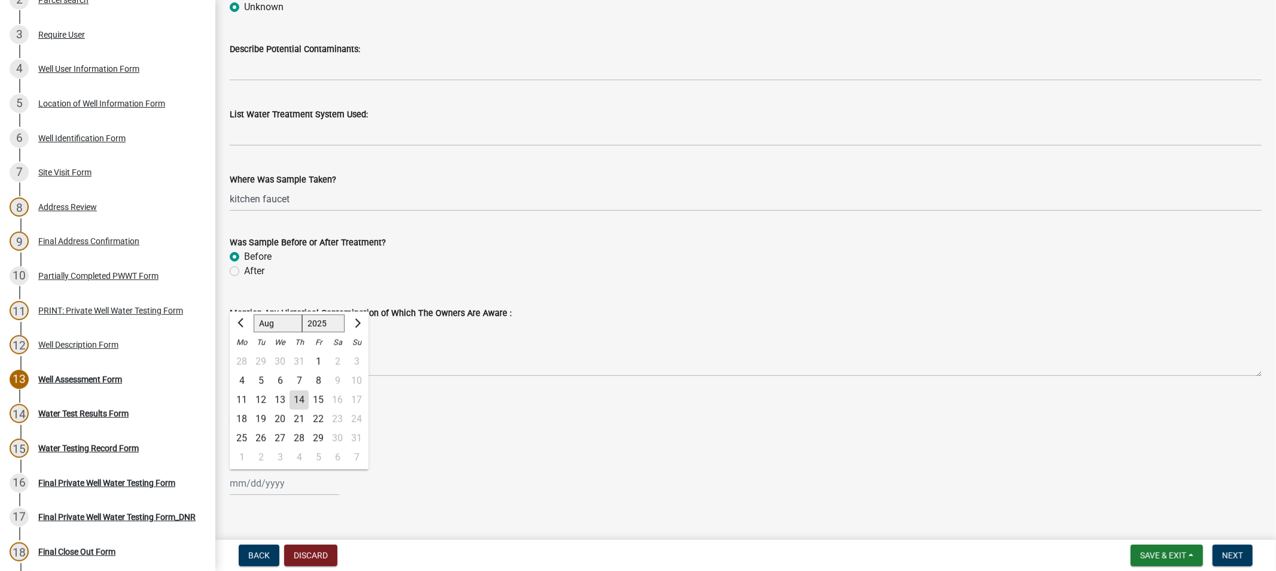
type input "[DATE]"
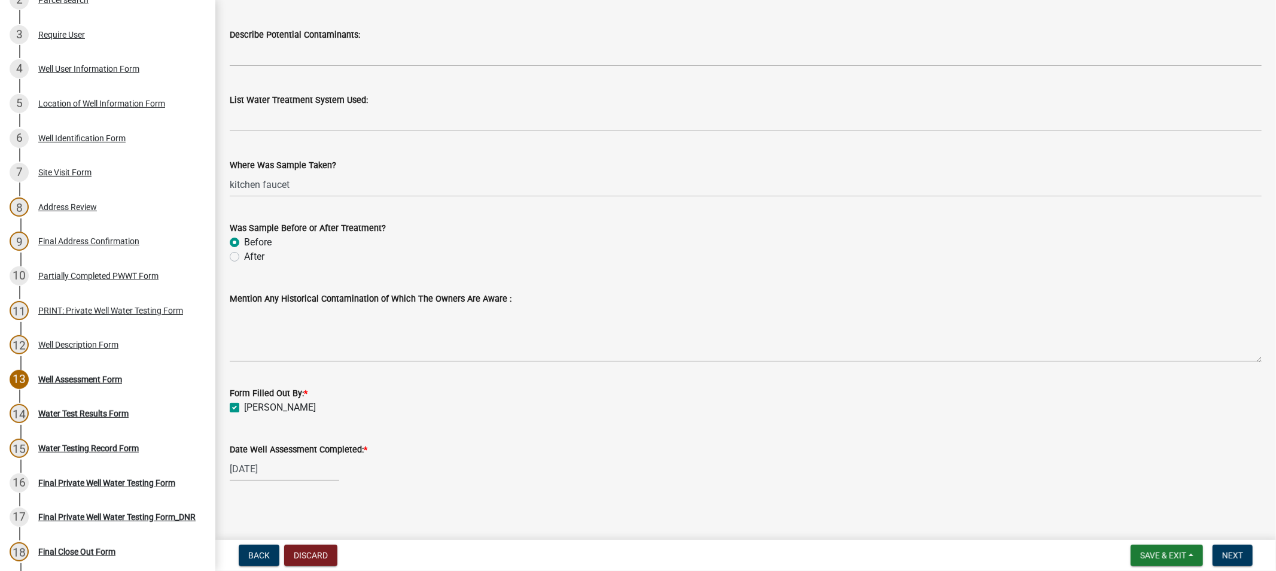
scroll to position [1281, 0]
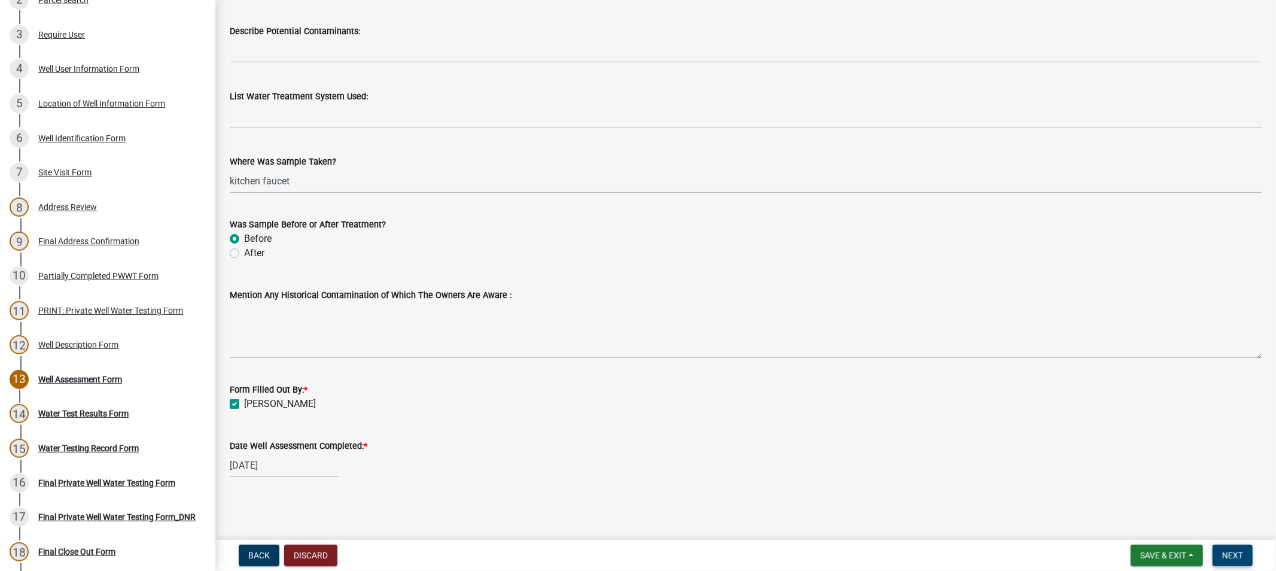
drag, startPoint x: 1229, startPoint y: 557, endPoint x: 1222, endPoint y: 556, distance: 6.6
click at [1223, 557] on span "Next" at bounding box center [1232, 555] width 21 height 10
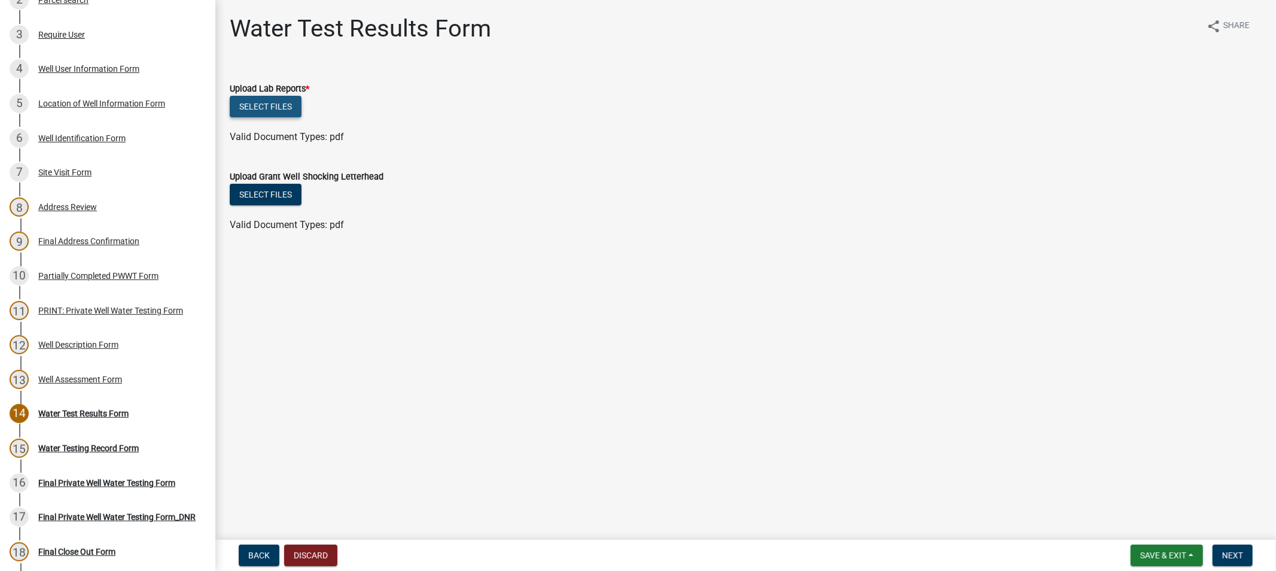
click at [262, 105] on button "Select files" at bounding box center [266, 107] width 72 height 22
click at [261, 109] on button "Select files" at bounding box center [266, 107] width 72 height 22
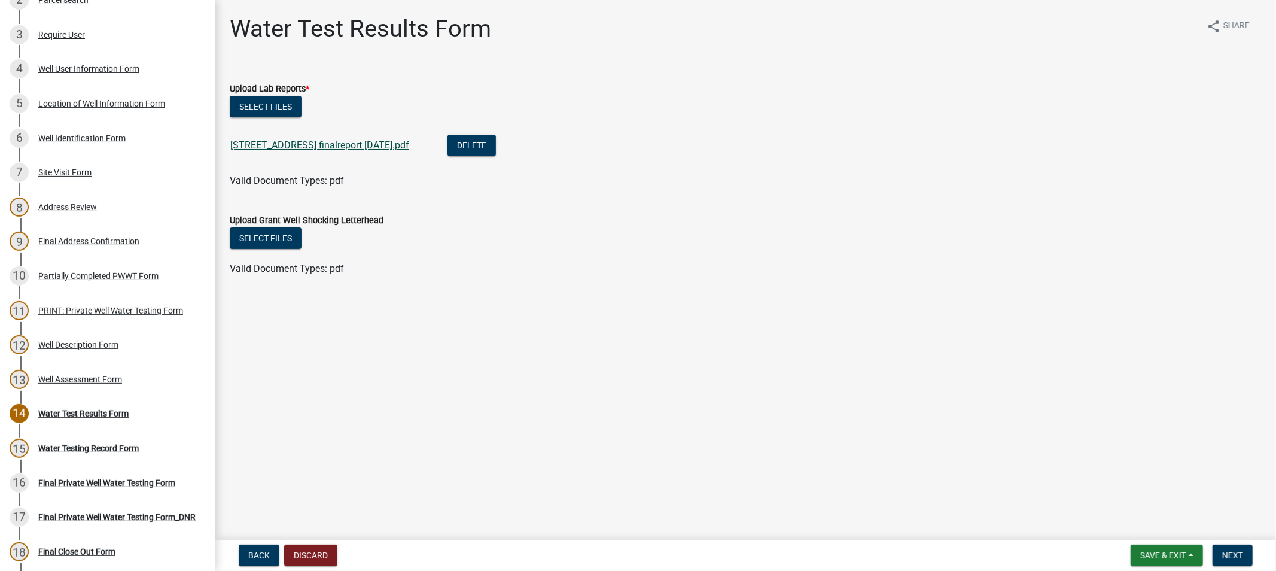
click at [295, 146] on link "[STREET_ADDRESS] finalreport [DATE].pdf" at bounding box center [319, 144] width 179 height 11
drag, startPoint x: 1222, startPoint y: 552, endPoint x: 1215, endPoint y: 552, distance: 6.6
click at [1220, 552] on button "Next" at bounding box center [1232, 555] width 40 height 22
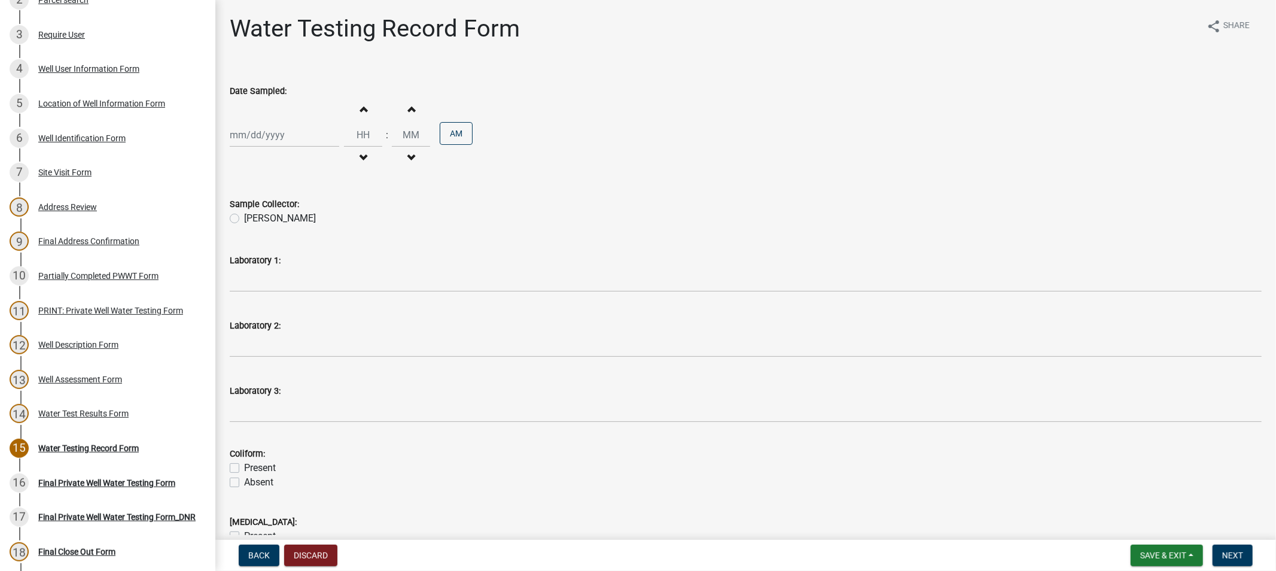
click at [250, 136] on div at bounding box center [284, 135] width 109 height 25
select select "8"
select select "2025"
click at [264, 237] on div "12" at bounding box center [260, 236] width 19 height 19
type input "[DATE]"
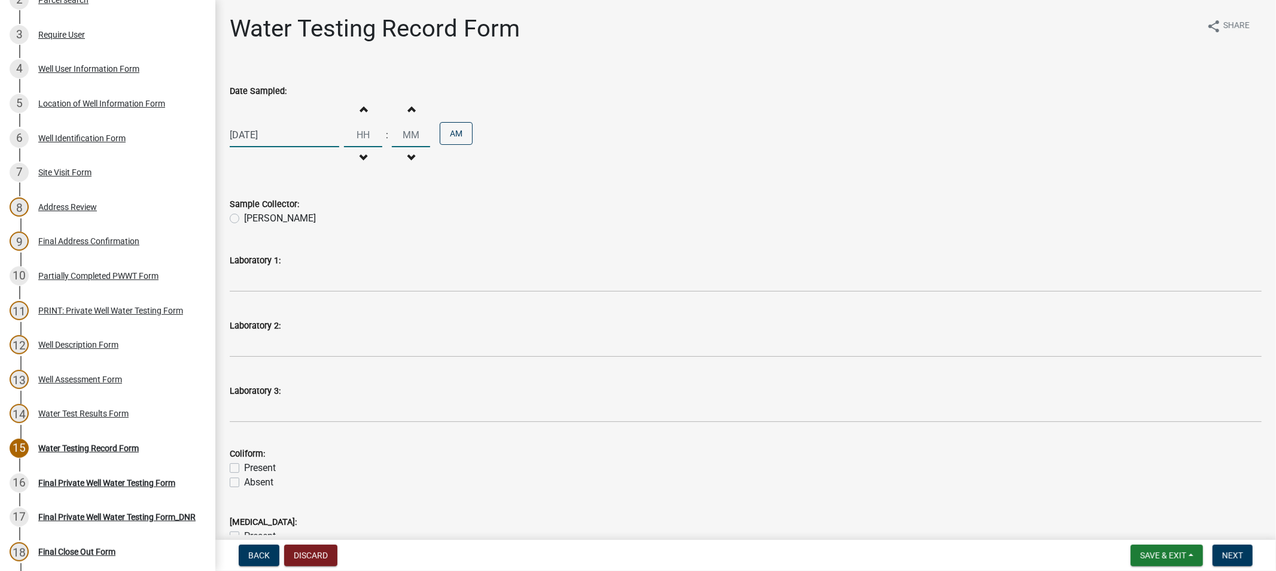
click at [360, 135] on input "Hours" at bounding box center [363, 135] width 38 height 25
type input "11"
type input "00"
click at [244, 223] on label "[PERSON_NAME]" at bounding box center [280, 218] width 72 height 14
click at [244, 219] on input "[PERSON_NAME]" at bounding box center [248, 215] width 8 height 8
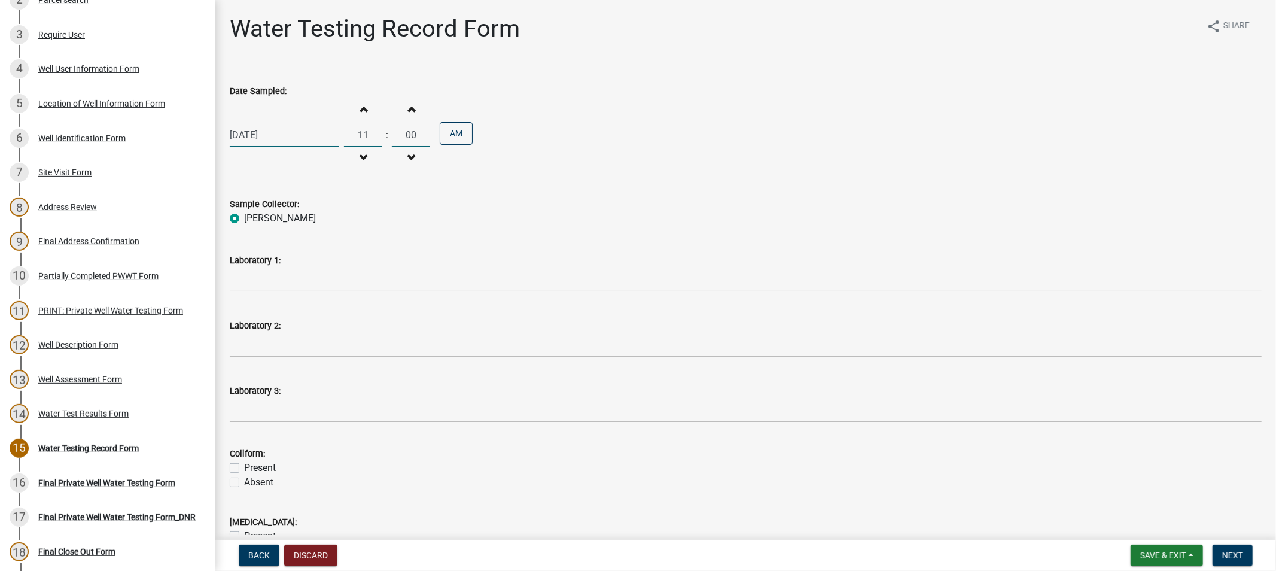
radio input "true"
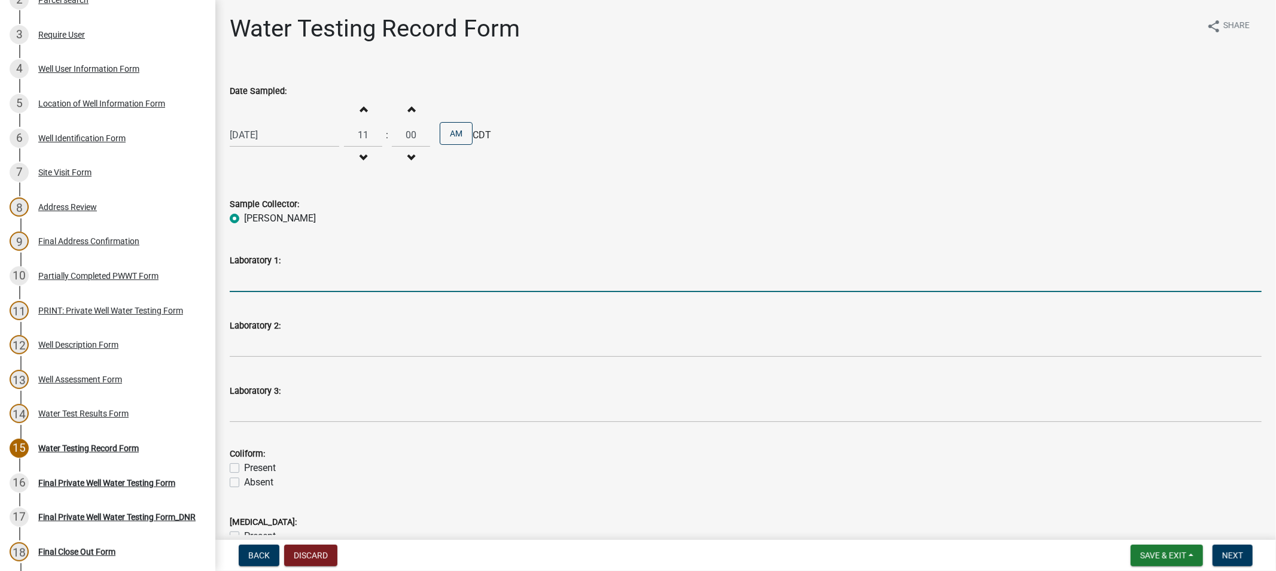
click at [257, 279] on input "Laboratory 1:" at bounding box center [746, 279] width 1032 height 25
type input "State Hygenic Lab. Ankeny"
click at [244, 468] on label "Present" at bounding box center [260, 468] width 32 height 14
click at [244, 468] on input "Present" at bounding box center [248, 465] width 8 height 8
checkbox input "true"
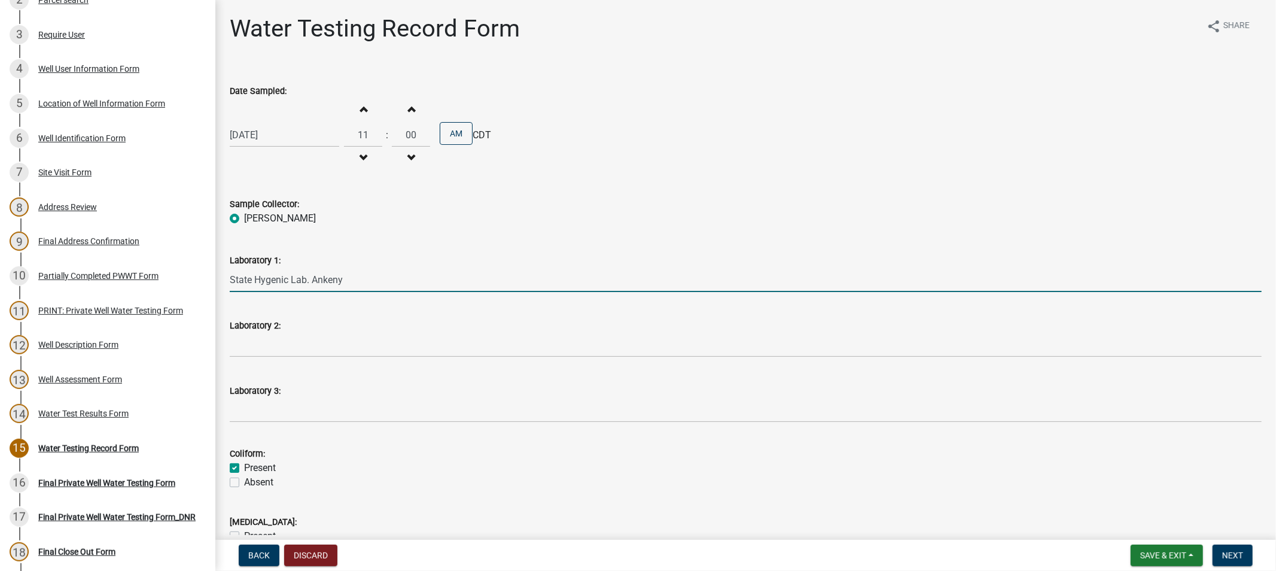
checkbox input "false"
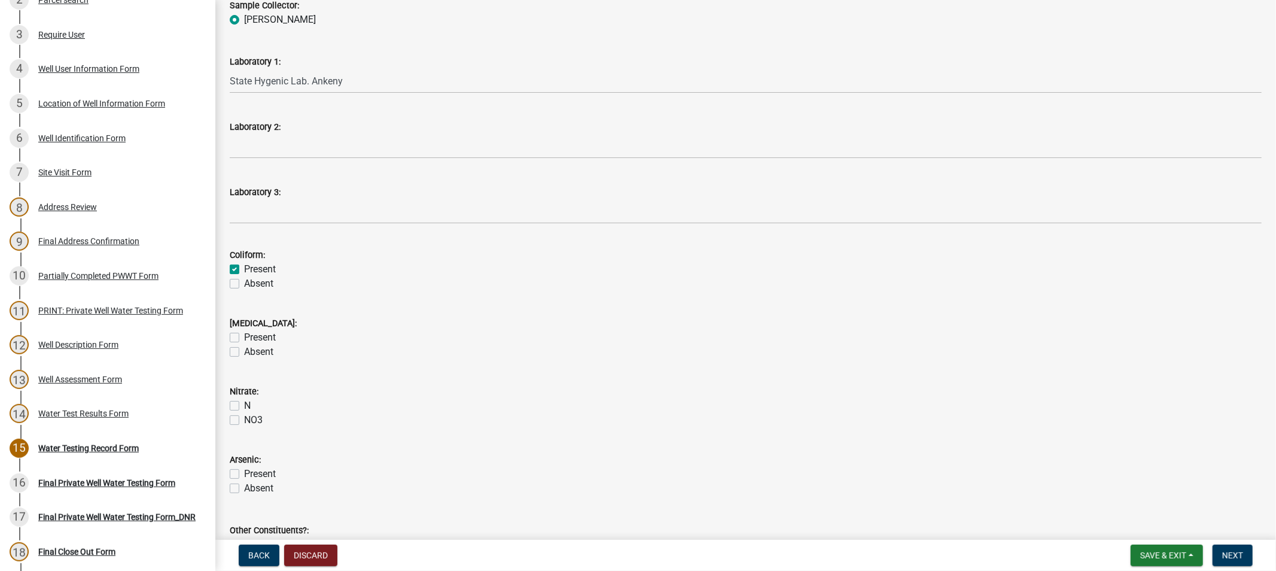
scroll to position [199, 0]
click at [244, 349] on label "Absent" at bounding box center [258, 351] width 29 height 14
click at [244, 349] on input "Absent" at bounding box center [248, 348] width 8 height 8
checkbox input "true"
checkbox input "false"
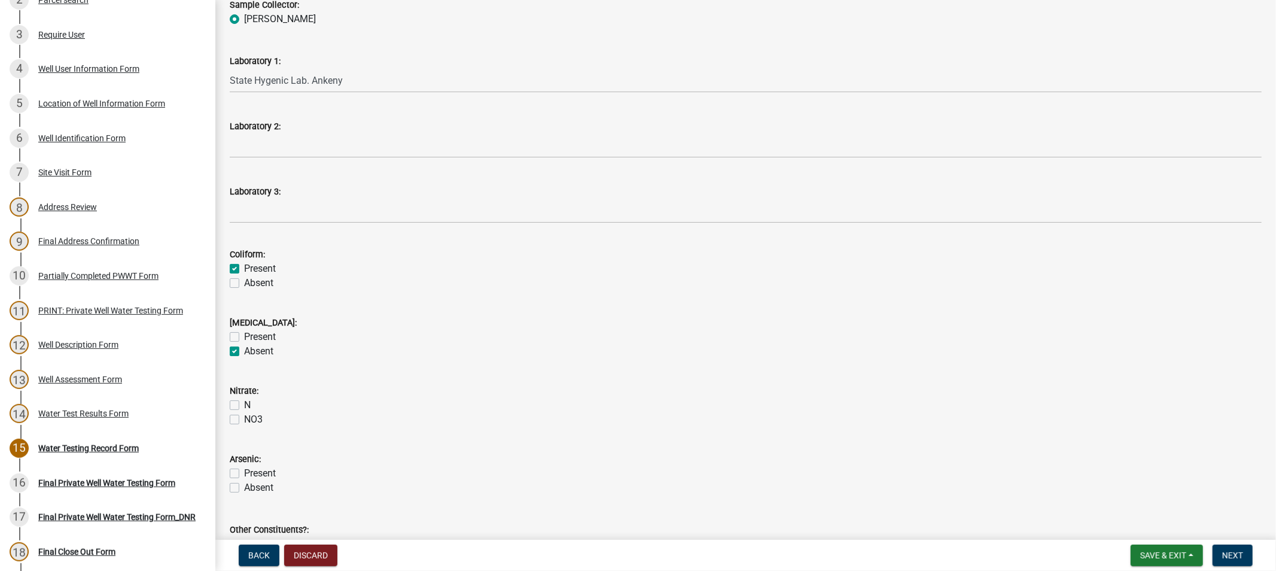
checkbox input "true"
click at [244, 404] on label "N" at bounding box center [247, 405] width 7 height 14
click at [244, 404] on input "N" at bounding box center [248, 402] width 8 height 8
checkbox input "true"
checkbox input "false"
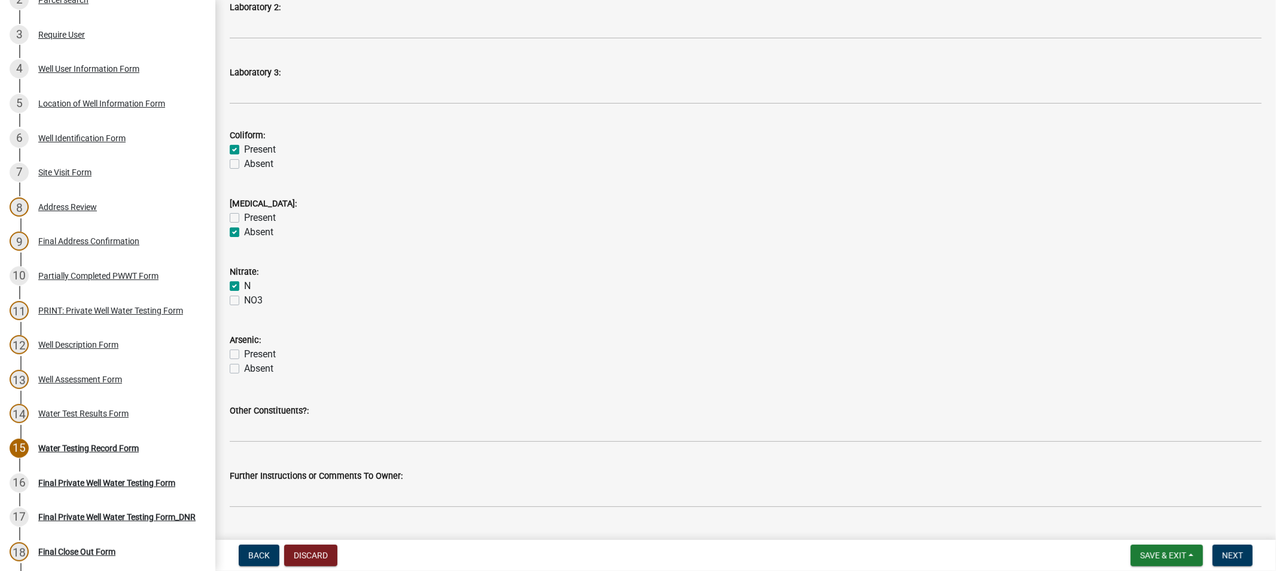
scroll to position [332, 0]
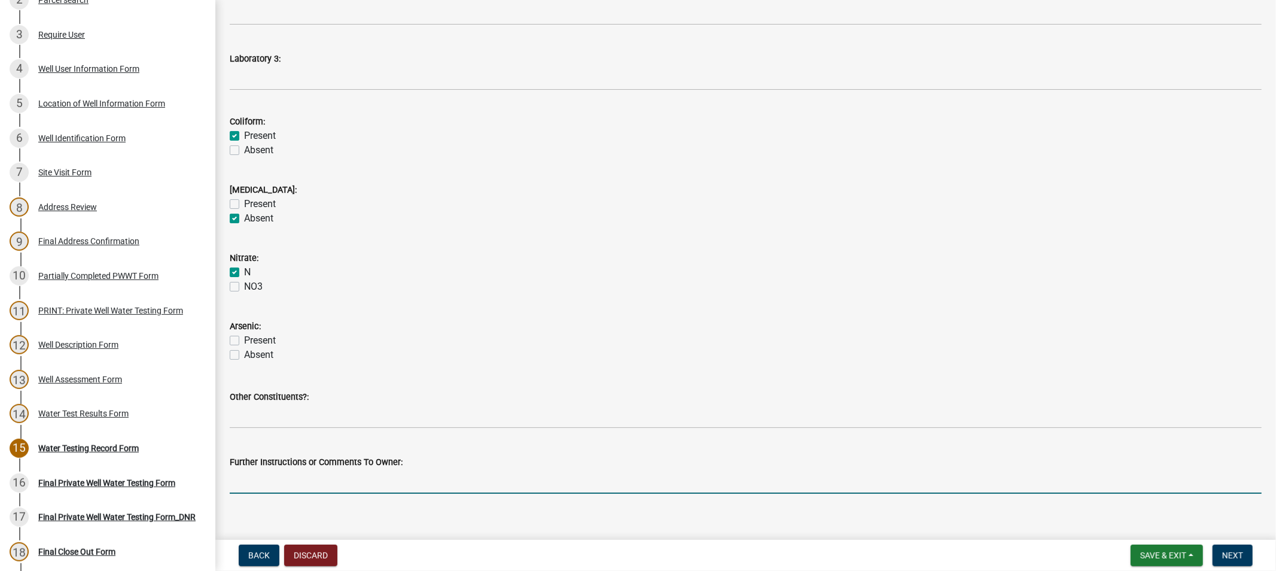
click at [319, 476] on input "Further Instructions or Comments To Owner:" at bounding box center [746, 481] width 1032 height 25
drag, startPoint x: 468, startPoint y: 479, endPoint x: 320, endPoint y: 477, distance: 148.4
click at [320, 477] on input "Coliform is high well, and should be shock chlorinated" at bounding box center [746, 481] width 1032 height 25
type input "Coliform is high well, and you have [MEDICAL_DATA] bacteria in your water plus …"
click at [1235, 556] on span "Next" at bounding box center [1232, 555] width 21 height 10
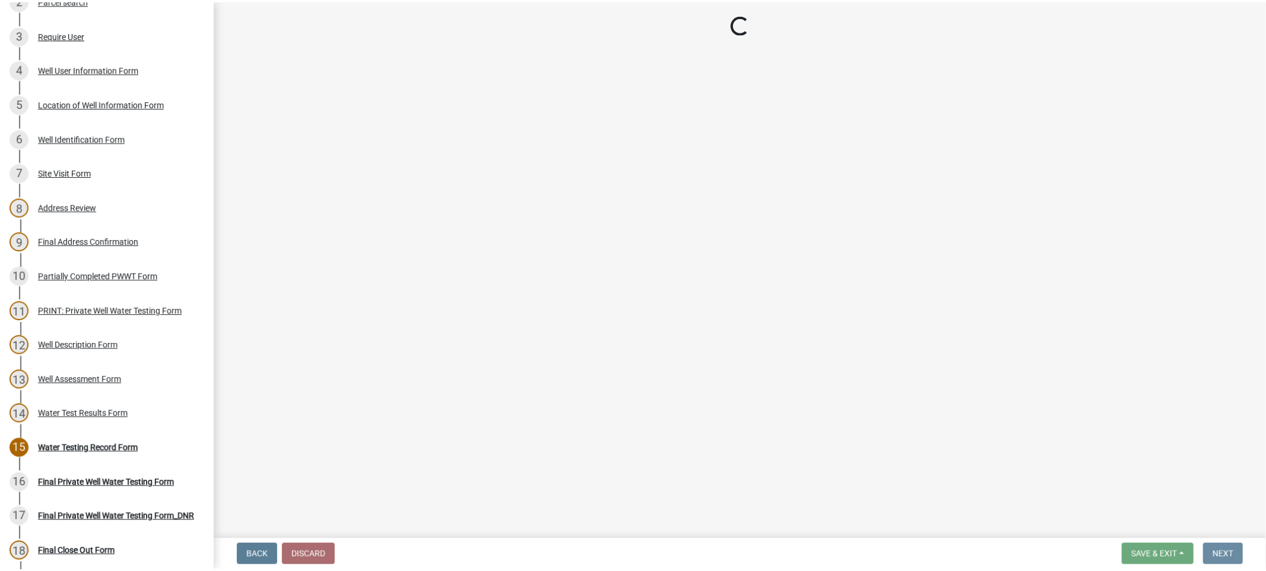
scroll to position [0, 0]
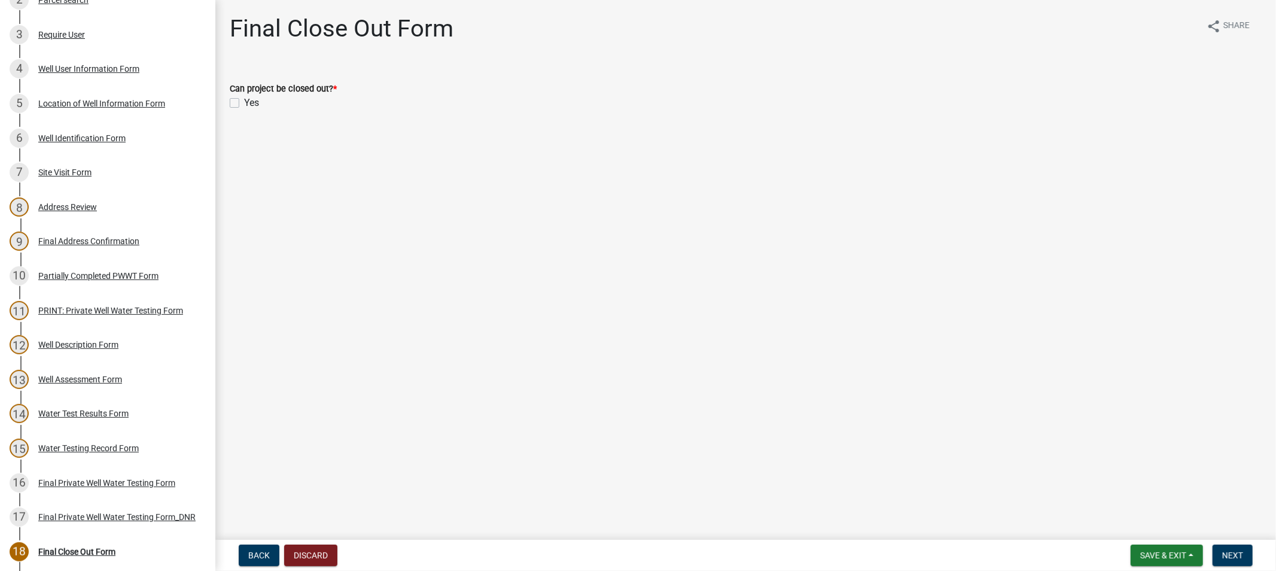
click at [244, 100] on label "Yes" at bounding box center [251, 103] width 15 height 14
click at [244, 100] on input "Yes" at bounding box center [248, 100] width 8 height 8
checkbox input "true"
click at [1236, 551] on span "Next" at bounding box center [1232, 555] width 21 height 10
